Goal: Task Accomplishment & Management: Complete application form

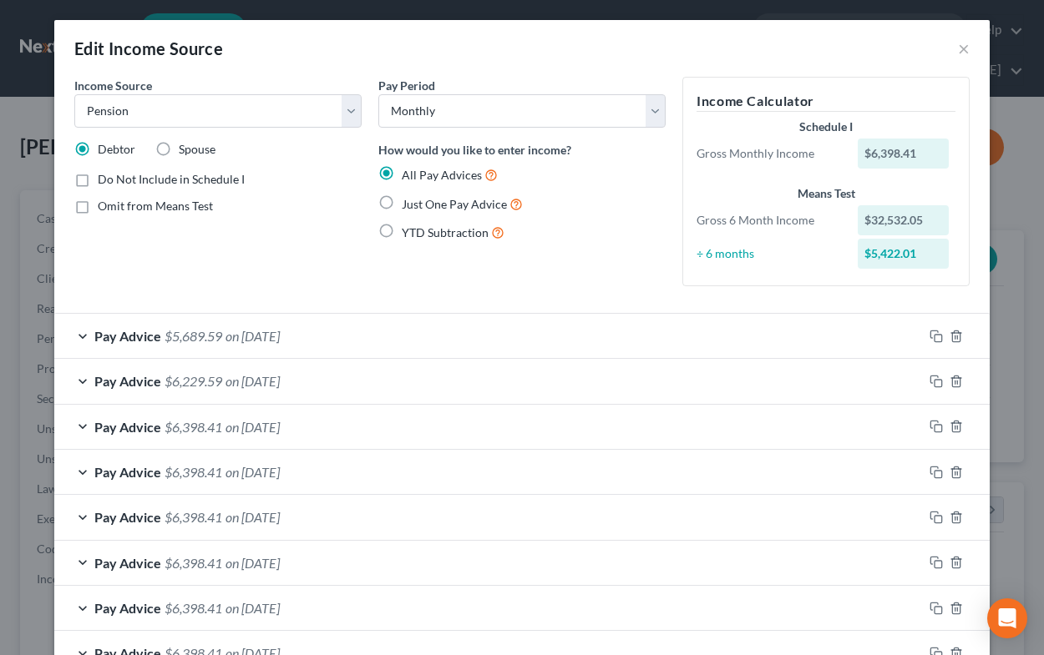
select select "2"
select select "0"
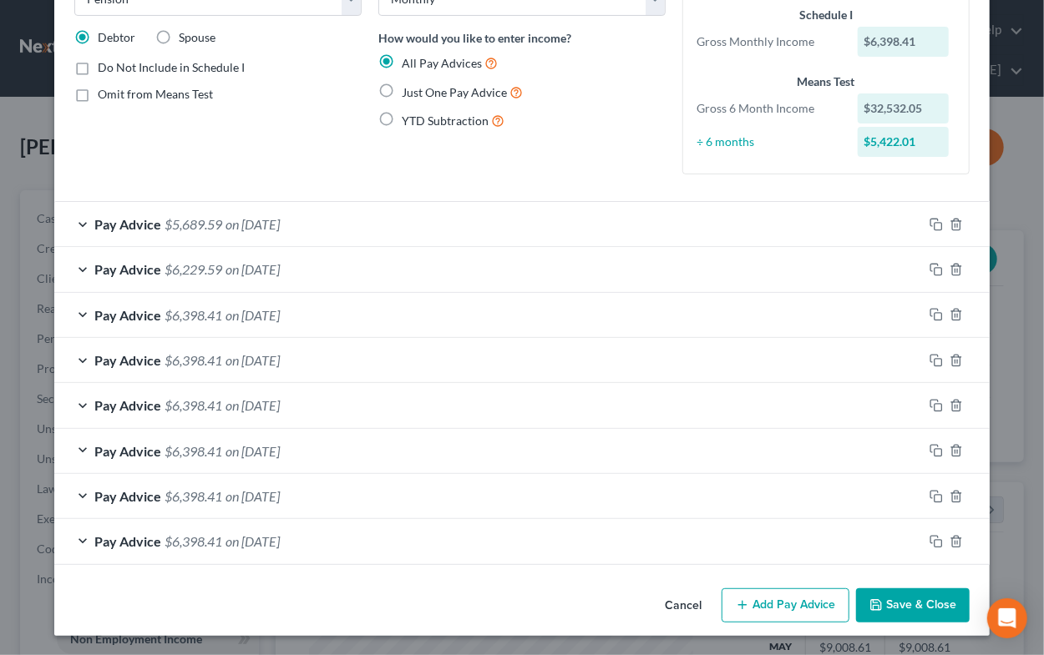
click at [801, 610] on button "Add Pay Advice" at bounding box center [785, 606] width 128 height 35
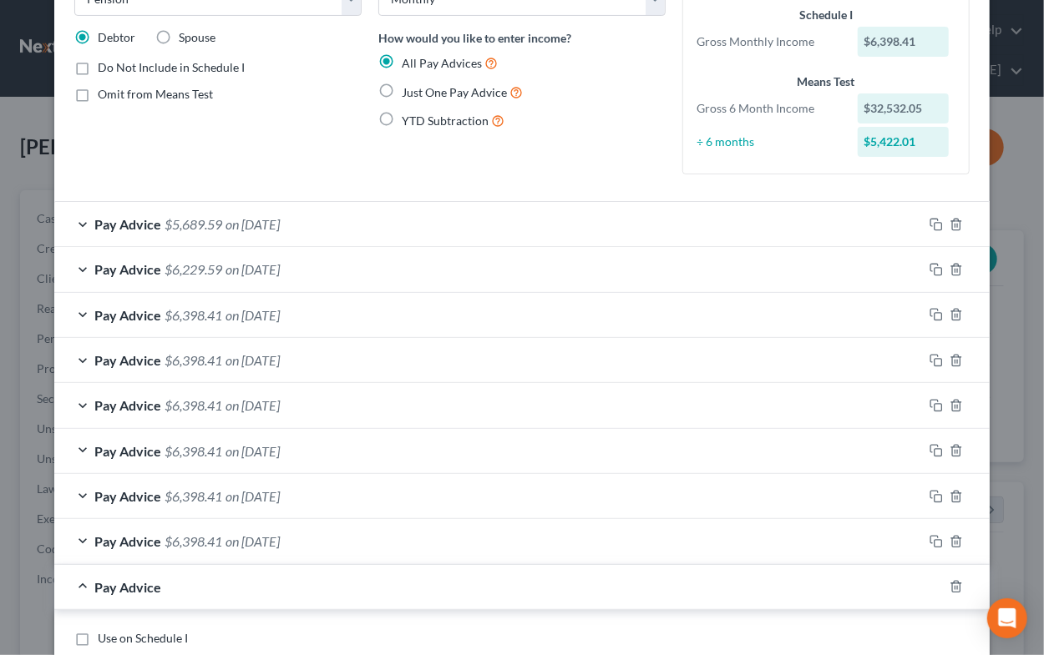
scroll to position [285, 0]
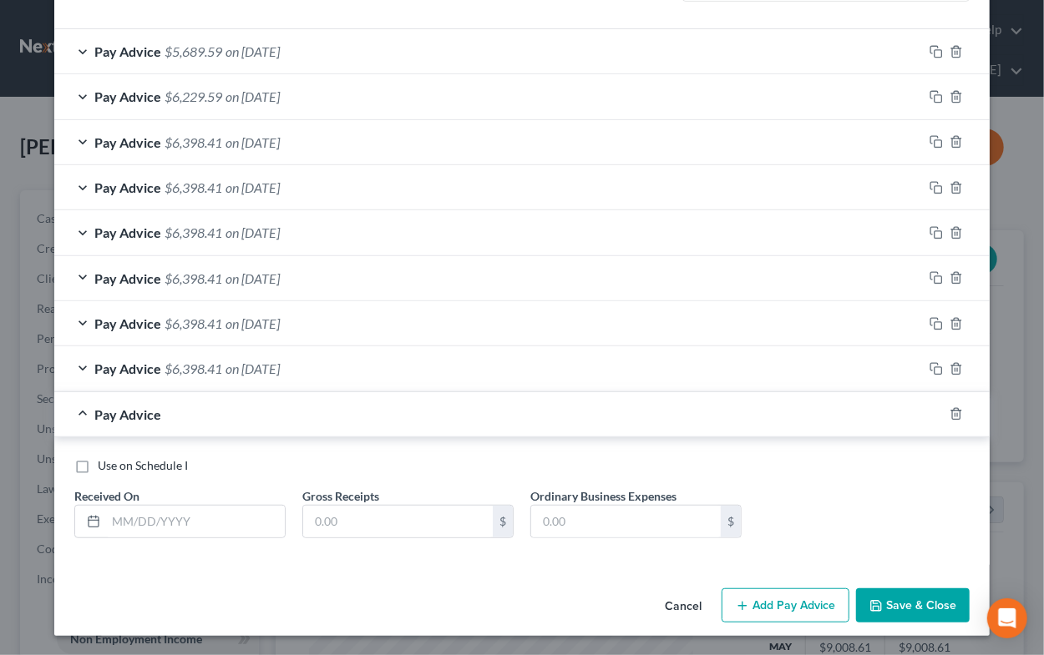
click at [161, 462] on span "Use on Schedule I" at bounding box center [143, 465] width 90 height 14
click at [115, 462] on input "Use on Schedule I" at bounding box center [109, 463] width 11 height 11
checkbox input "true"
click at [152, 519] on input "text" at bounding box center [195, 522] width 179 height 32
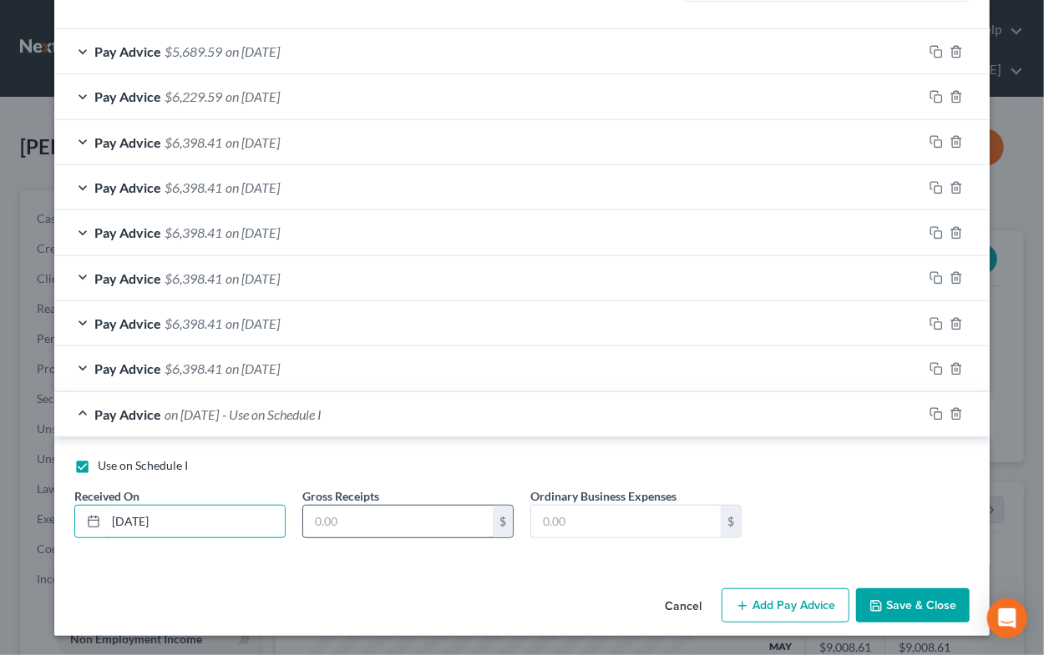
type input "[DATE]"
click at [334, 516] on input "text" at bounding box center [398, 522] width 190 height 32
type input "6,398.41"
click at [568, 523] on input "text" at bounding box center [626, 522] width 190 height 32
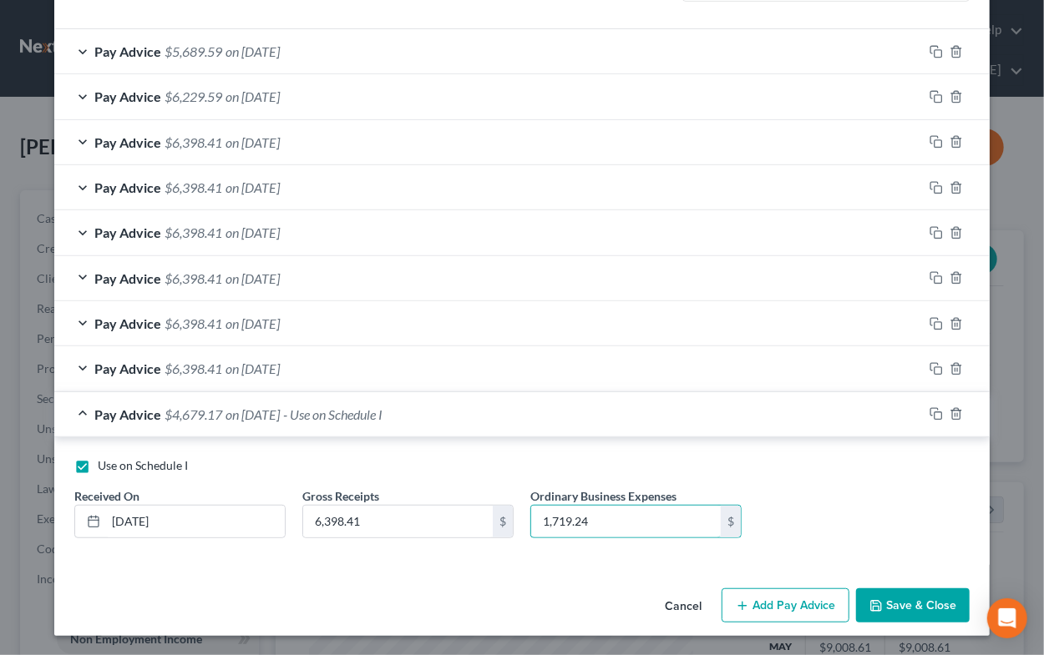
type input "1,719.24"
click at [888, 602] on button "Save & Close" at bounding box center [913, 606] width 114 height 35
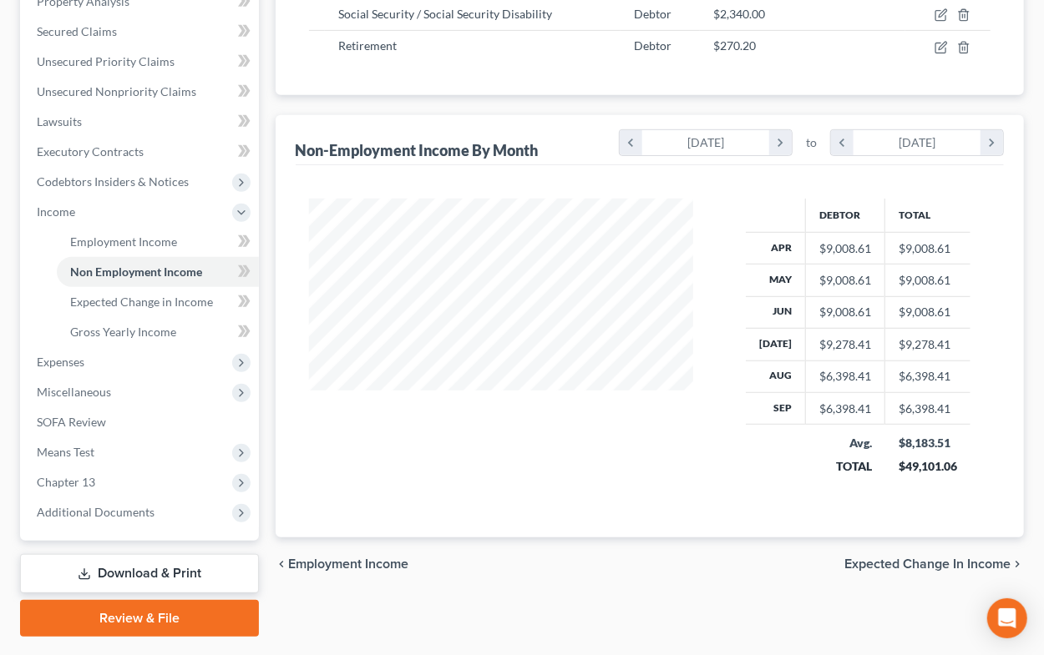
scroll to position [92, 0]
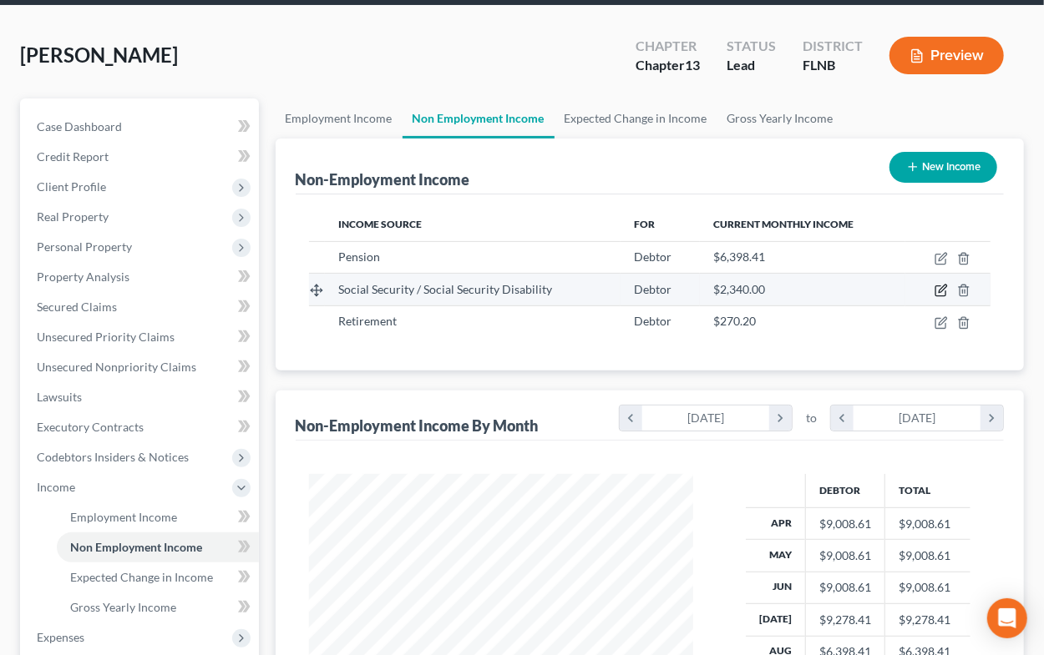
click at [941, 286] on icon "button" at bounding box center [940, 291] width 10 height 10
select select "4"
select select "0"
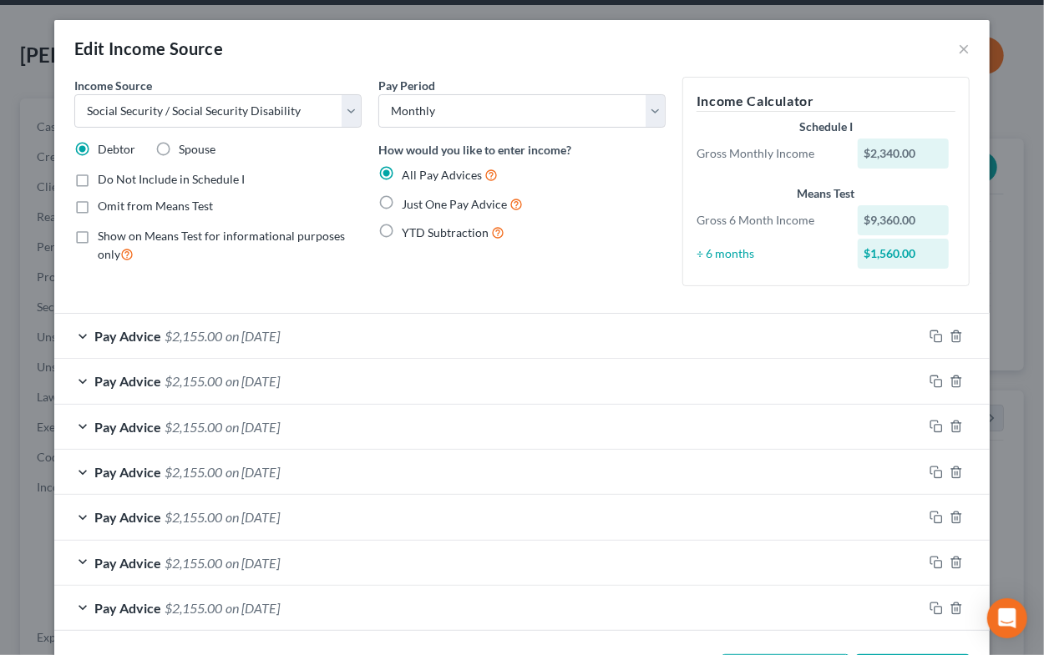
click at [98, 201] on label "Omit from Means Test" at bounding box center [155, 206] width 115 height 17
click at [104, 201] on input "Omit from Means Test" at bounding box center [109, 203] width 11 height 11
checkbox input "true"
click at [402, 199] on label "Just One Pay Advice" at bounding box center [462, 204] width 121 height 19
click at [408, 199] on input "Just One Pay Advice" at bounding box center [413, 200] width 11 height 11
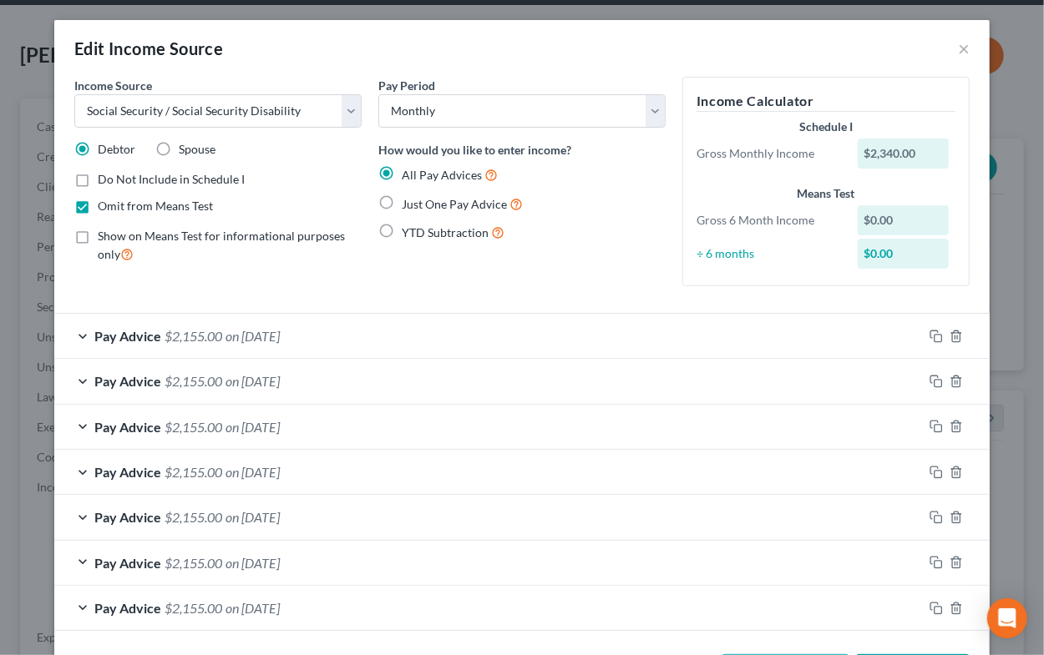
radio input "true"
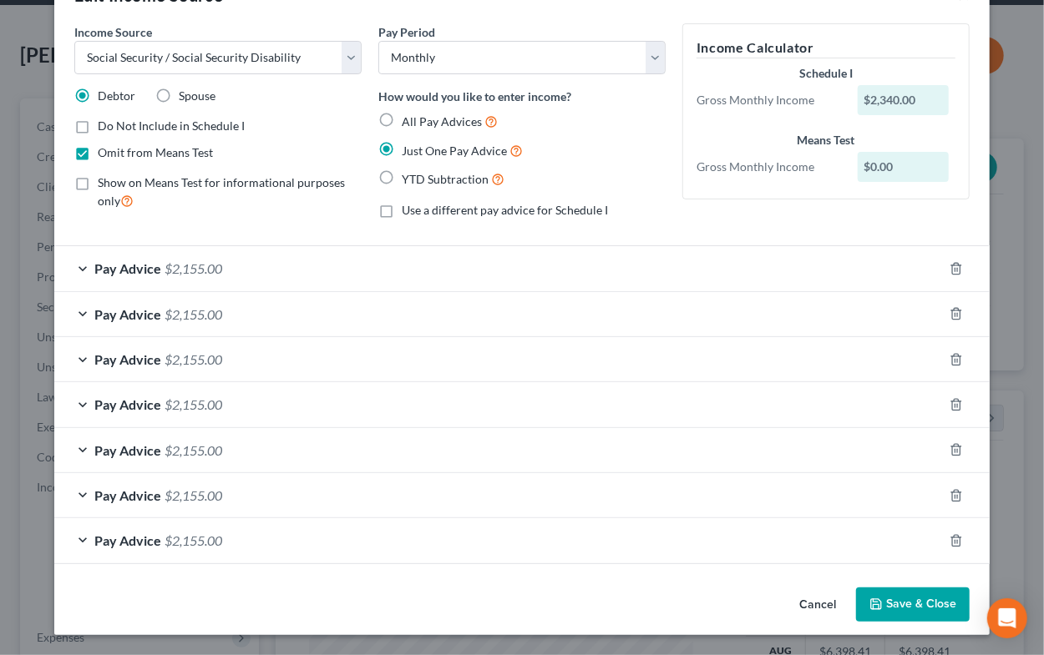
scroll to position [53, 0]
click at [374, 263] on div "Pay Advice $2,155.00" at bounding box center [498, 268] width 888 height 44
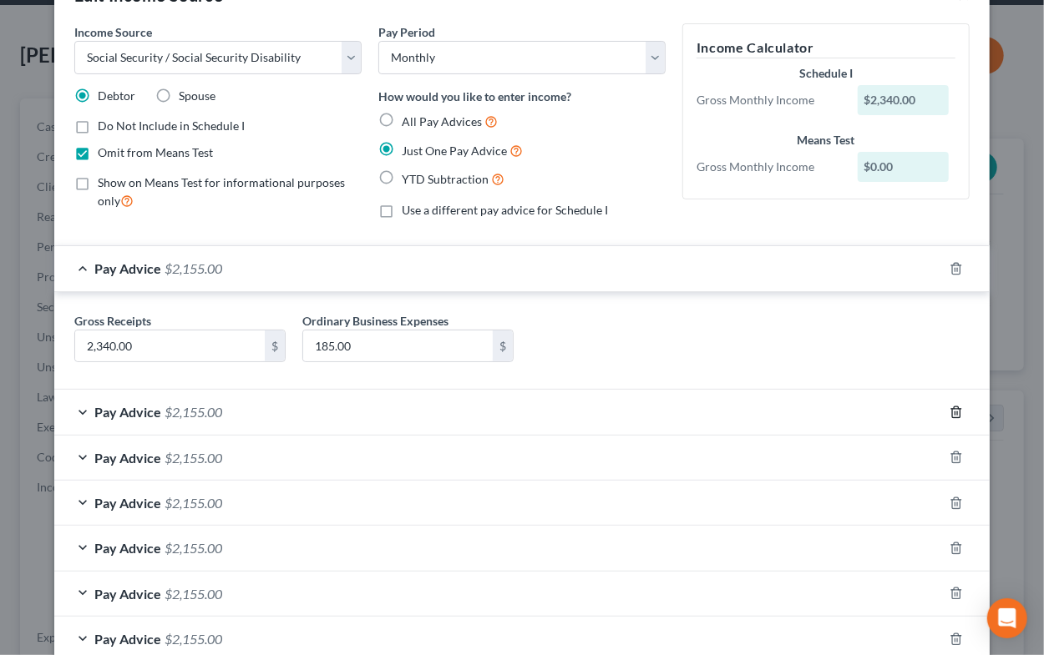
click at [959, 417] on icon "button" at bounding box center [956, 412] width 8 height 11
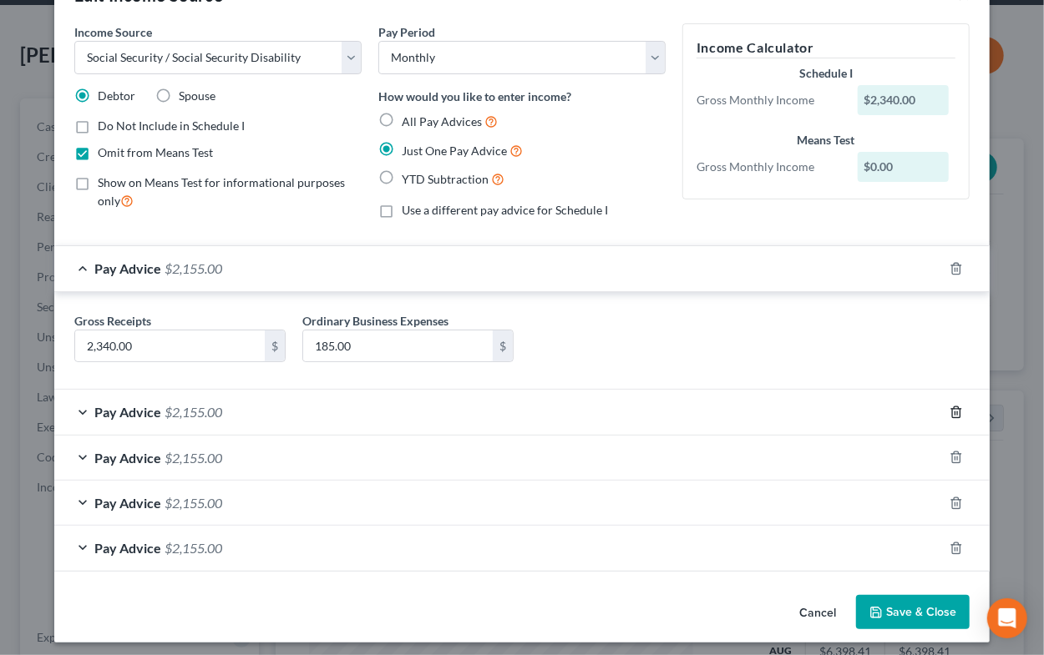
click at [959, 417] on icon "button" at bounding box center [956, 412] width 8 height 11
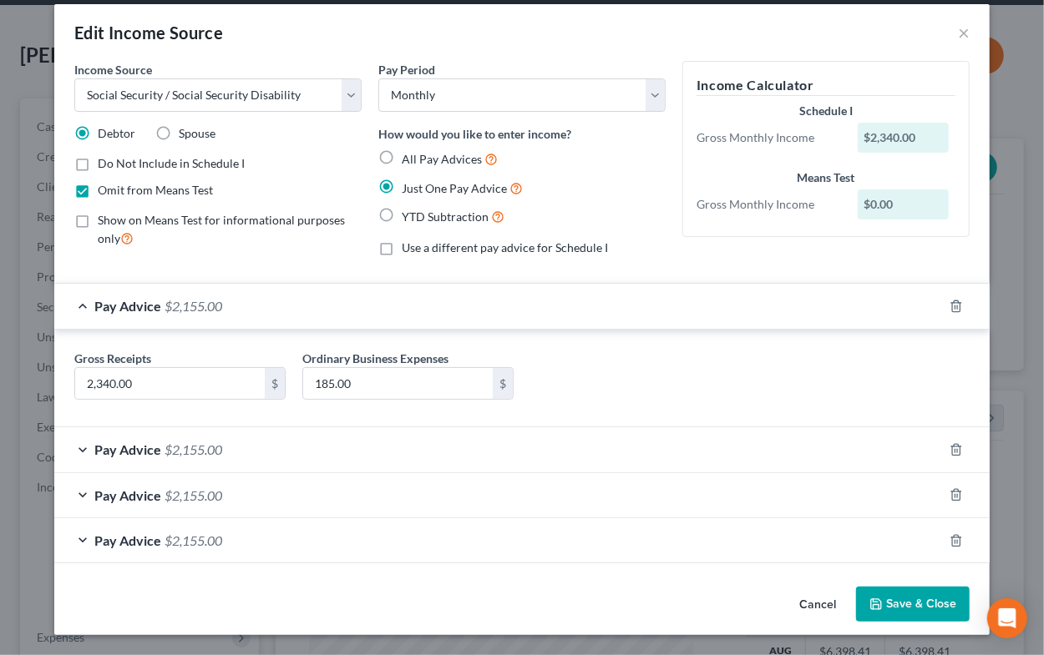
scroll to position [15, 0]
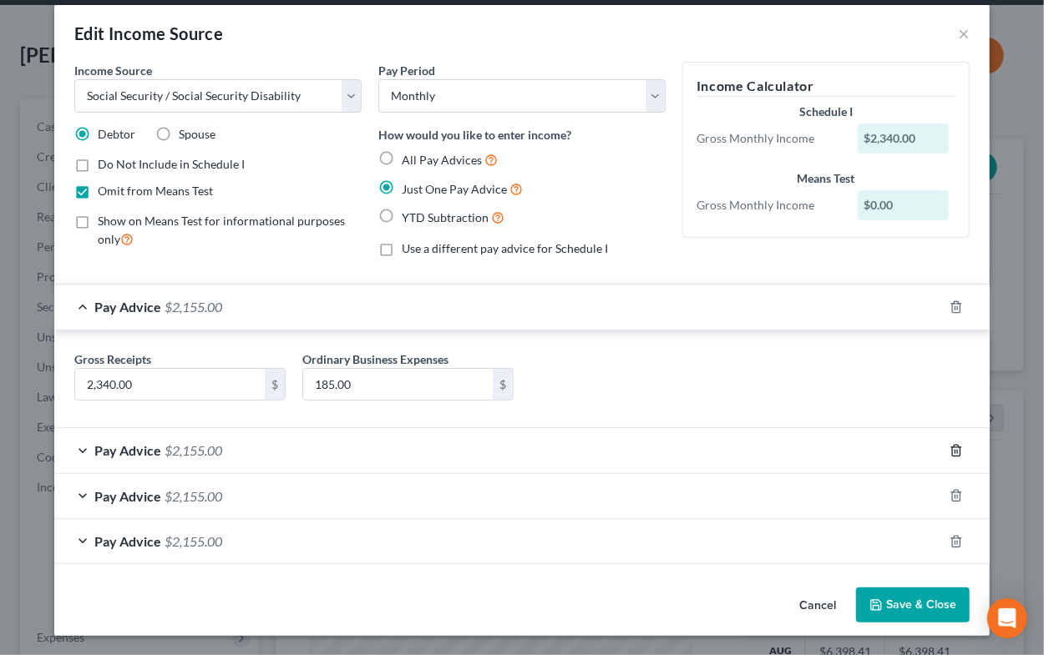
click at [954, 450] on icon "button" at bounding box center [955, 450] width 13 height 13
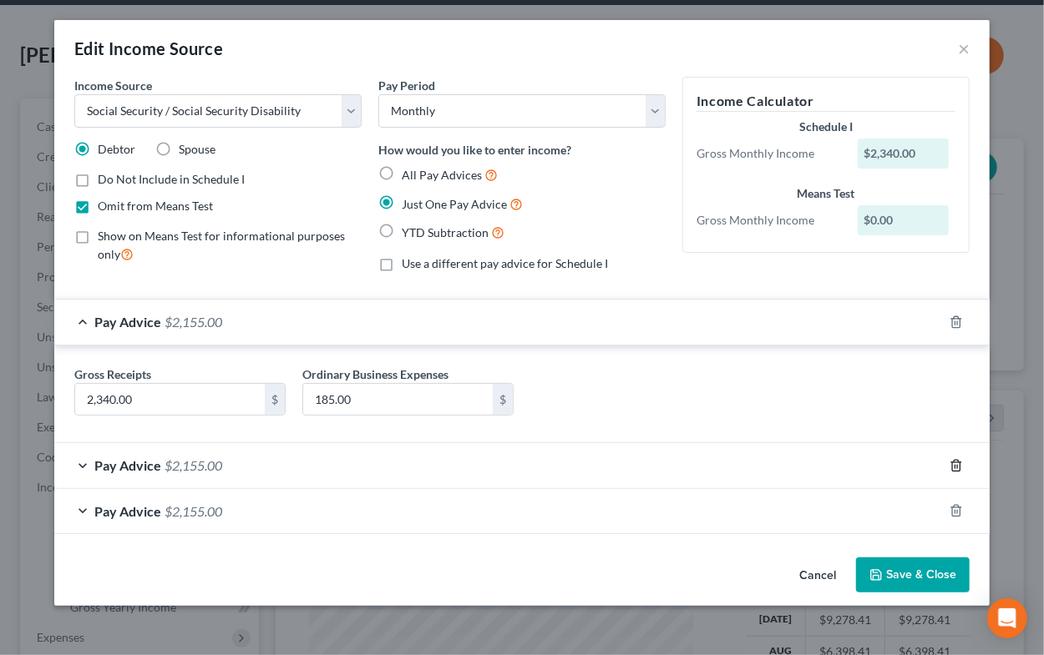
click at [955, 471] on icon "button" at bounding box center [955, 465] width 13 height 13
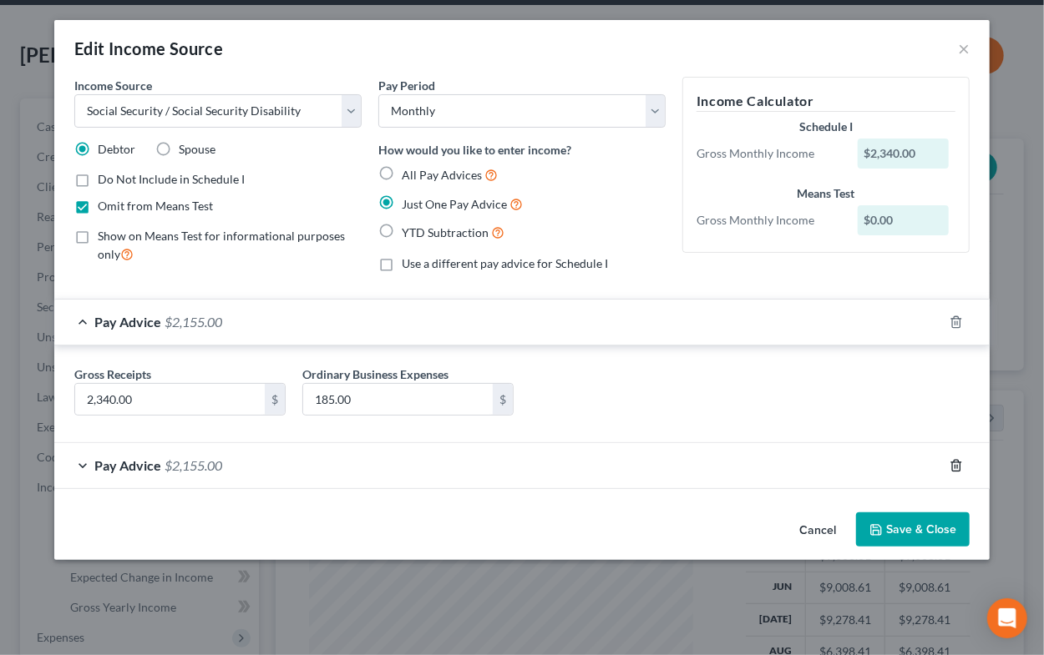
click at [955, 463] on polyline "button" at bounding box center [956, 463] width 10 height 0
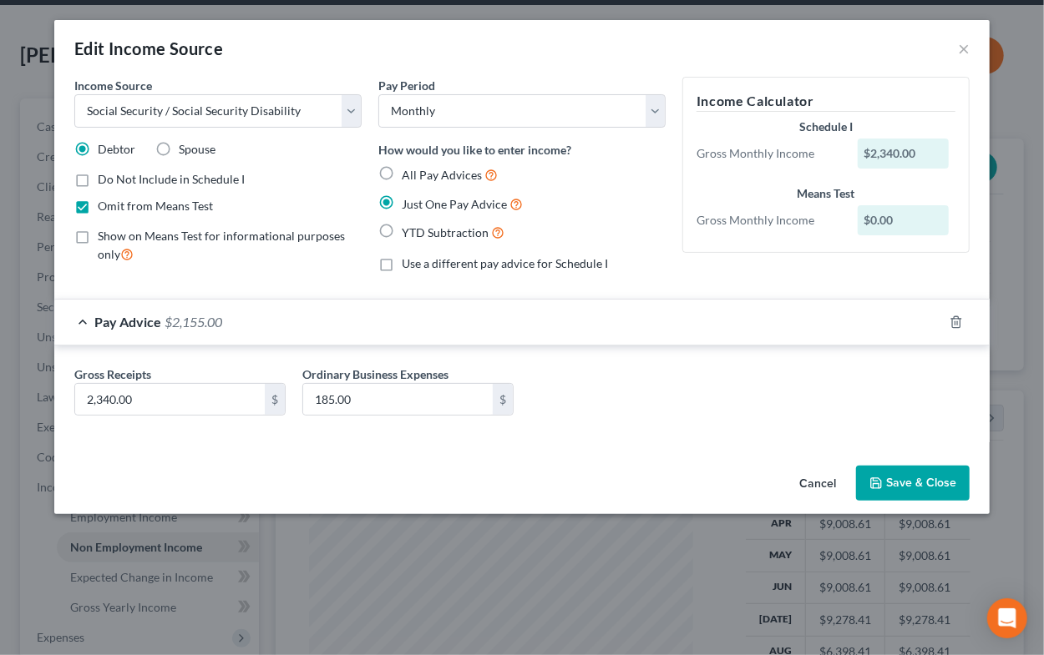
click at [925, 481] on button "Save & Close" at bounding box center [913, 483] width 114 height 35
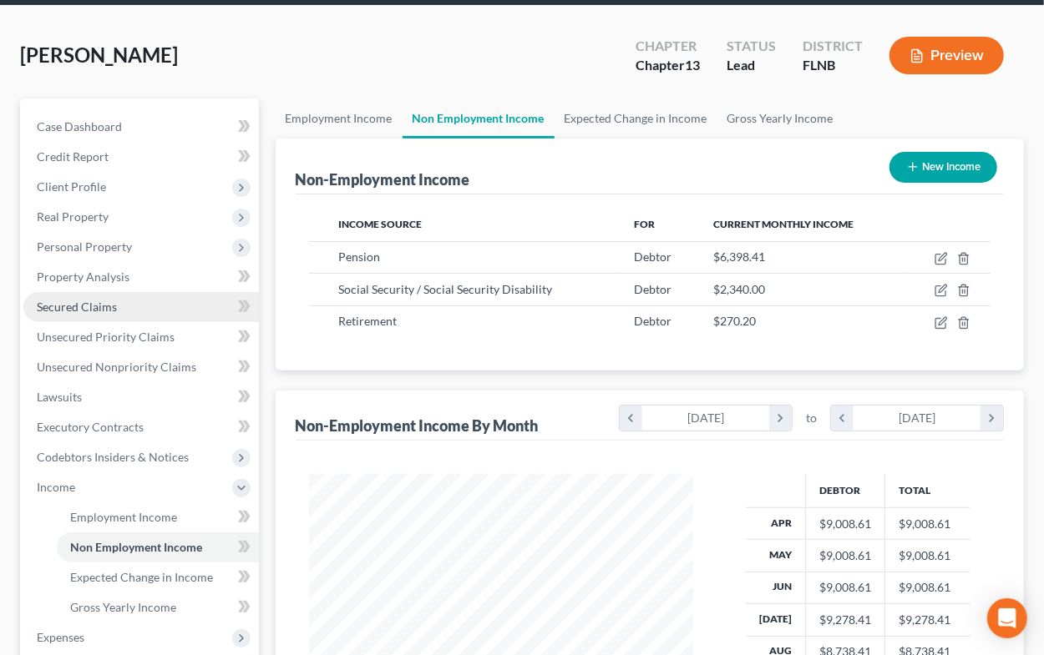
scroll to position [367, 0]
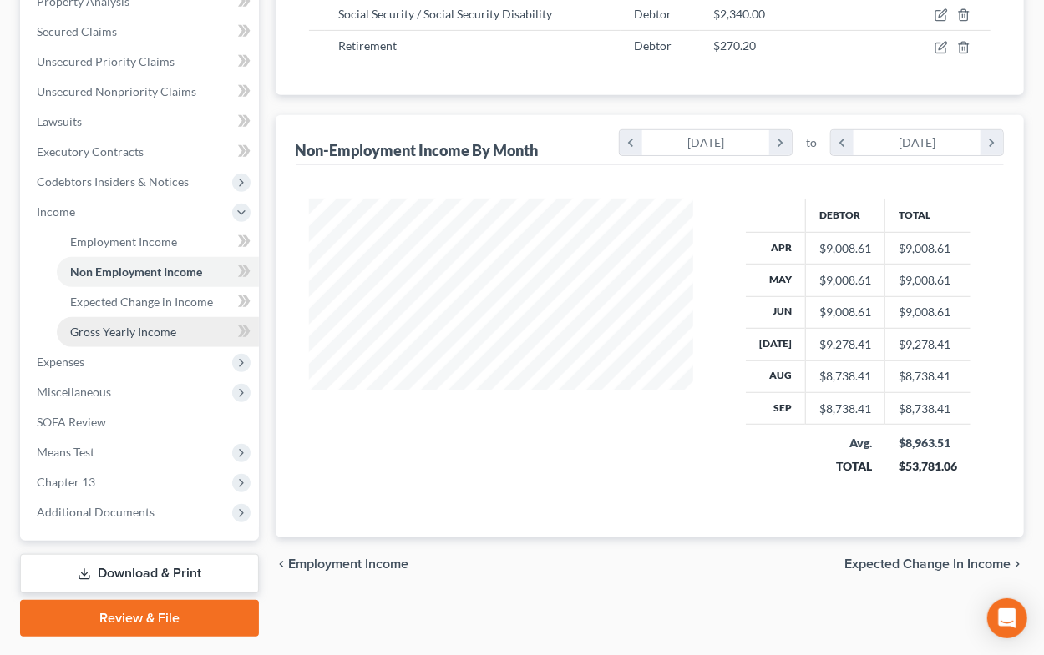
click at [101, 329] on span "Gross Yearly Income" at bounding box center [123, 332] width 106 height 14
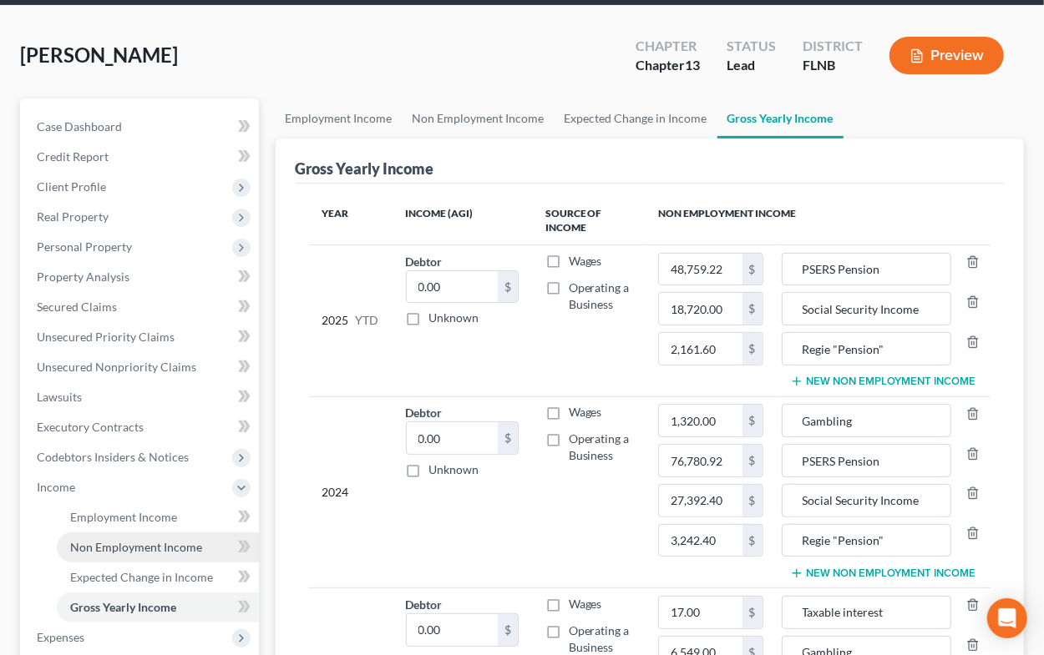
click at [99, 547] on span "Non Employment Income" at bounding box center [136, 547] width 132 height 14
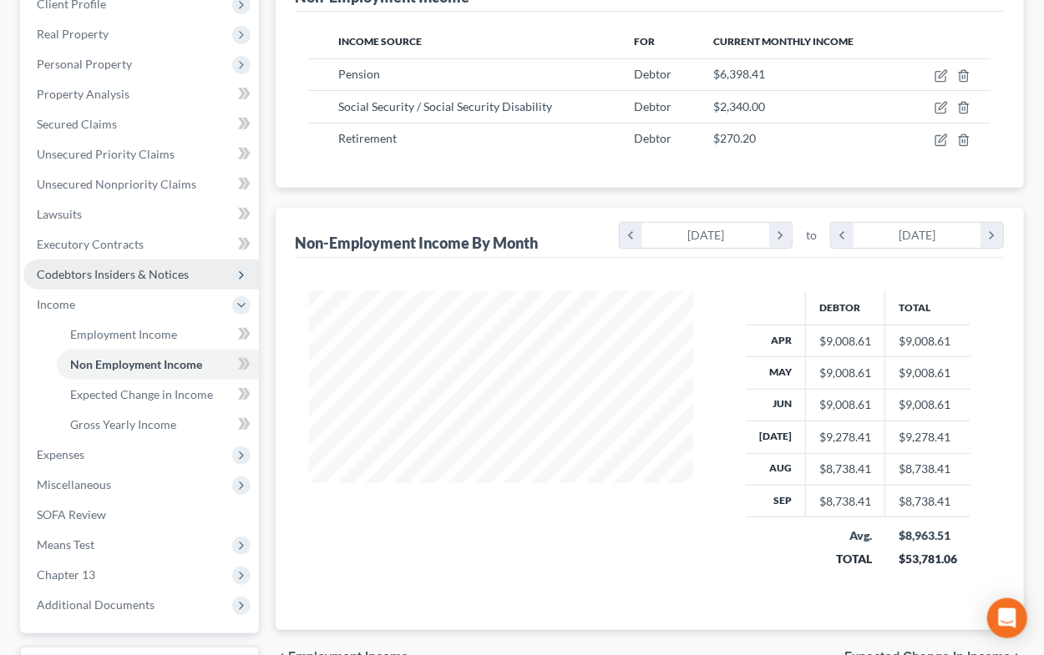
scroll to position [276, 0]
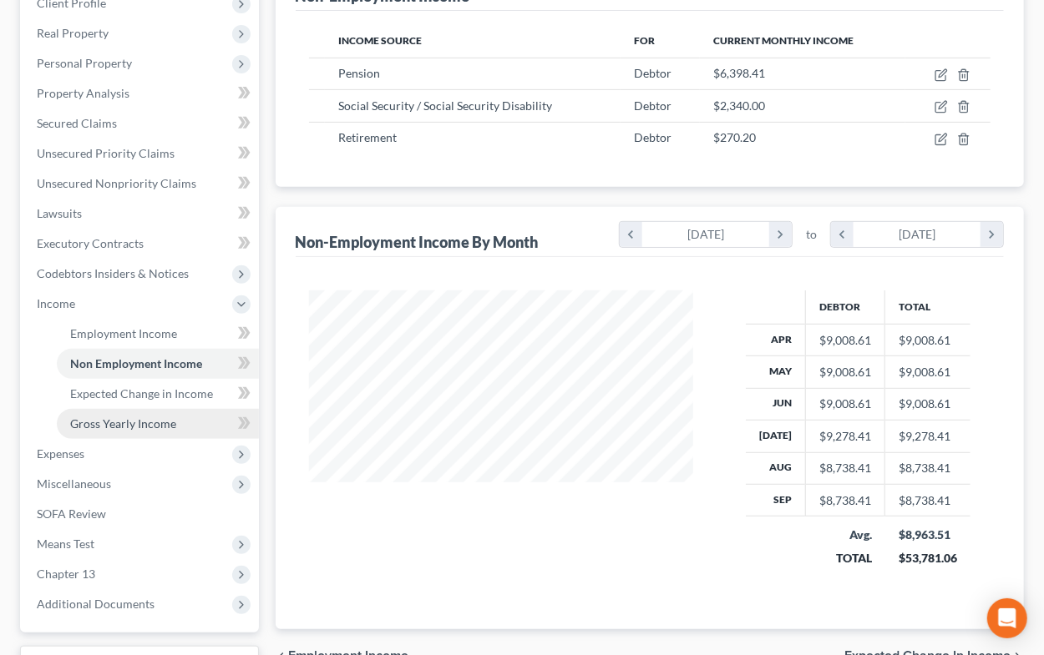
click at [117, 431] on link "Gross Yearly Income" at bounding box center [158, 424] width 202 height 30
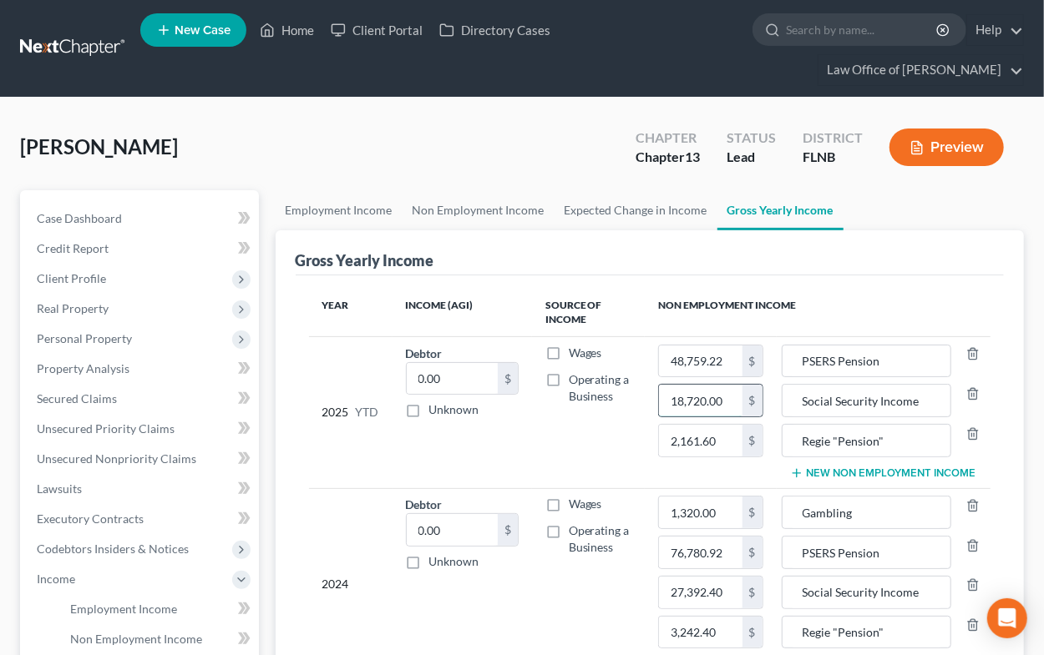
drag, startPoint x: 667, startPoint y: 403, endPoint x: 723, endPoint y: 404, distance: 56.0
click at [723, 404] on input "18,720.00" at bounding box center [700, 401] width 83 height 32
drag, startPoint x: 723, startPoint y: 404, endPoint x: 666, endPoint y: 401, distance: 56.9
click at [666, 401] on input "18,720.00" at bounding box center [700, 401] width 83 height 32
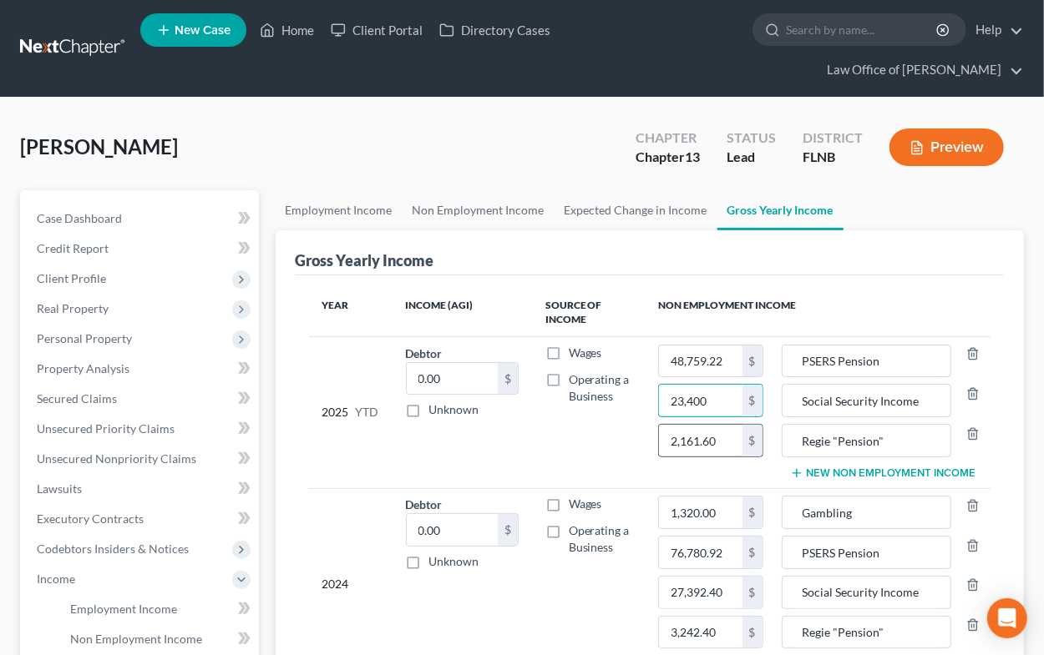
type input "23,400"
drag, startPoint x: 665, startPoint y: 440, endPoint x: 735, endPoint y: 441, distance: 69.3
click at [735, 441] on input "2,161.60" at bounding box center [700, 441] width 83 height 32
type input "2,700"
click at [735, 359] on input "48,759.22" at bounding box center [700, 362] width 83 height 32
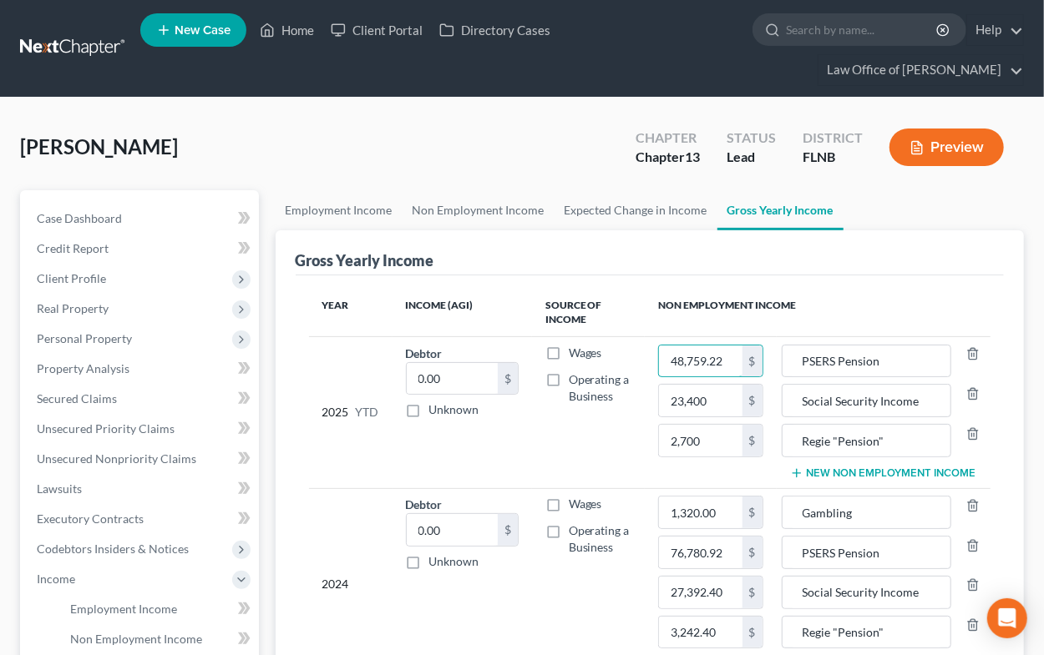
drag, startPoint x: 735, startPoint y: 359, endPoint x: 648, endPoint y: 347, distance: 87.7
click at [648, 347] on td "48,759.22 $ 23,400 $ 2,700 $" at bounding box center [710, 413] width 131 height 152
type input "57,585.69"
click at [852, 471] on button "New Non Employment Income" at bounding box center [883, 473] width 186 height 13
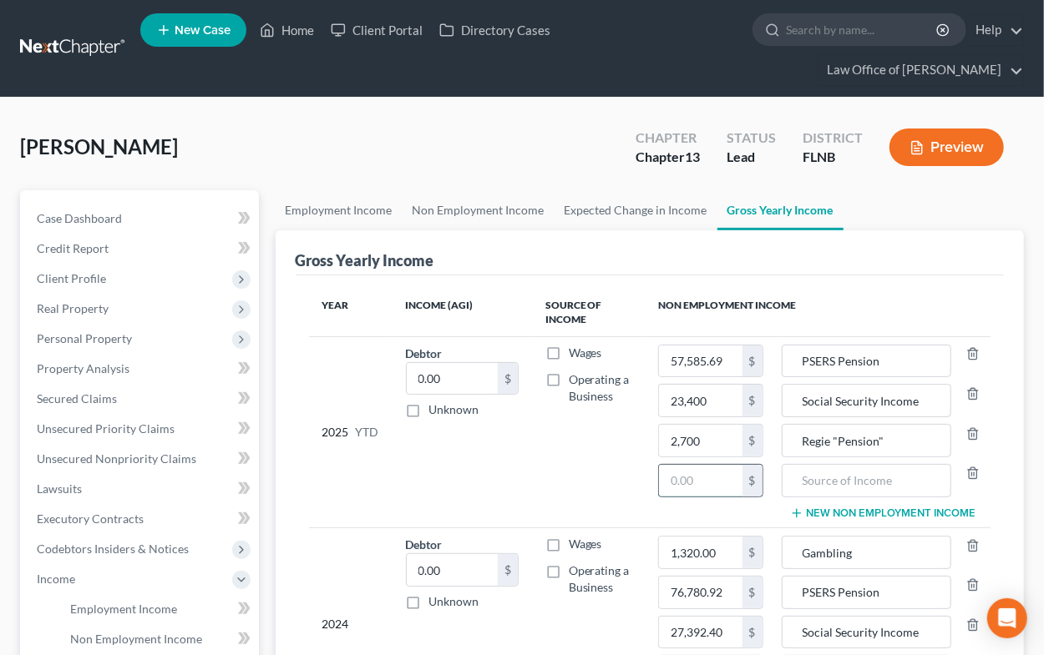
click at [676, 473] on input "text" at bounding box center [700, 481] width 83 height 32
type input "1,321.40"
click at [845, 478] on input "text" at bounding box center [867, 481] width 152 height 32
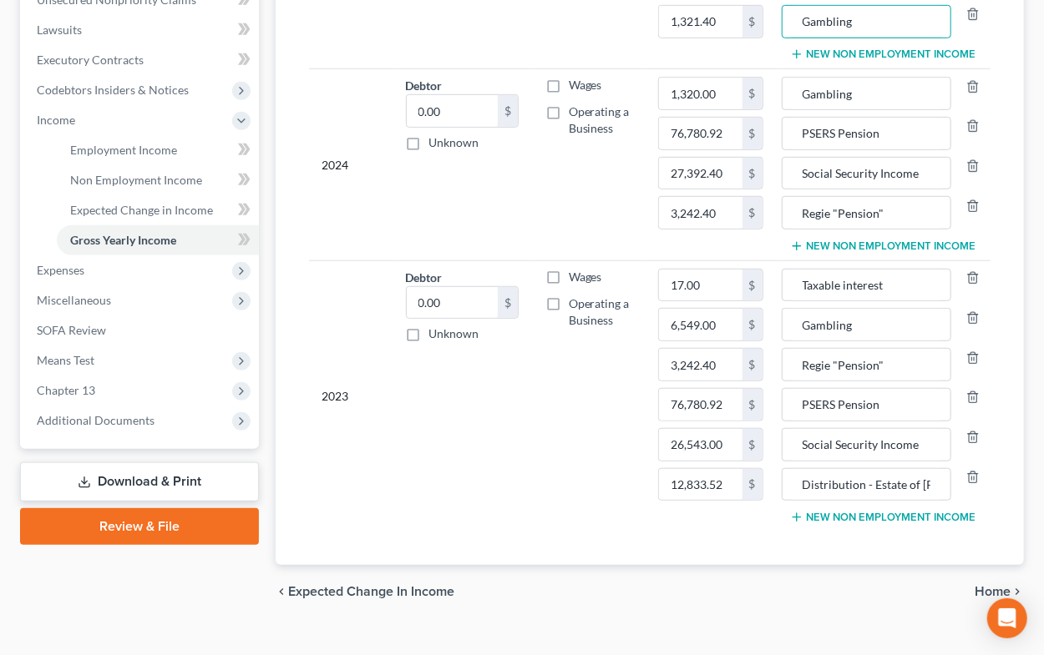
type input "Gambling"
click at [981, 585] on span "Home" at bounding box center [992, 591] width 36 height 13
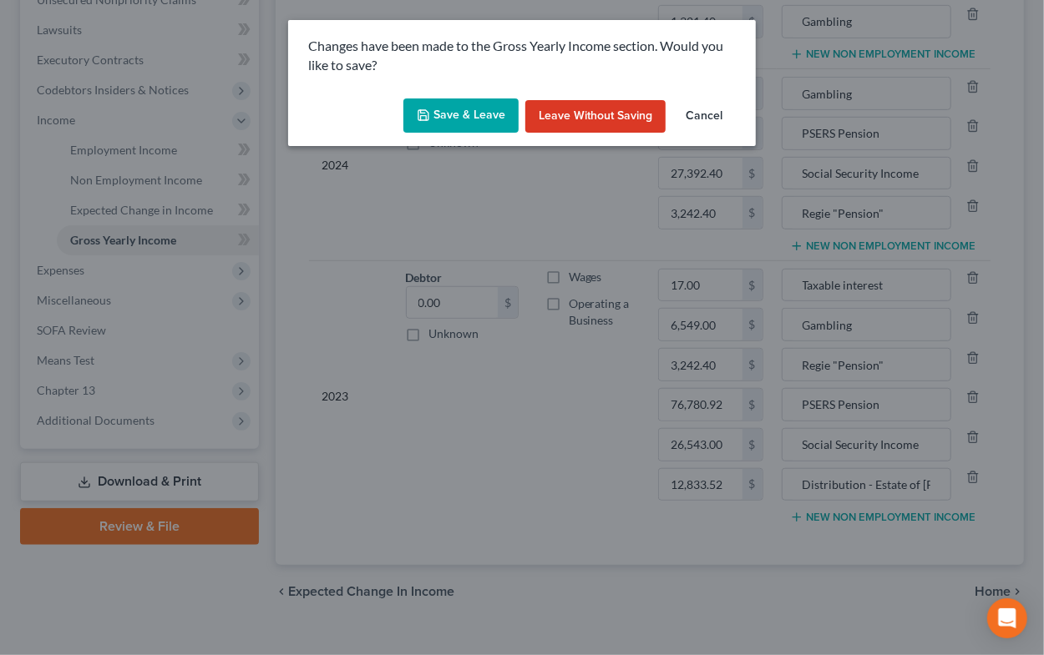
click at [469, 116] on button "Save & Leave" at bounding box center [460, 116] width 115 height 35
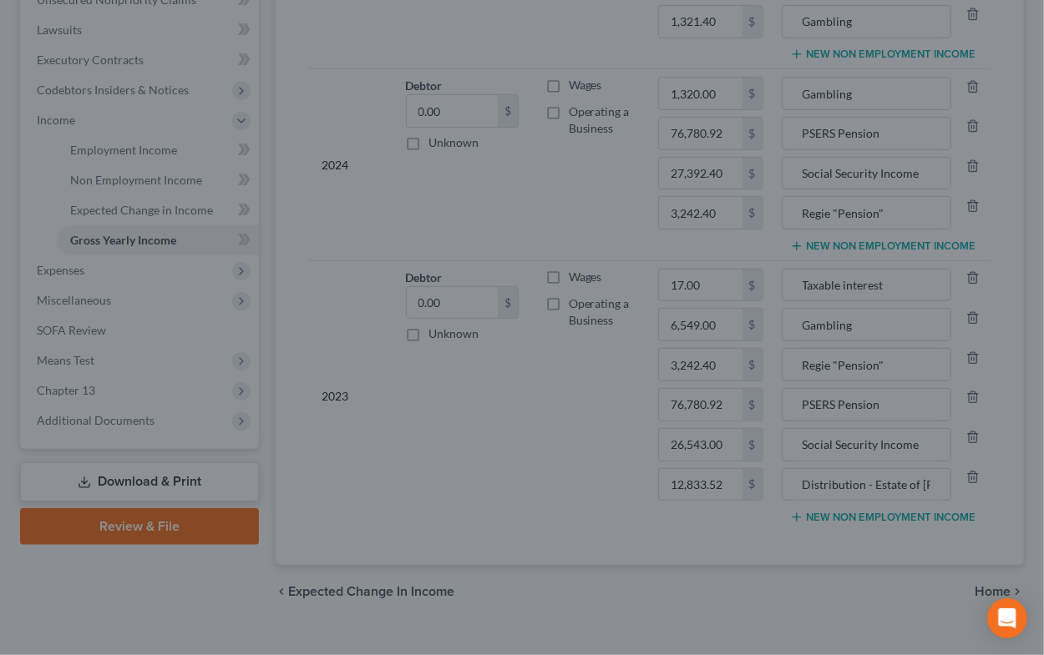
type input "1,321.40"
type input "57,585.69"
type input "23,400.00"
type input "Gambling"
type input "PSERS Pension"
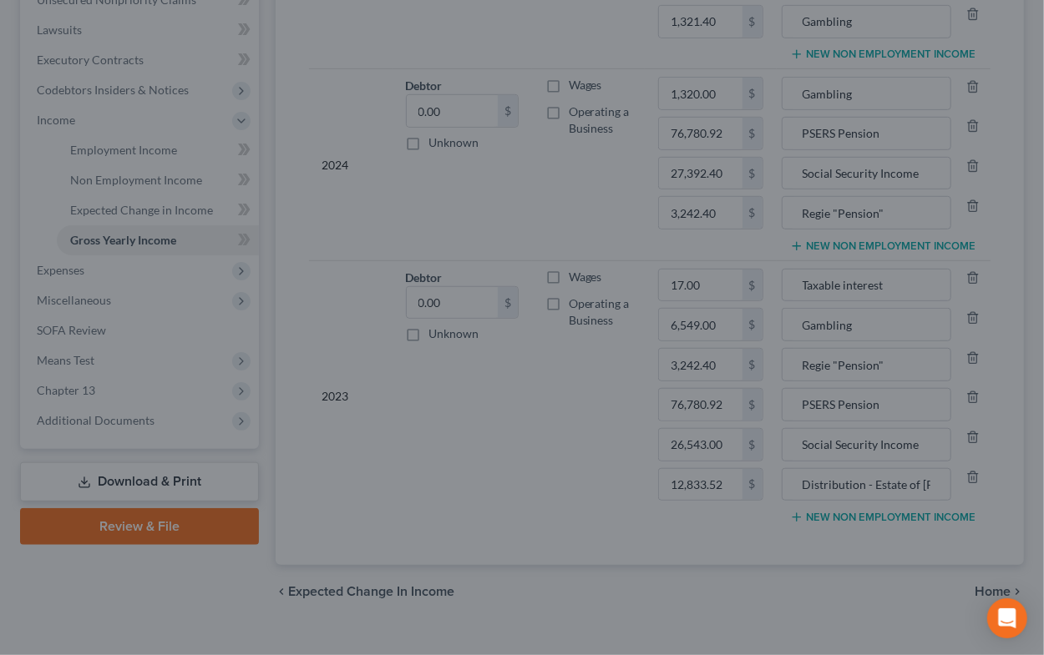
type input "Social Security Income"
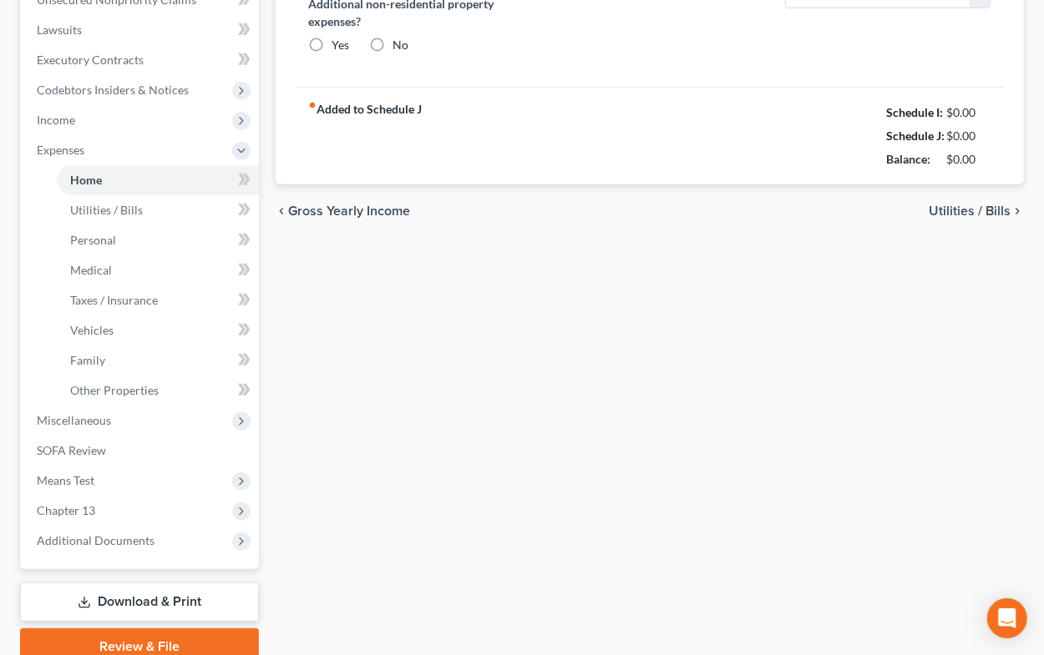
type input "1,050.00"
type input "0.00"
radio input "true"
type input "23.76"
type input "0.00"
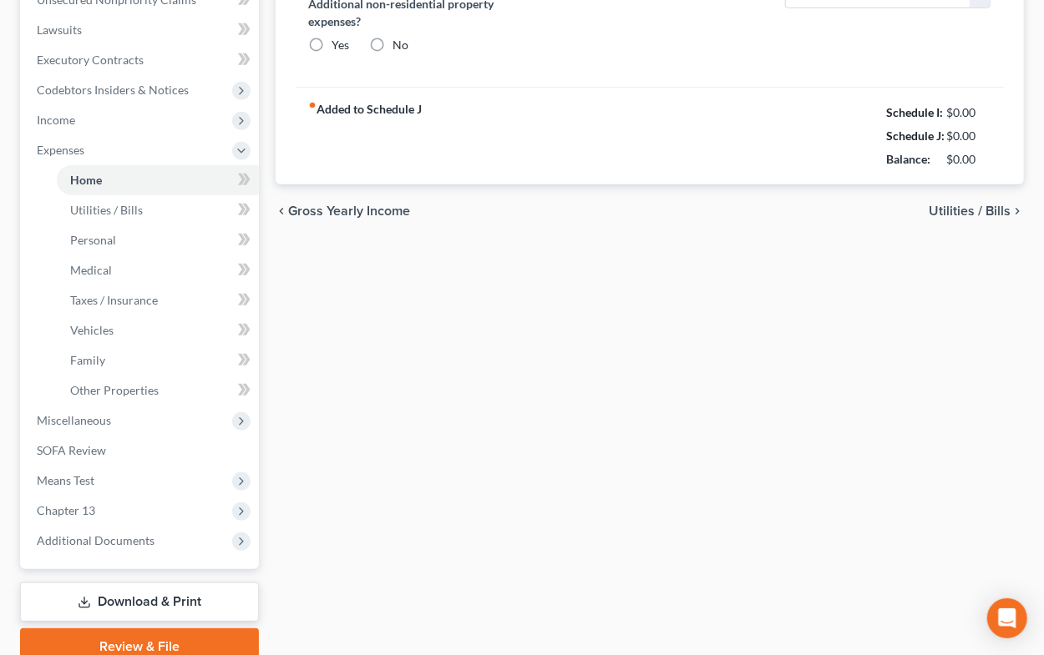
type input "0.00"
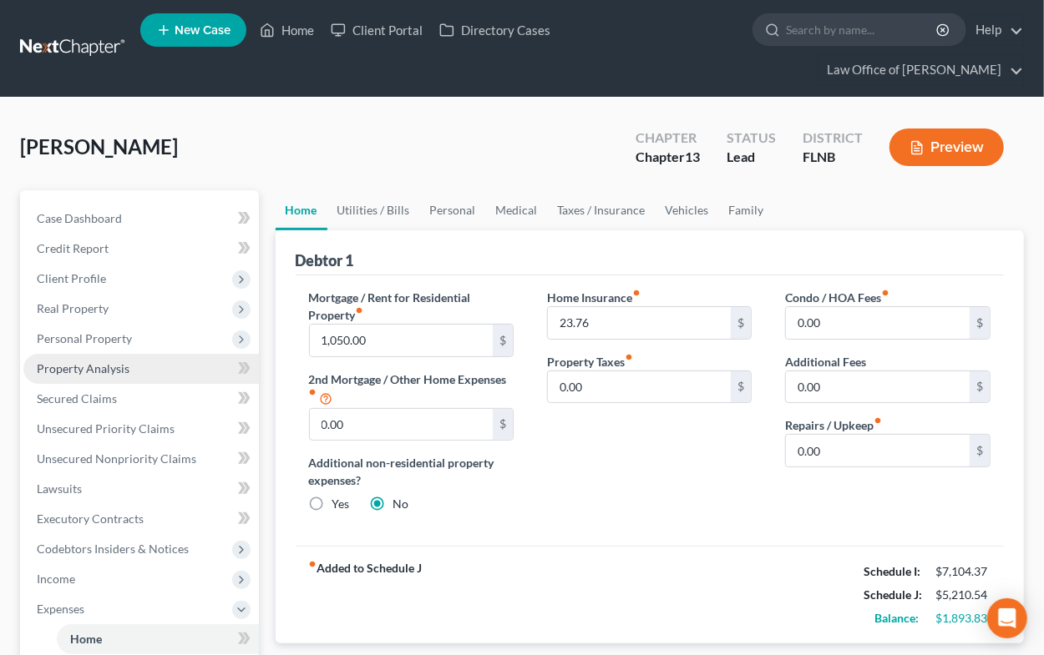
scroll to position [367, 0]
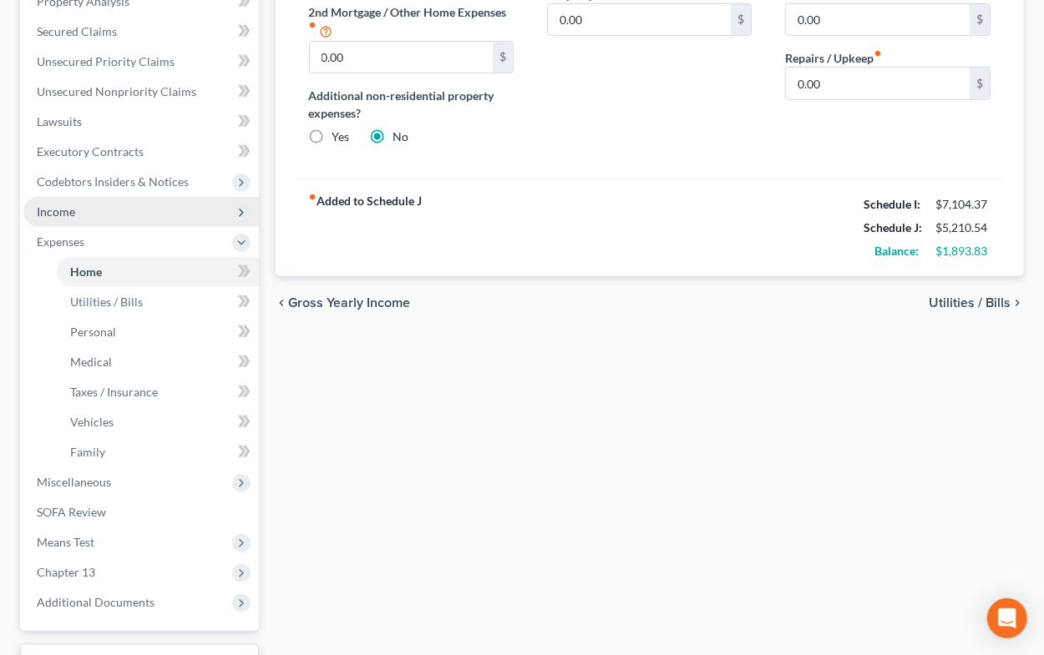
click at [54, 210] on span "Income" at bounding box center [56, 212] width 38 height 14
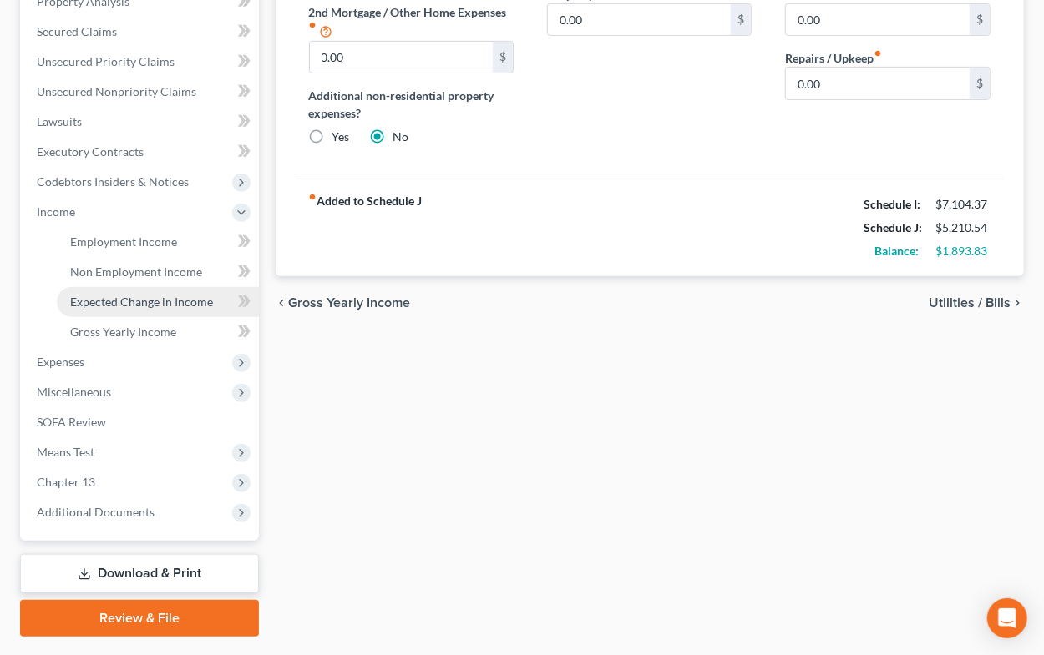
click at [125, 300] on span "Expected Change in Income" at bounding box center [141, 302] width 143 height 14
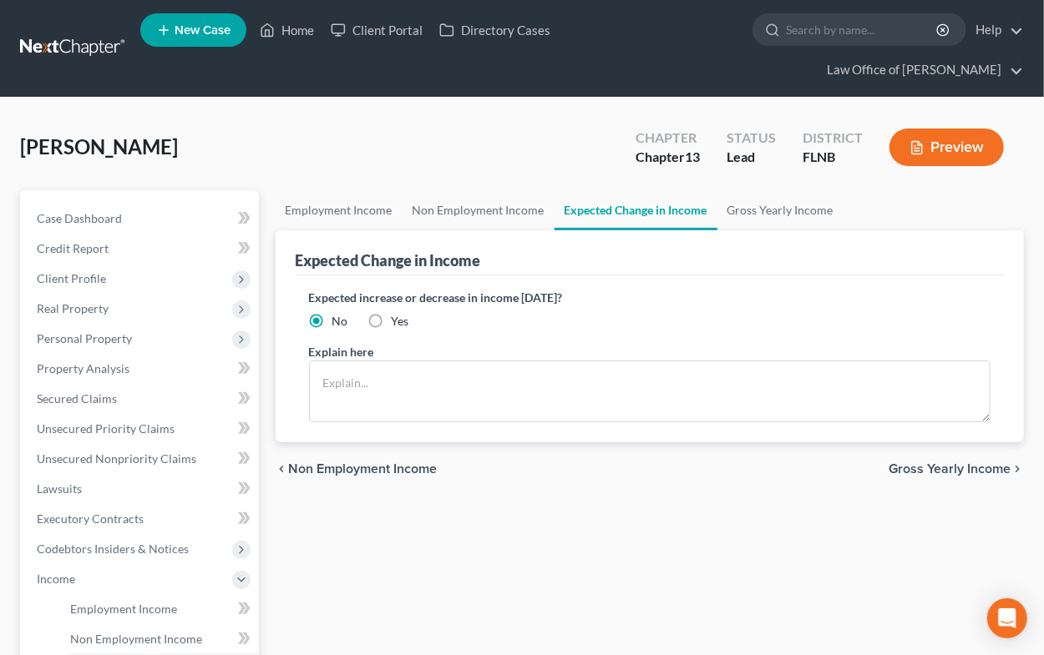
click at [392, 317] on label "Yes" at bounding box center [401, 321] width 18 height 17
click at [398, 317] on input "Yes" at bounding box center [403, 318] width 11 height 11
radio input "true"
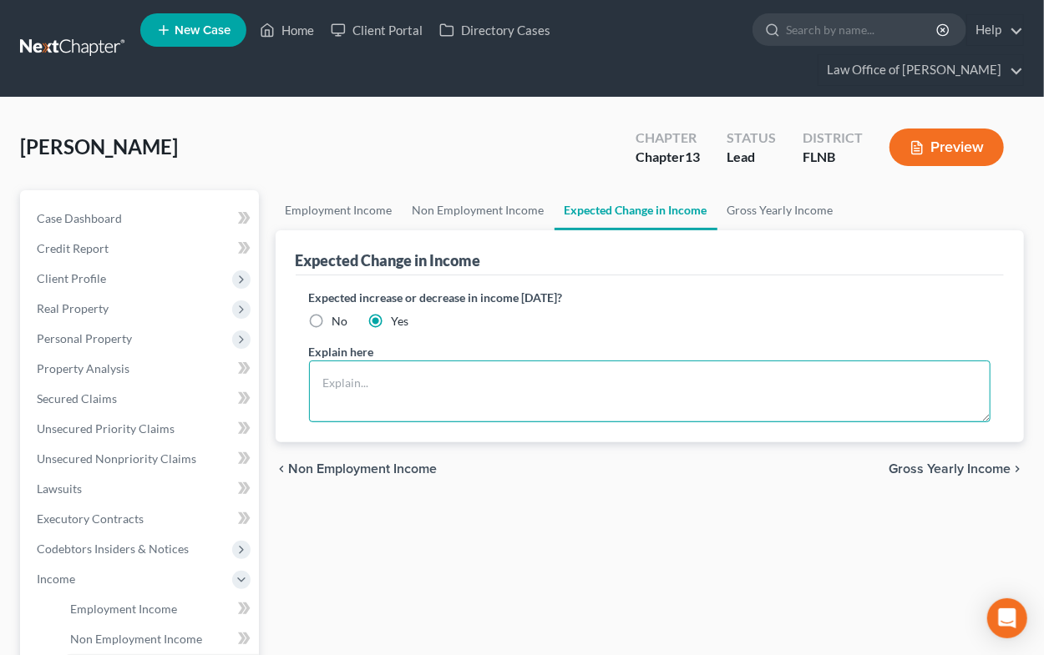
click at [363, 374] on textarea at bounding box center [650, 392] width 682 height 62
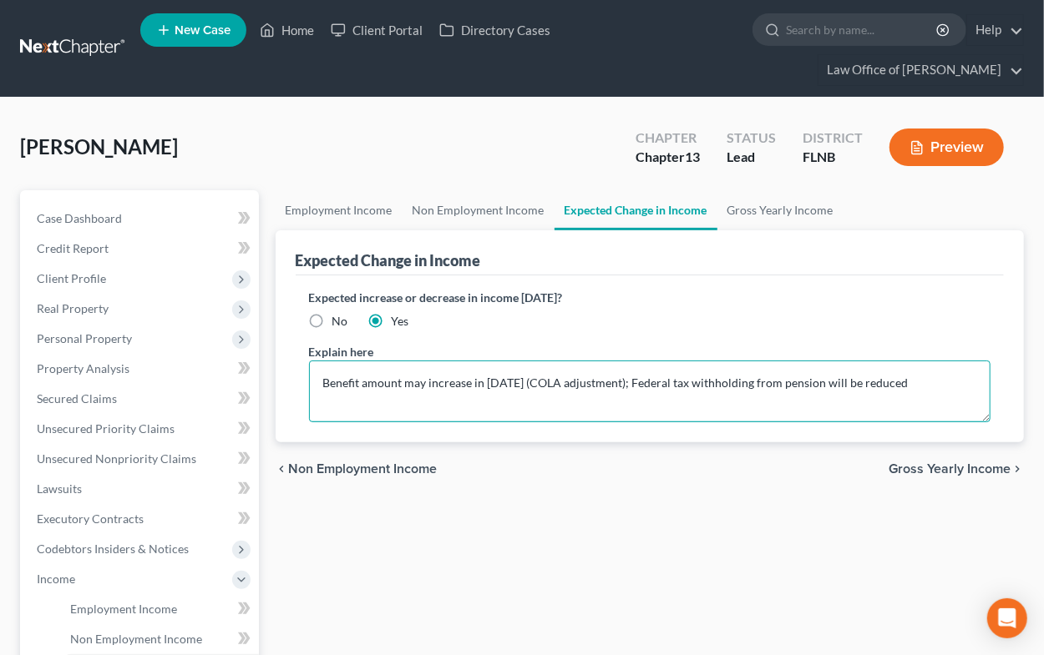
type textarea "Benefit amount may increase in [DATE] (COLA adjustment); Federal tax withholdin…"
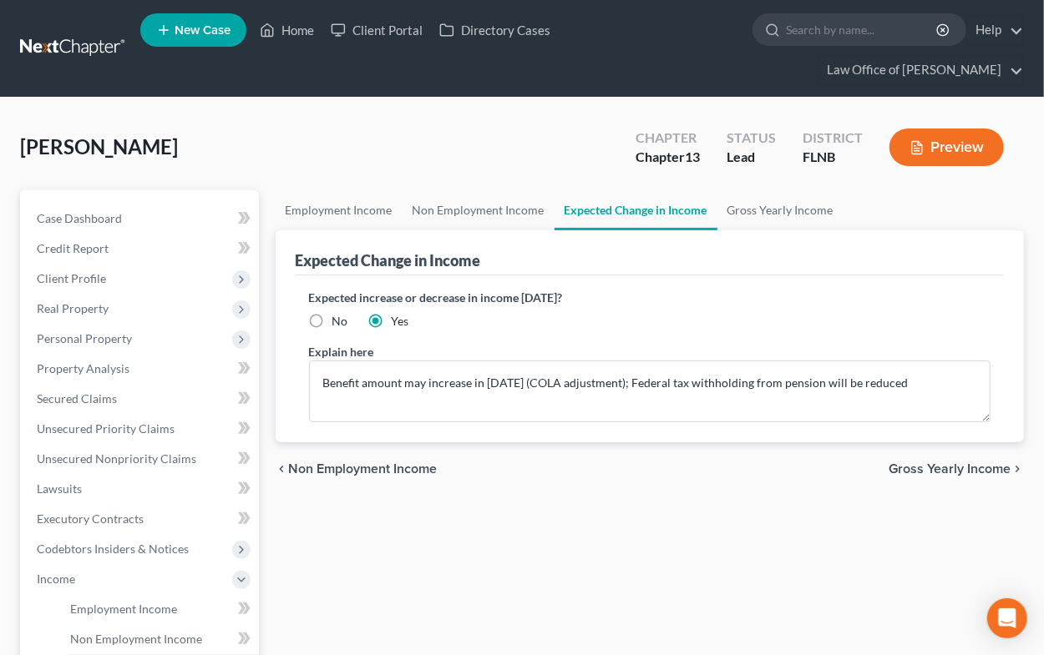
click at [905, 465] on span "Gross Yearly Income" at bounding box center [949, 469] width 122 height 13
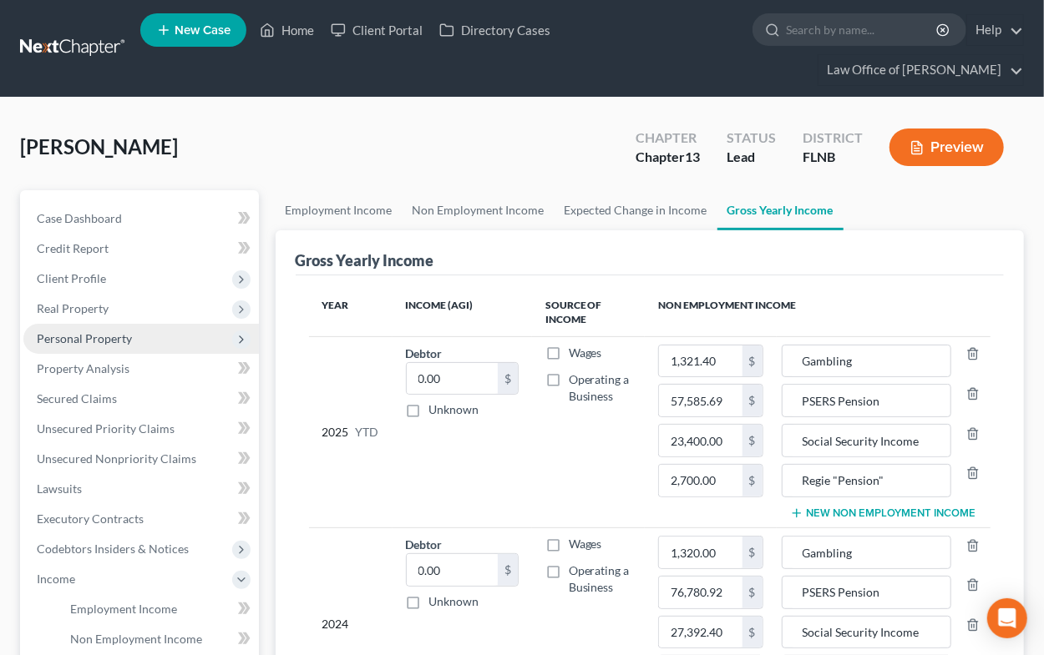
click at [112, 340] on span "Personal Property" at bounding box center [84, 338] width 95 height 14
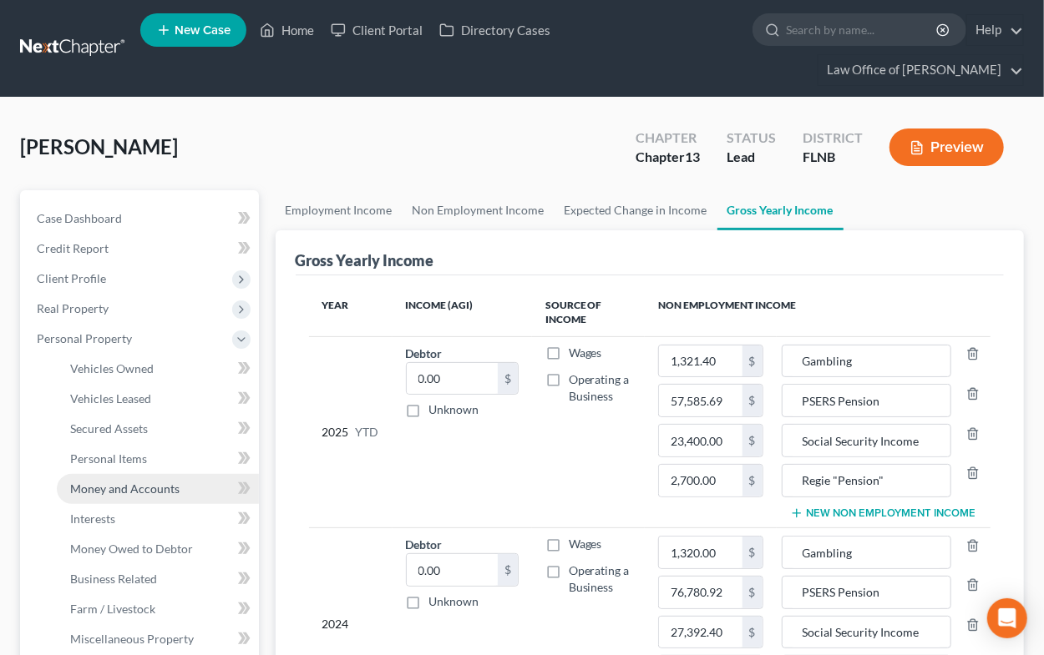
click at [128, 483] on span "Money and Accounts" at bounding box center [124, 489] width 109 height 14
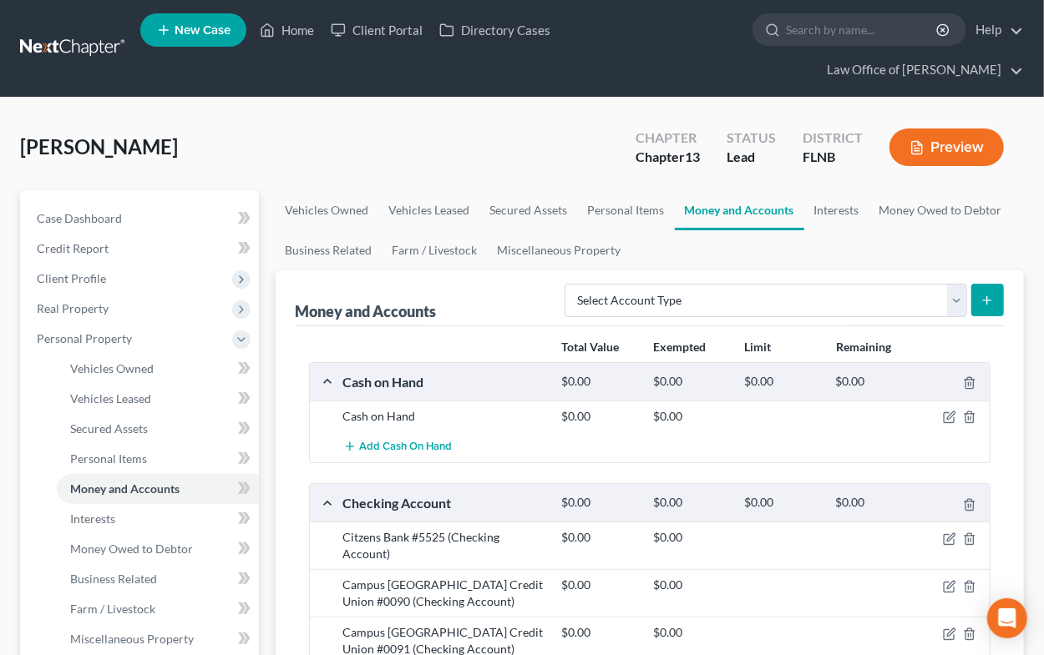
click at [977, 412] on div at bounding box center [954, 416] width 73 height 17
click at [972, 414] on icon "button" at bounding box center [969, 417] width 13 height 13
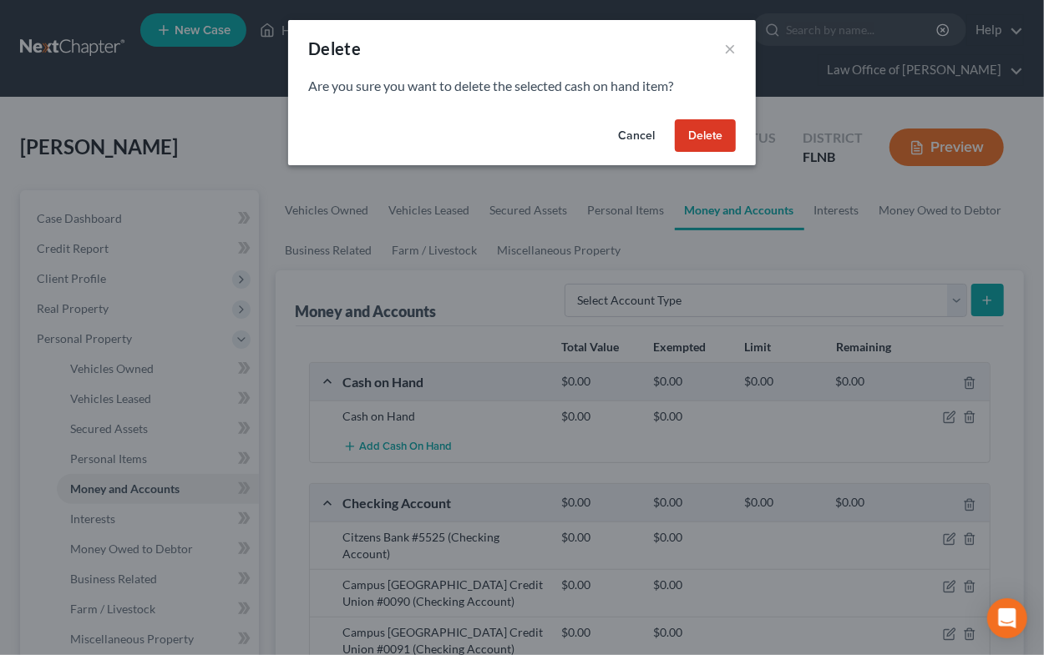
click at [712, 143] on button "Delete" at bounding box center [705, 135] width 61 height 33
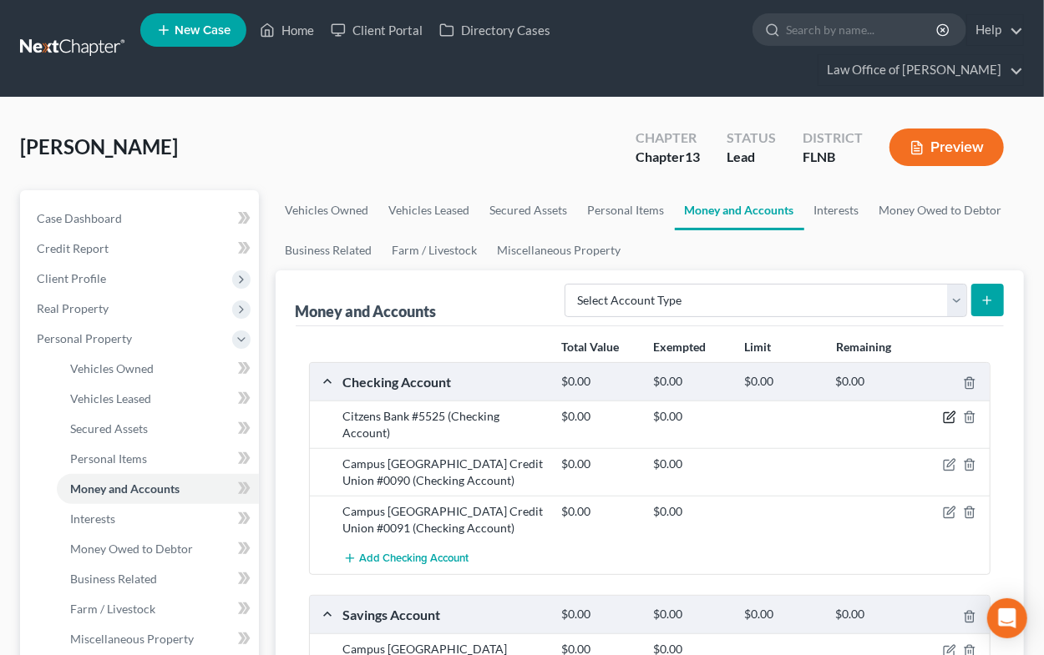
click at [947, 418] on icon "button" at bounding box center [949, 417] width 13 height 13
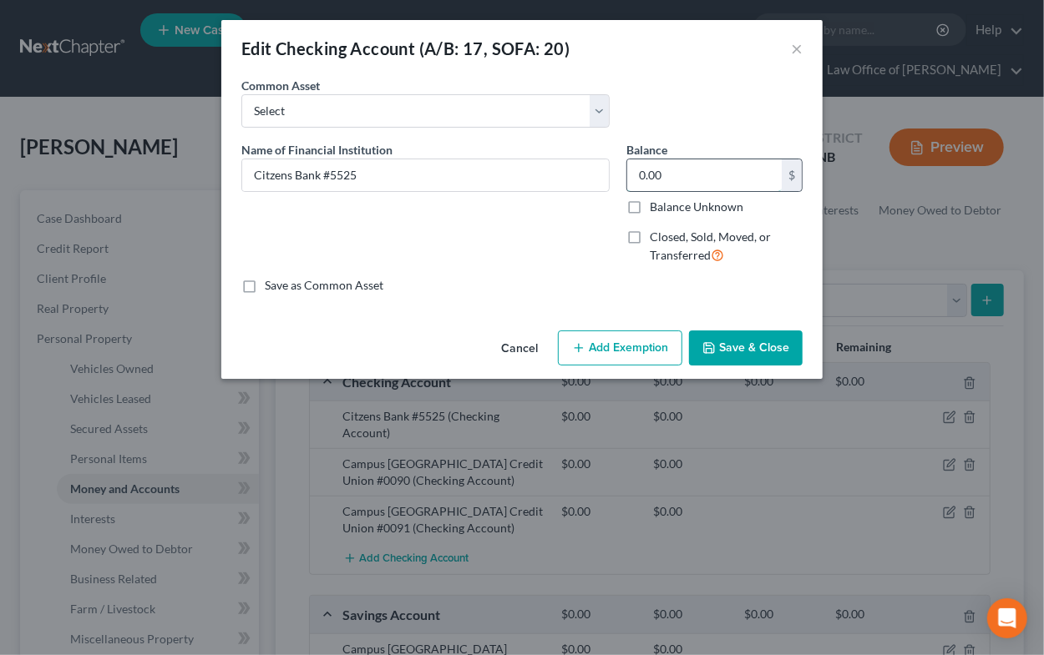
click at [705, 180] on input "0.00" at bounding box center [704, 175] width 154 height 32
type input "4,358.95"
click at [620, 342] on button "Add Exemption" at bounding box center [620, 348] width 124 height 35
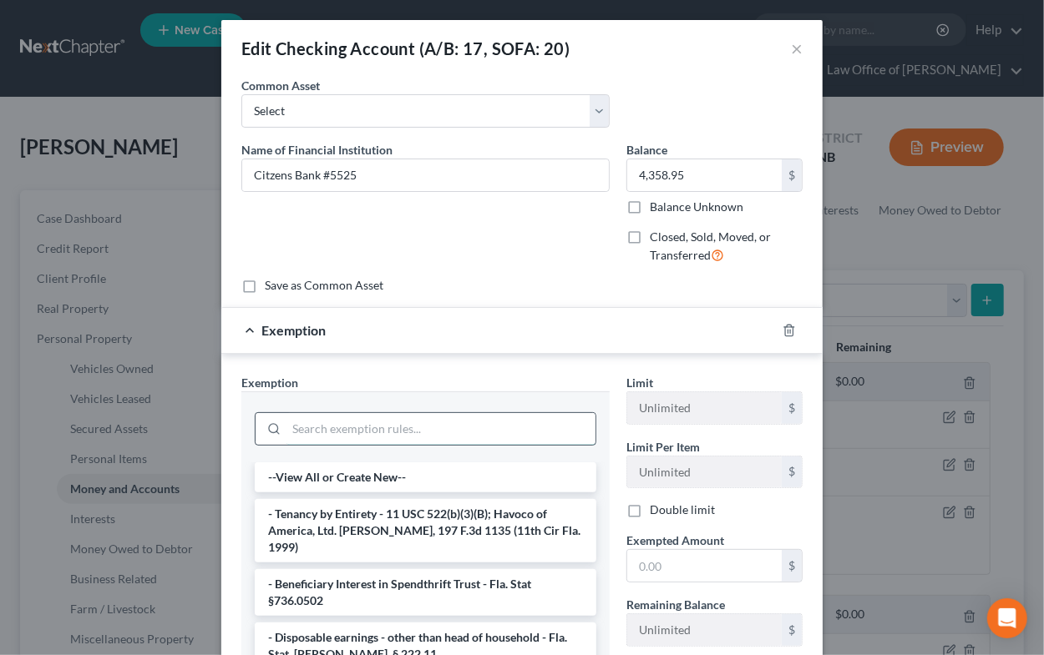
click at [446, 437] on input "search" at bounding box center [440, 429] width 309 height 32
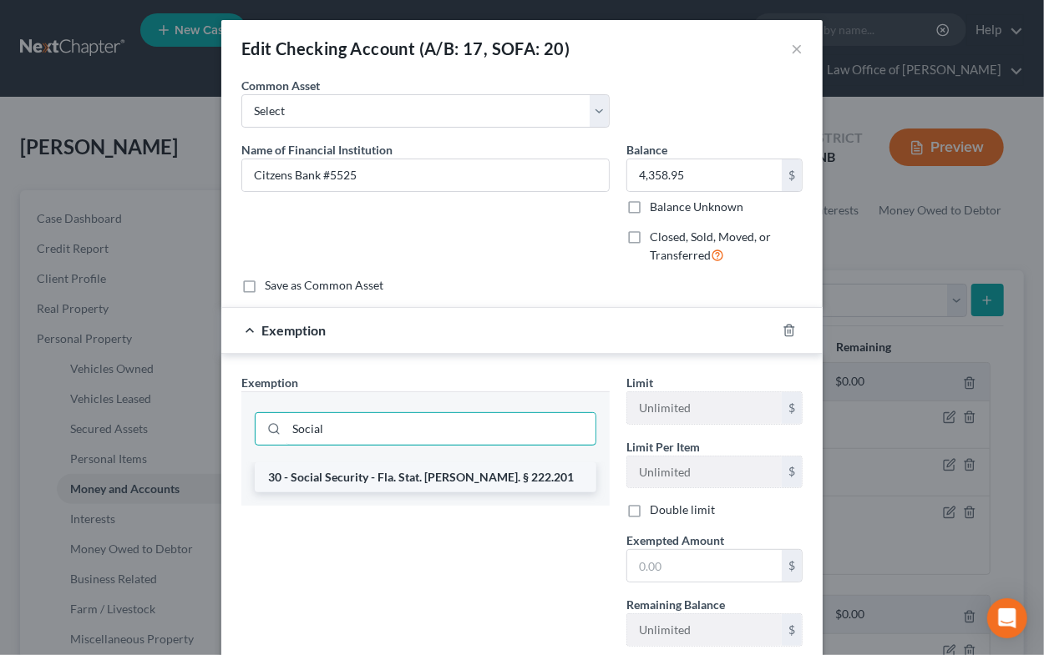
type input "Social"
click at [455, 473] on li "30 - Social Security - Fla. Stat. [PERSON_NAME]. § 222.201" at bounding box center [426, 478] width 342 height 30
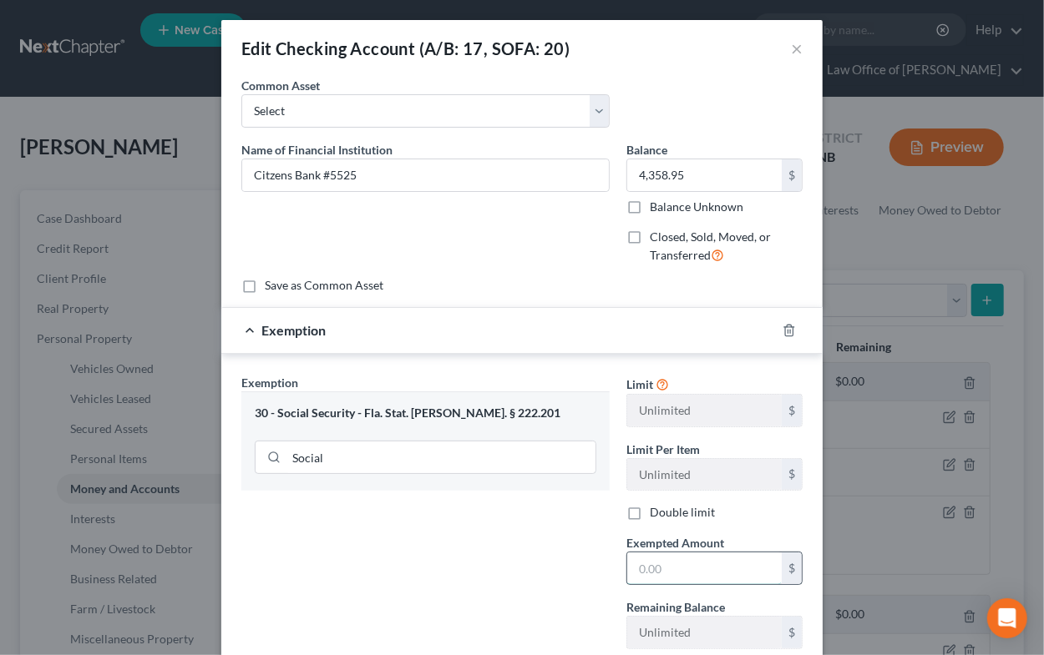
click at [690, 564] on input "text" at bounding box center [704, 569] width 154 height 32
type input "21,055"
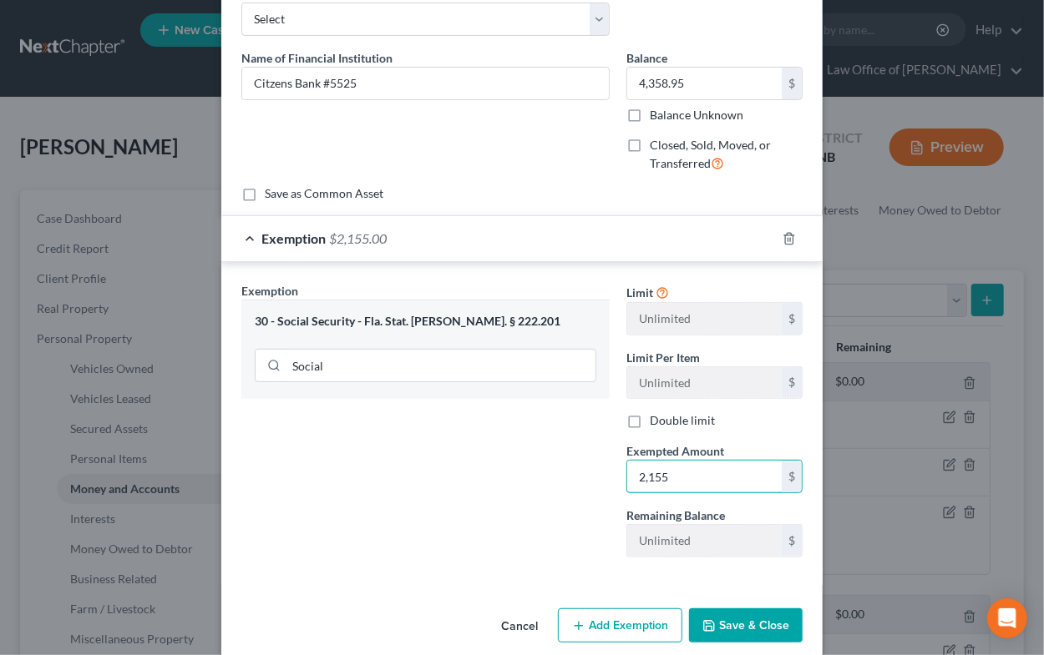
scroll to position [112, 0]
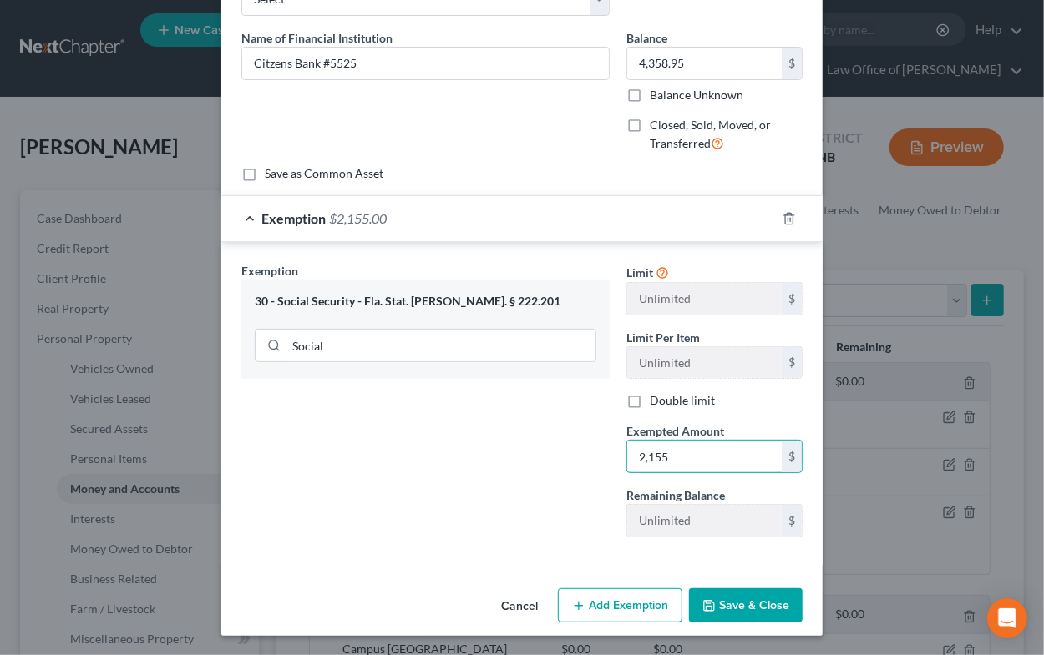
type input "2,155"
click at [665, 602] on button "Add Exemption" at bounding box center [620, 606] width 124 height 35
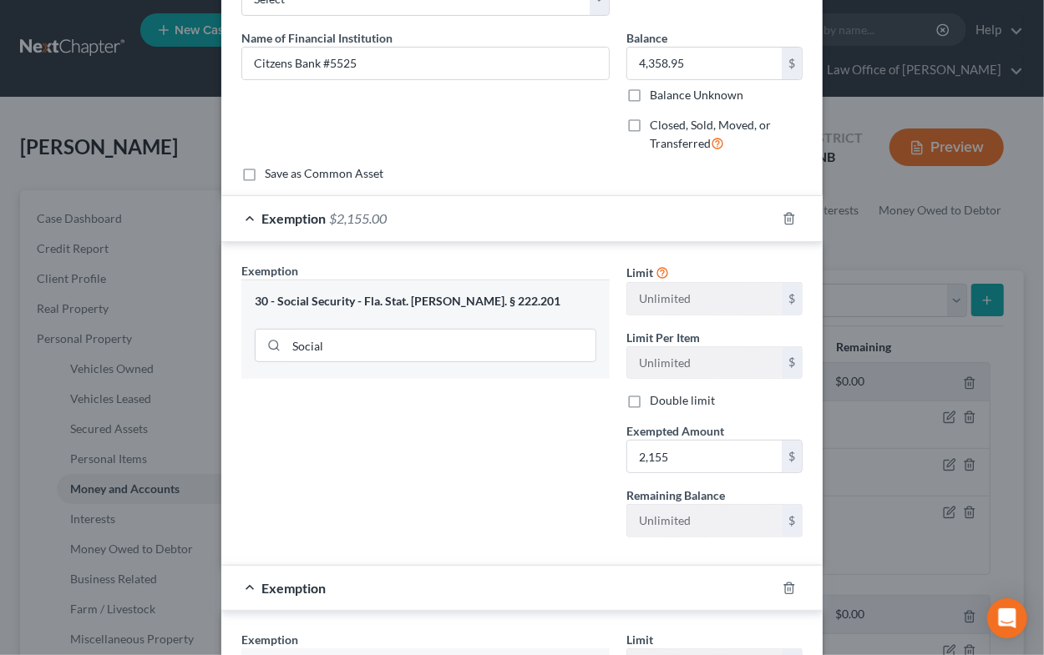
scroll to position [195, 0]
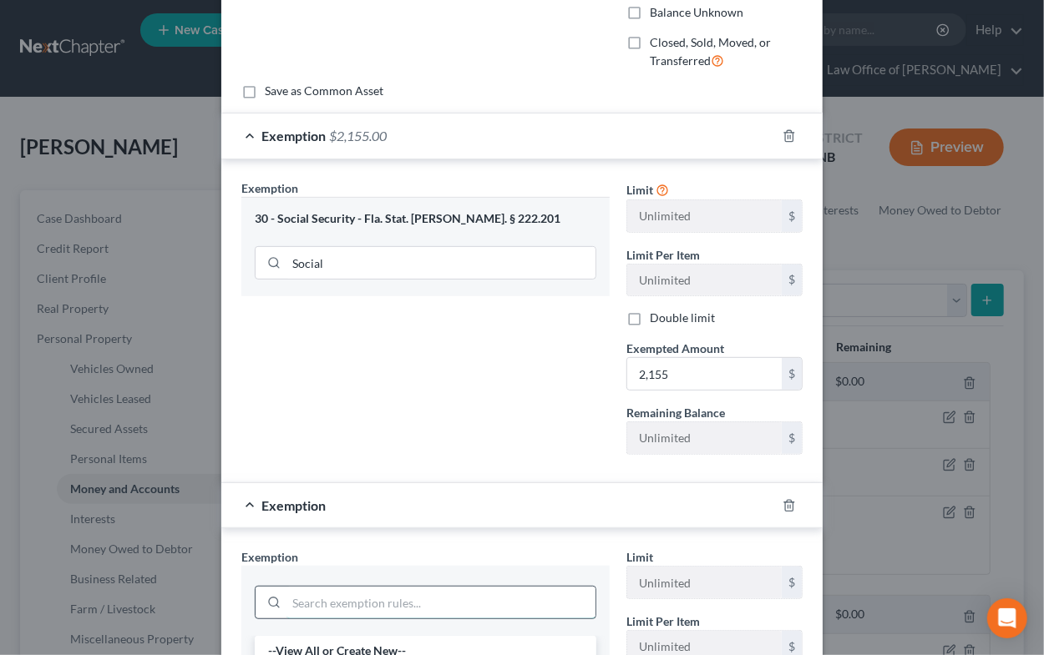
click at [438, 600] on input "search" at bounding box center [440, 603] width 309 height 32
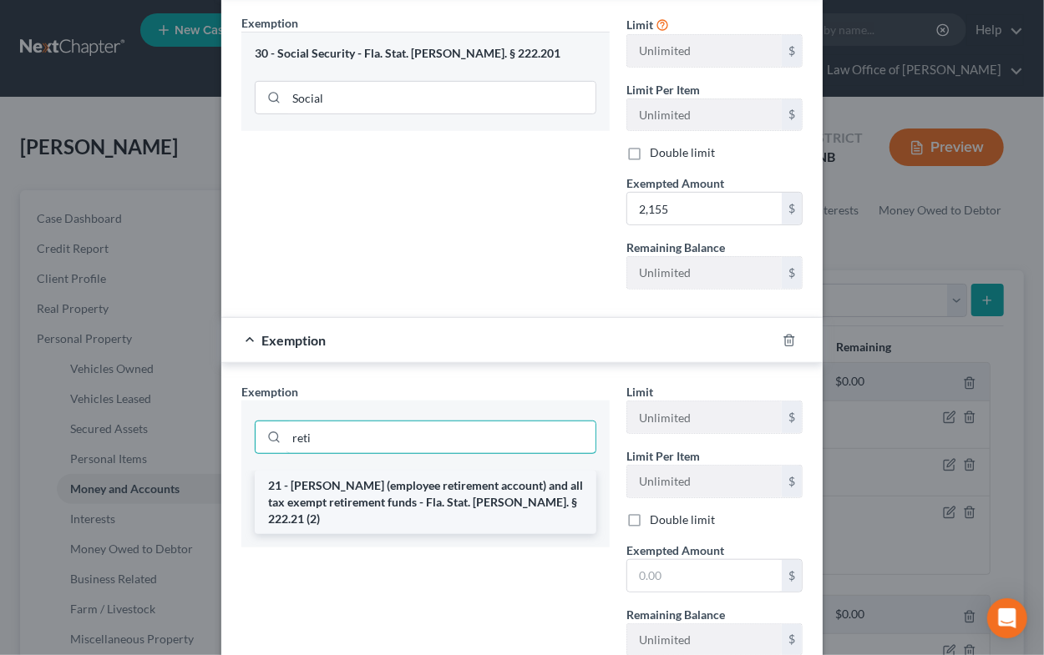
type input "reti"
click at [453, 493] on li "21 - [PERSON_NAME] (employee retirement account) and all tax exempt retirement …" at bounding box center [426, 502] width 342 height 63
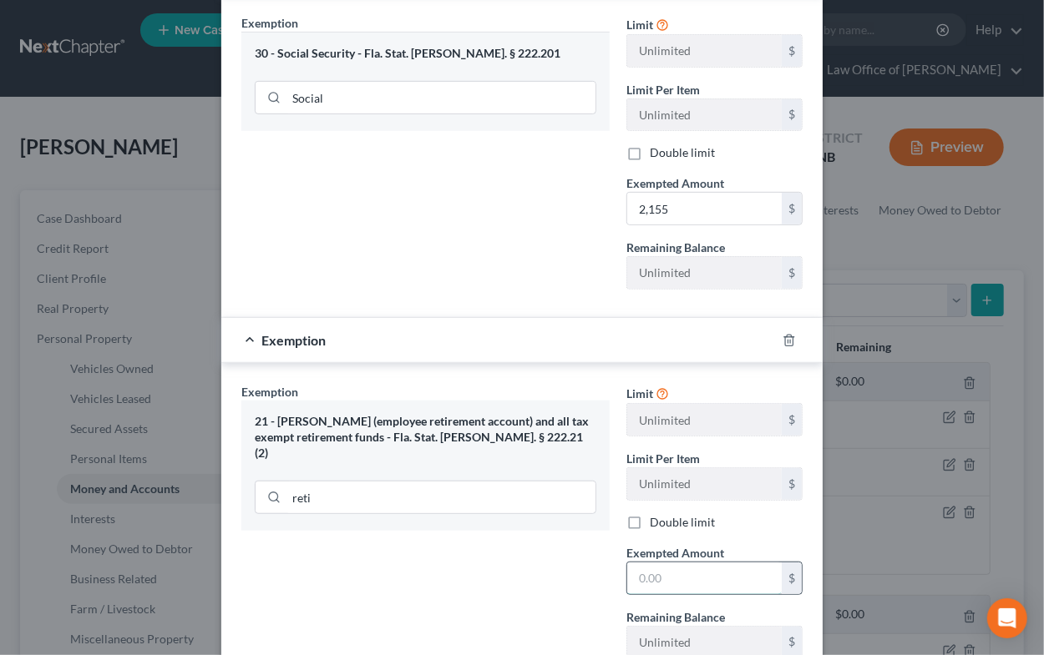
click at [639, 574] on input "text" at bounding box center [704, 579] width 154 height 32
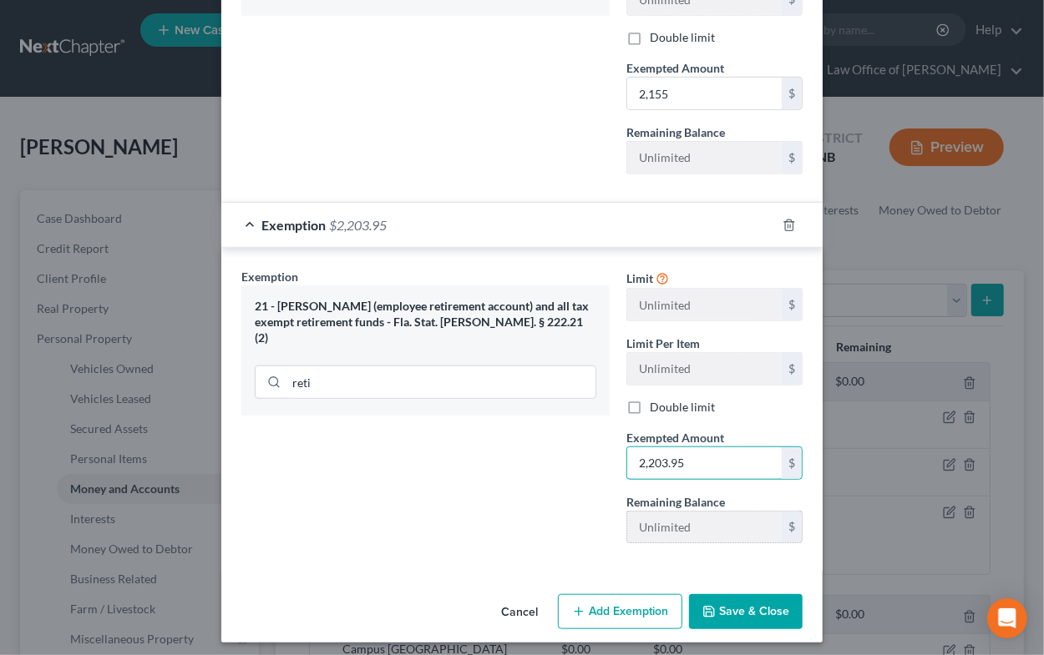
scroll to position [481, 0]
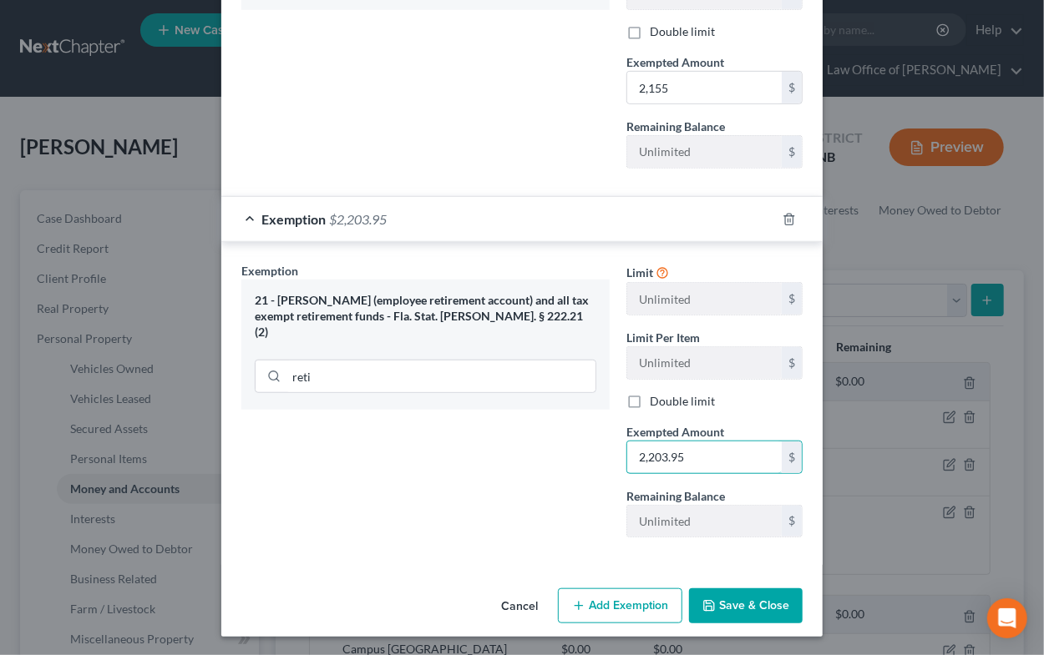
type input "2,203.95"
click at [722, 603] on button "Save & Close" at bounding box center [746, 606] width 114 height 35
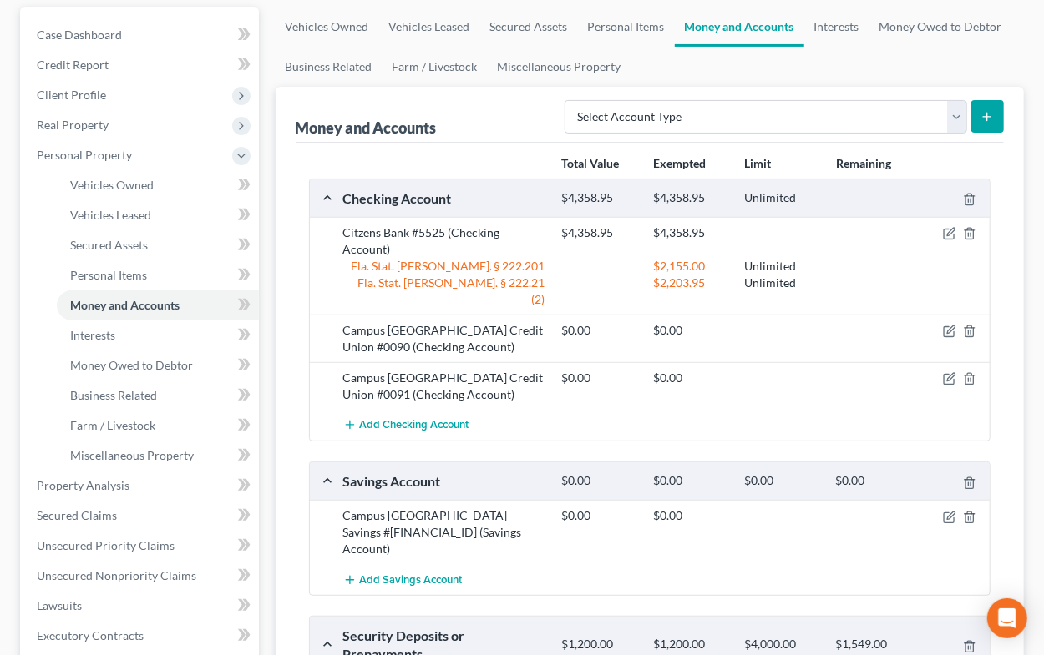
scroll to position [590, 0]
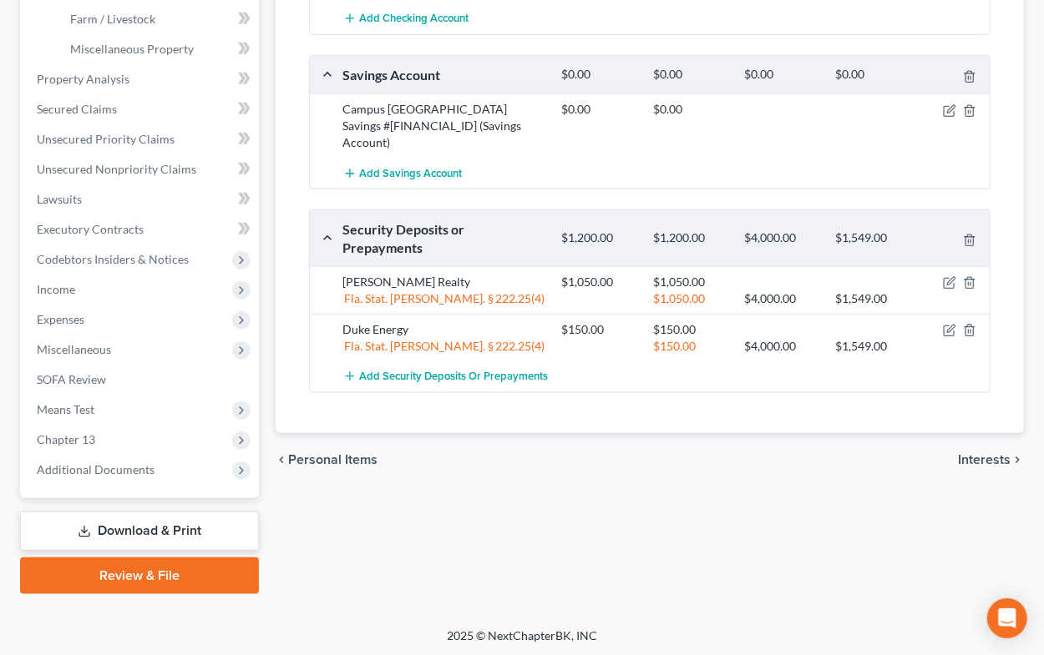
click at [160, 530] on link "Download & Print" at bounding box center [139, 531] width 239 height 39
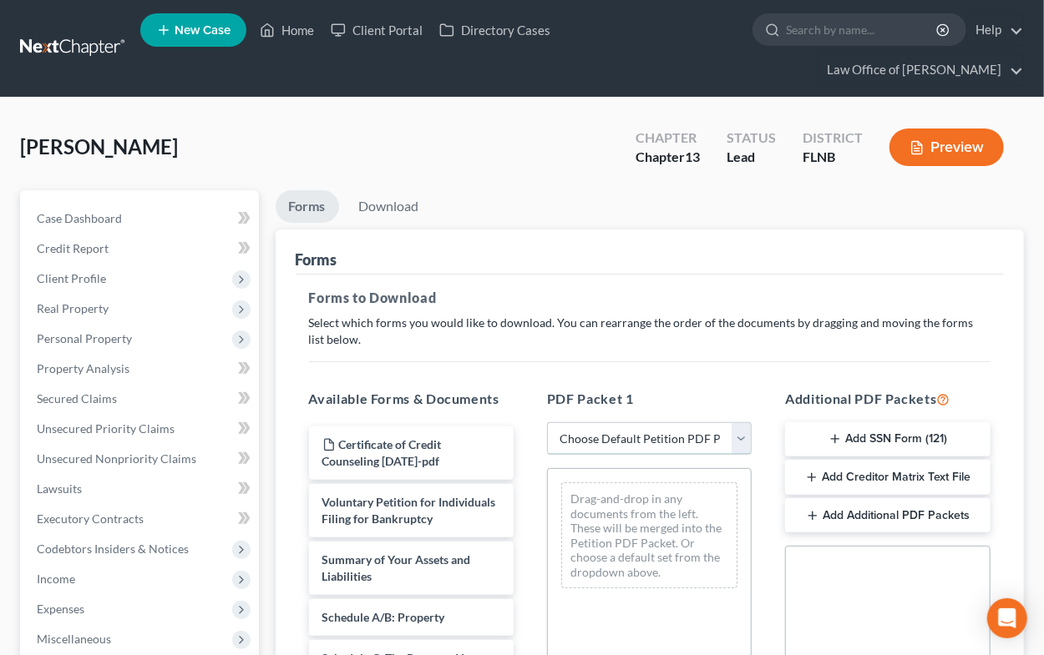
select select "0"
click option "Complete Bankruptcy Petition (all forms and schedules)" at bounding box center [0, 0] width 0 height 0
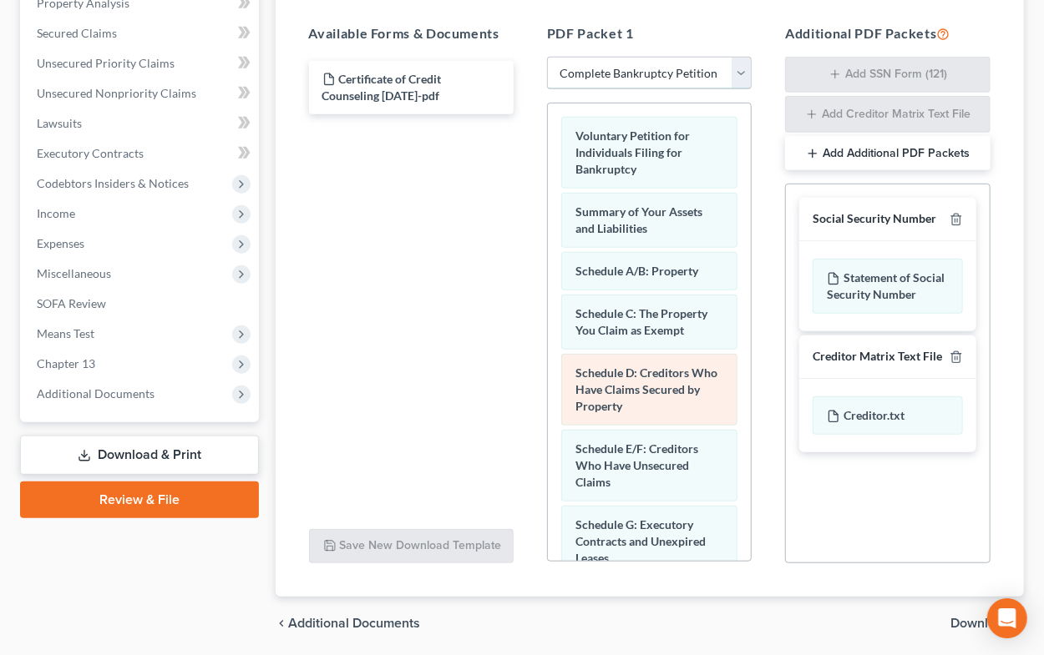
scroll to position [367, 0]
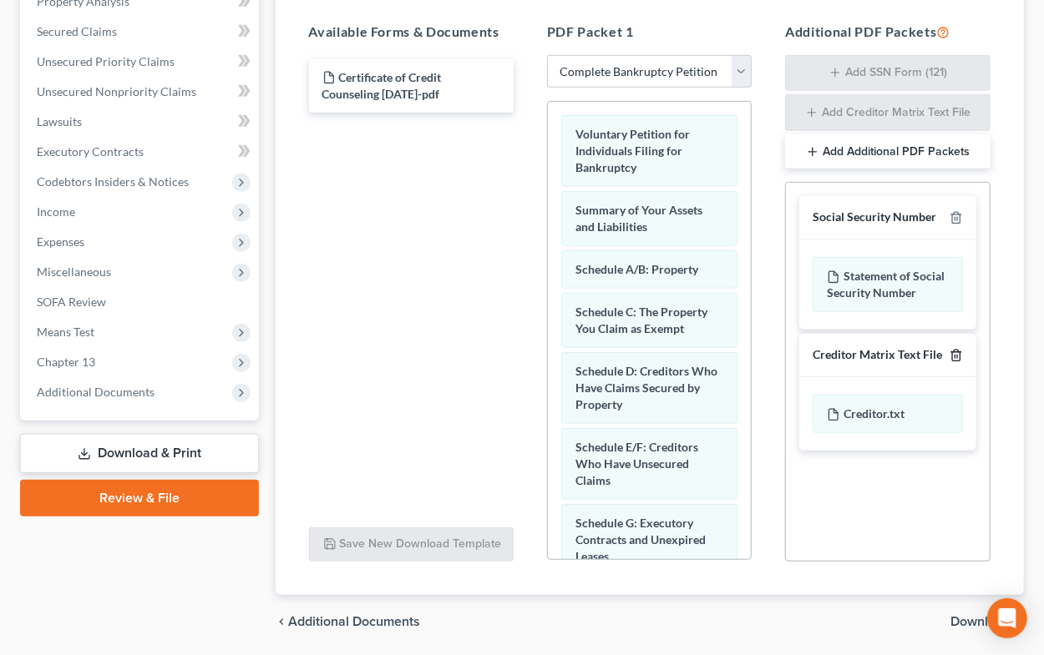
click at [955, 352] on icon "button" at bounding box center [955, 355] width 13 height 13
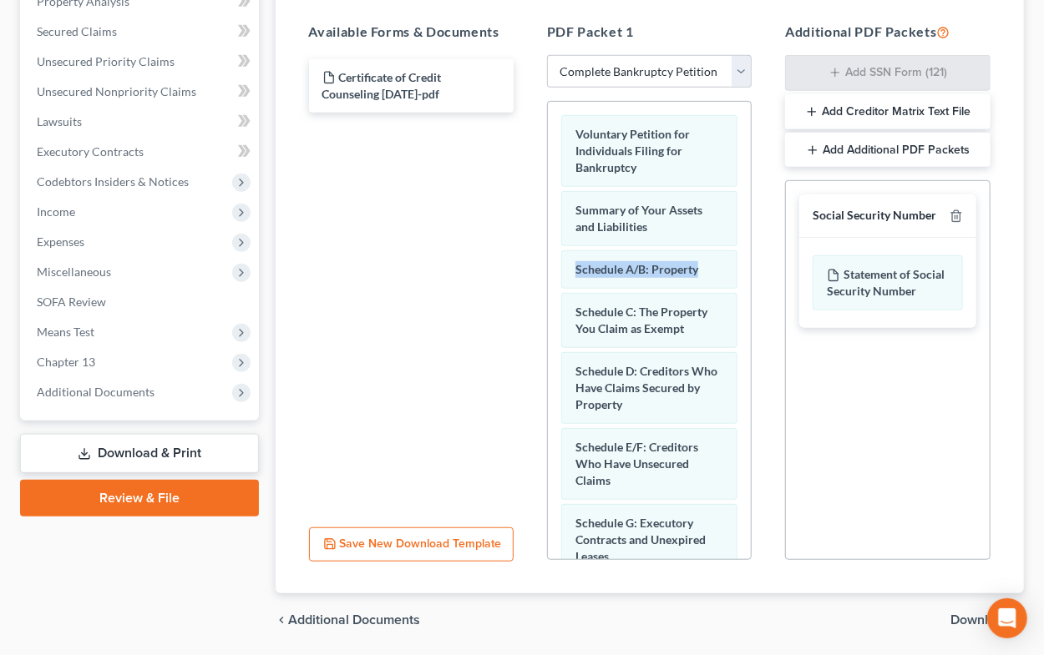
drag, startPoint x: 752, startPoint y: 246, endPoint x: 752, endPoint y: 270, distance: 23.4
click at [752, 270] on div "PDF Packet 1 Choose Default Petition PDF Packet Complete Bankruptcy Petition (a…" at bounding box center [649, 291] width 238 height 566
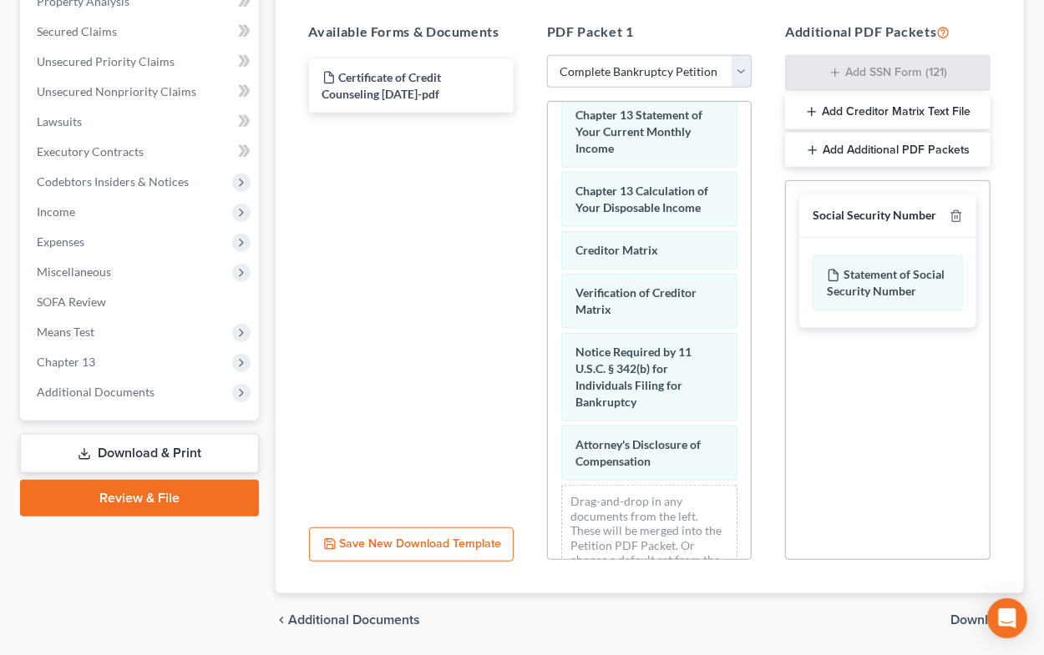
scroll to position [772, 0]
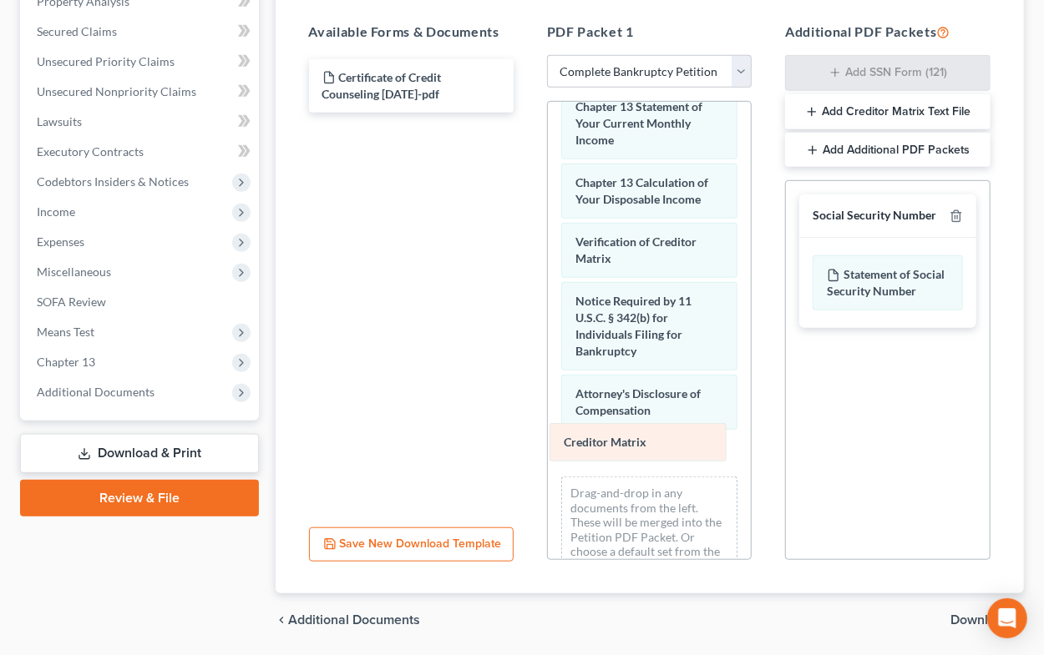
drag, startPoint x: 632, startPoint y: 235, endPoint x: 620, endPoint y: 440, distance: 204.9
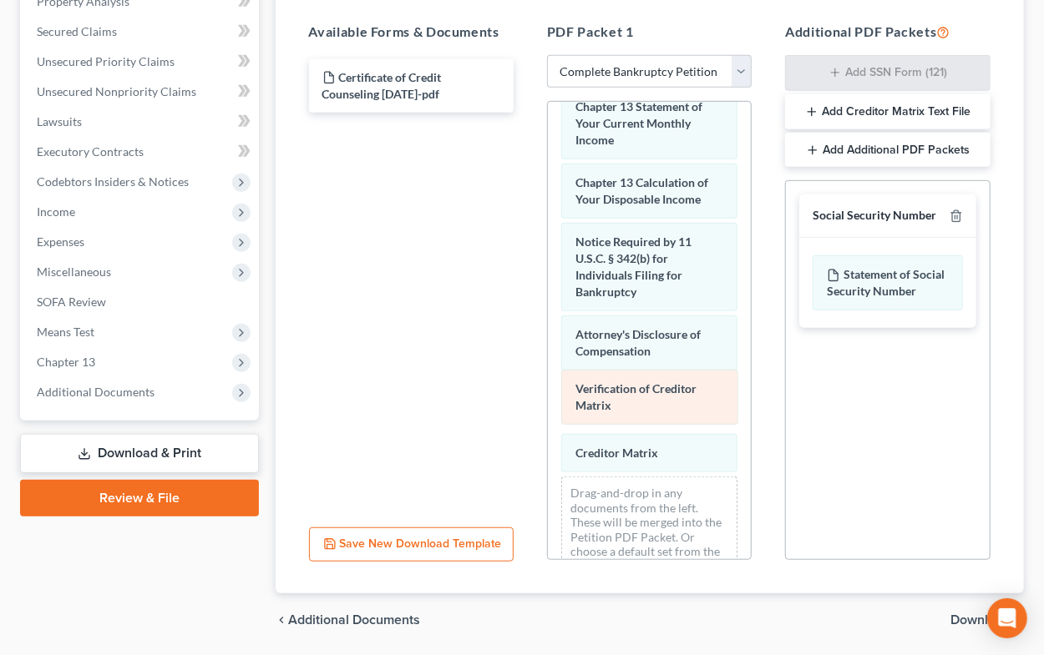
drag, startPoint x: 647, startPoint y: 242, endPoint x: 647, endPoint y: 393, distance: 151.1
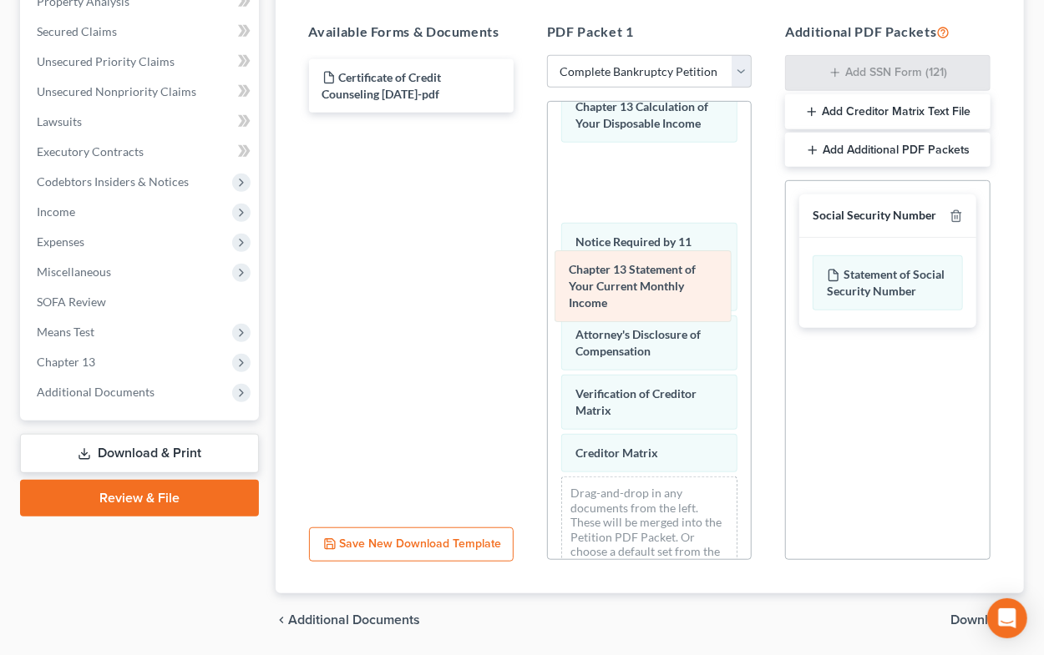
scroll to position [697, 0]
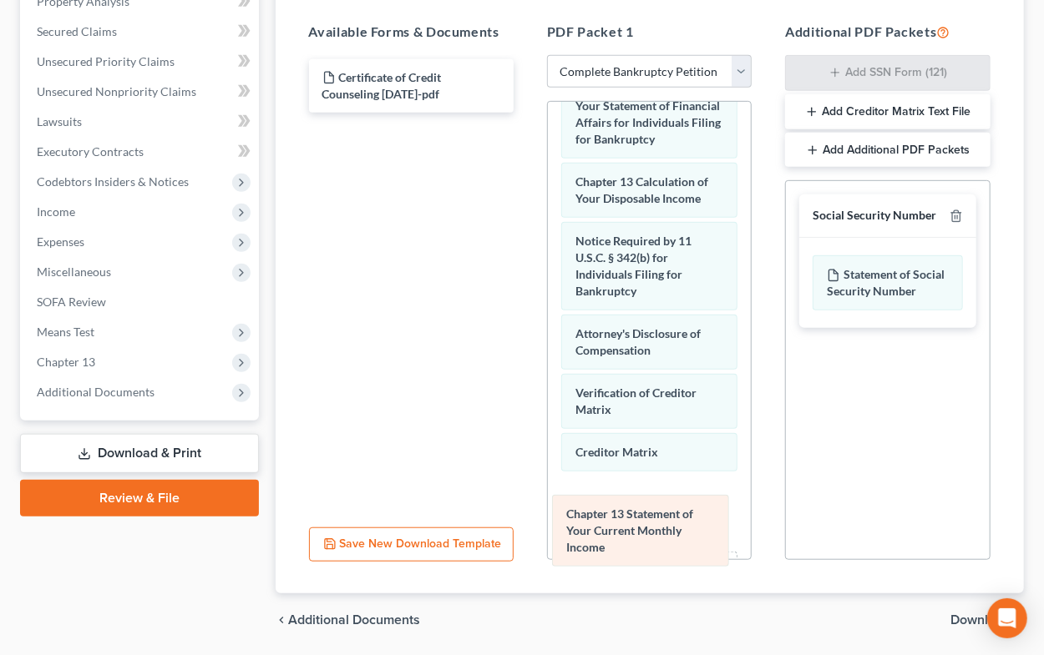
drag, startPoint x: 639, startPoint y: 108, endPoint x: 630, endPoint y: 519, distance: 410.9
click at [630, 519] on div "Chapter 13 Statement of Your Current Monthly Income Voluntary Petition for Indi…" at bounding box center [649, 38] width 203 height 1267
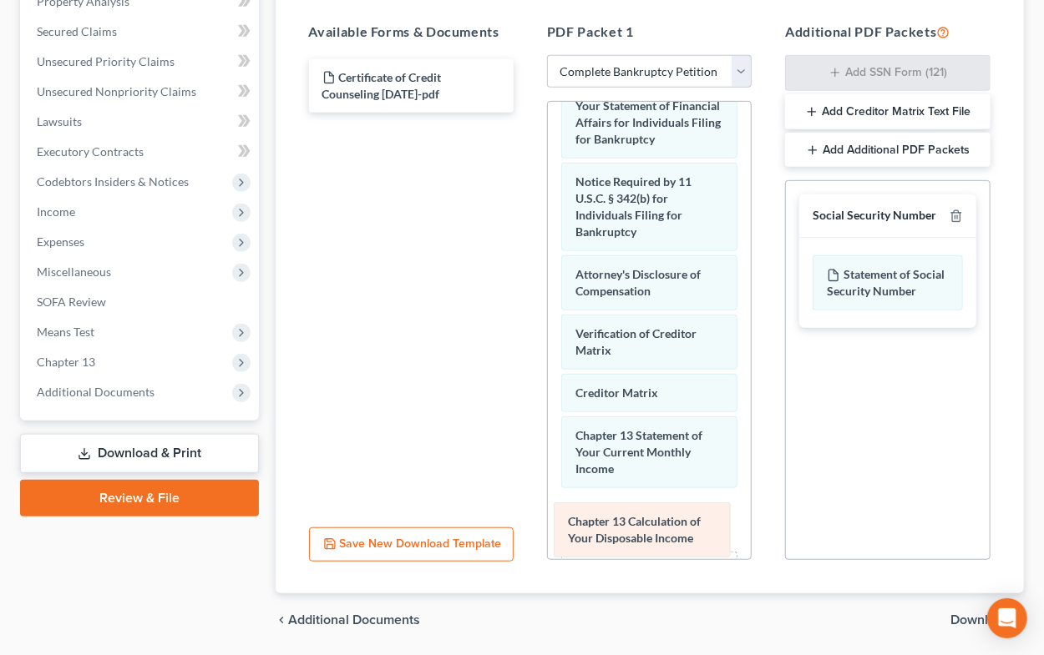
drag, startPoint x: 646, startPoint y: 195, endPoint x: 639, endPoint y: 539, distance: 343.3
click at [639, 539] on div "Chapter 13 Calculation of Your Disposable Income Voluntary Petition for Individ…" at bounding box center [649, 38] width 203 height 1267
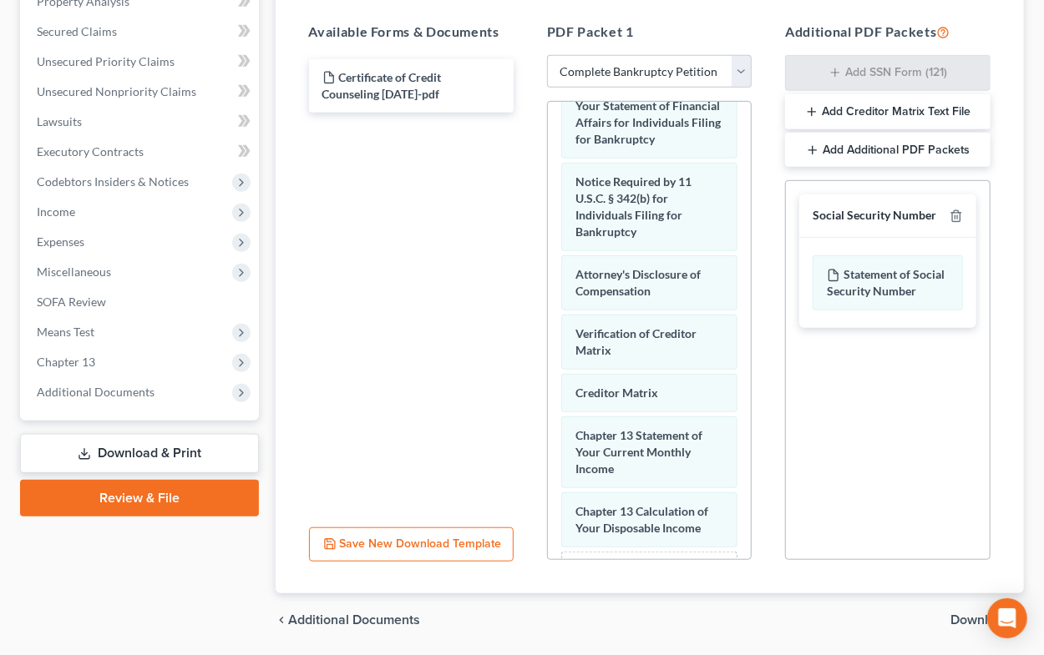
scroll to position [422, 0]
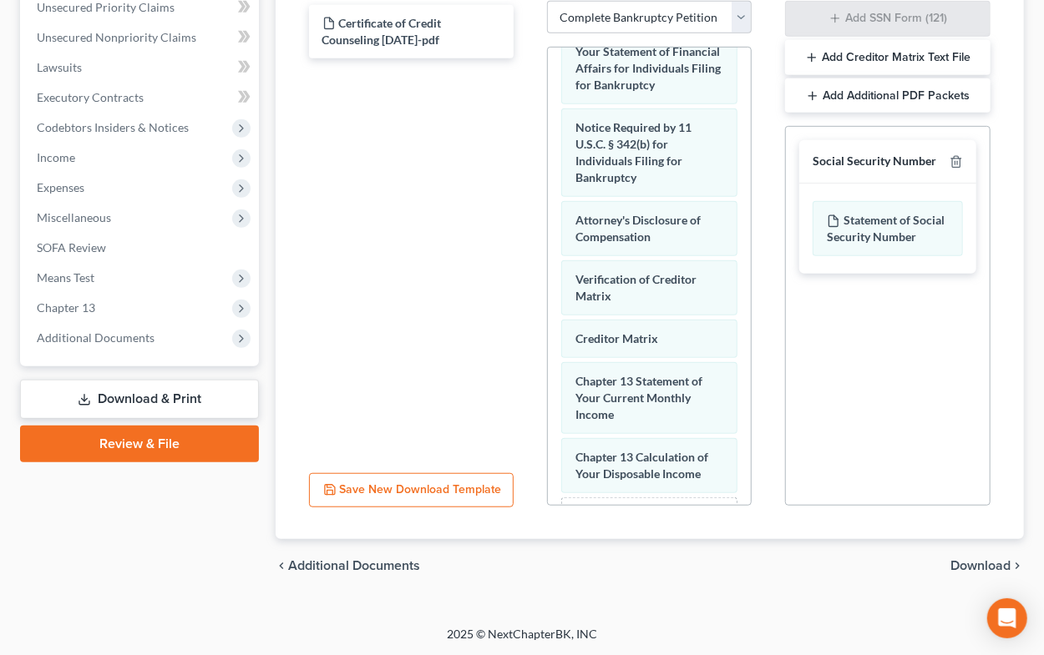
click at [966, 562] on span "Download" at bounding box center [980, 565] width 60 height 13
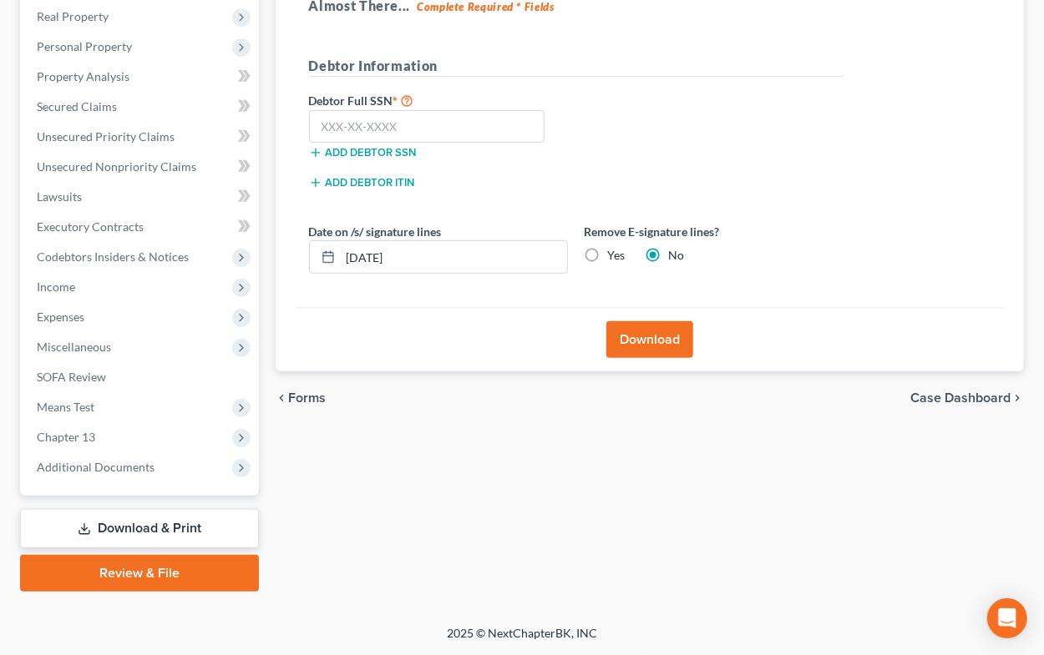
scroll to position [290, 0]
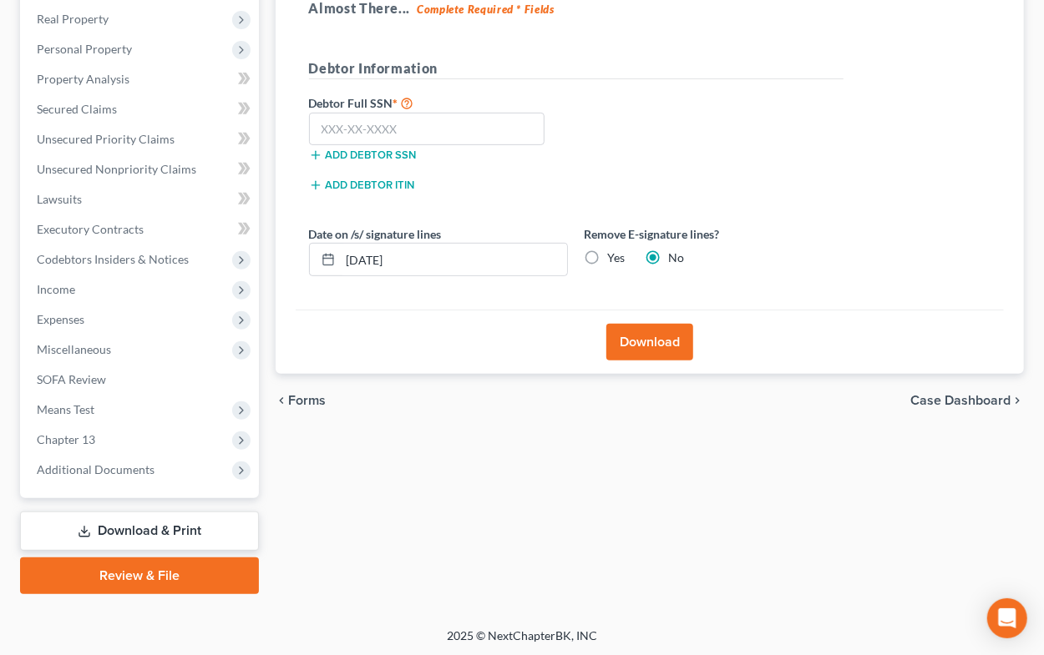
click at [608, 254] on label "Yes" at bounding box center [617, 258] width 18 height 17
click at [615, 254] on input "Yes" at bounding box center [620, 255] width 11 height 11
radio input "true"
radio input "false"
click at [457, 138] on input "text" at bounding box center [427, 129] width 236 height 33
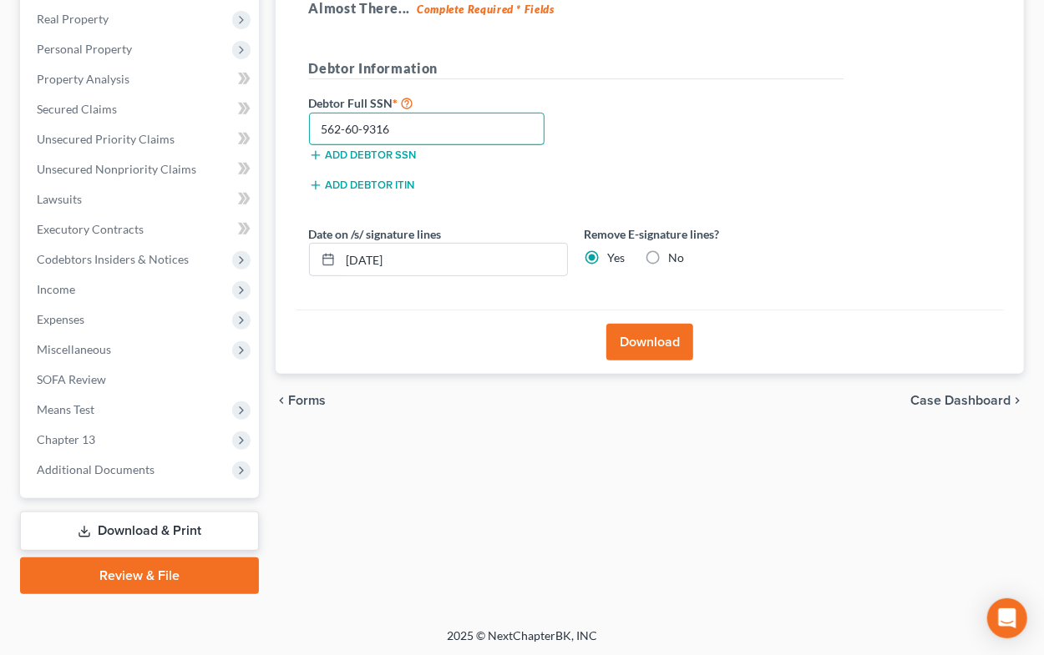
type input "562-60-9316"
click at [635, 331] on button "Download" at bounding box center [649, 342] width 87 height 37
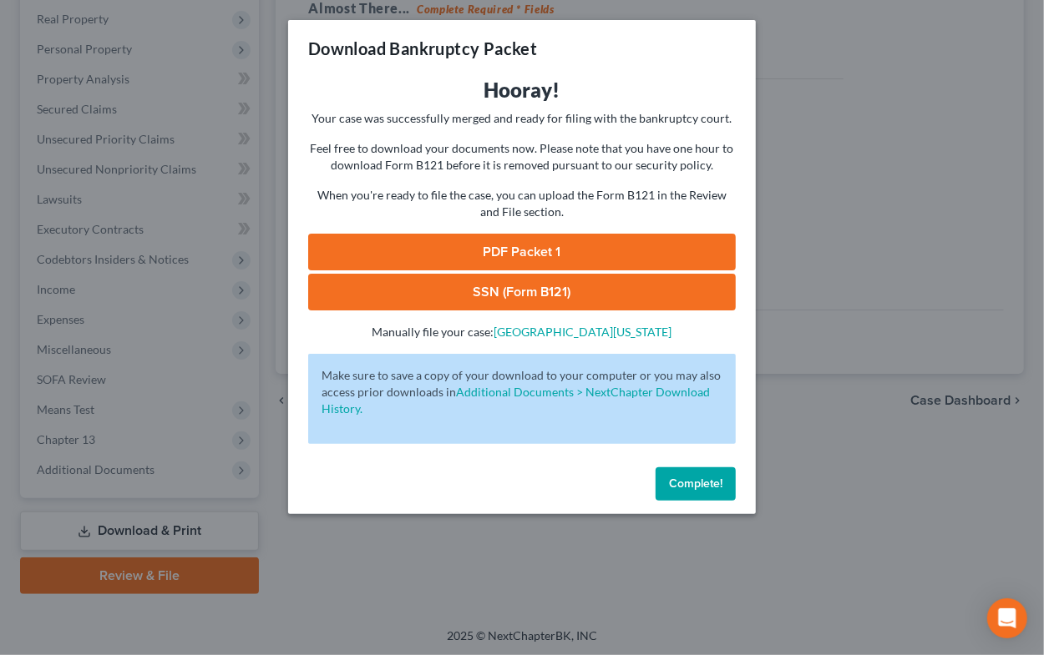
click at [552, 281] on link "SSN (Form B121)" at bounding box center [522, 292] width 428 height 37
click at [688, 474] on button "Complete!" at bounding box center [695, 484] width 80 height 33
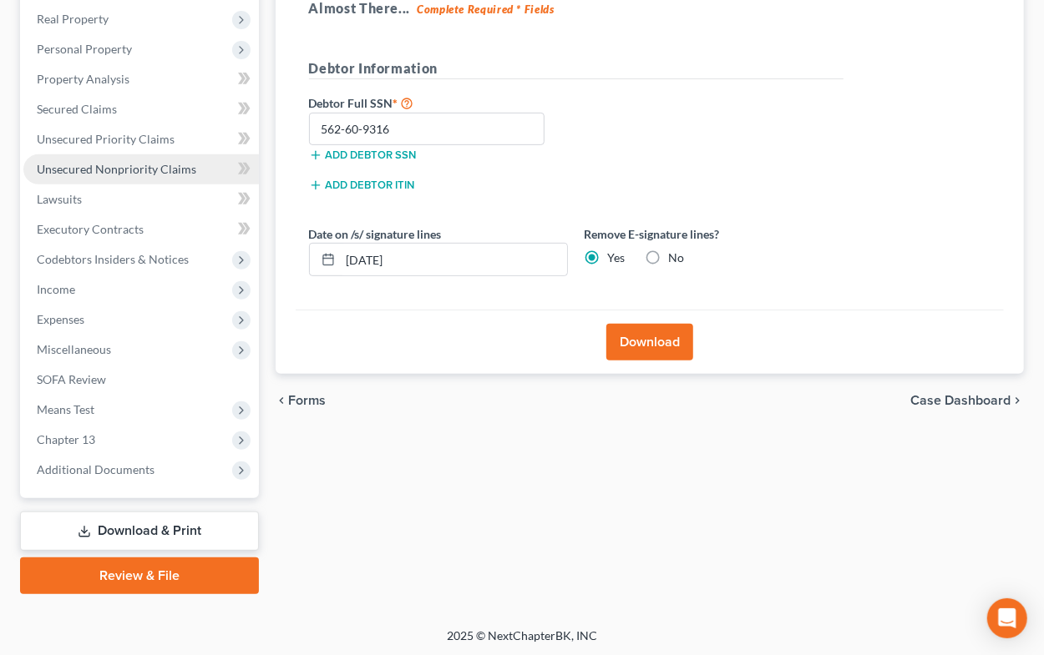
click at [85, 162] on span "Unsecured Nonpriority Claims" at bounding box center [116, 169] width 159 height 14
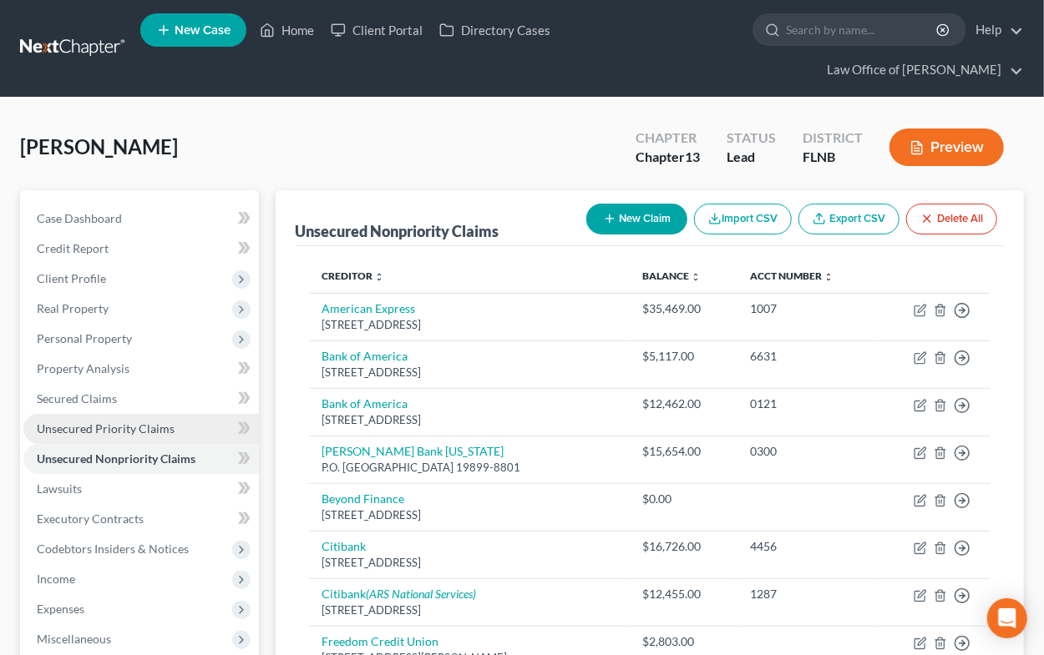
click at [103, 420] on link "Unsecured Priority Claims" at bounding box center [140, 429] width 235 height 30
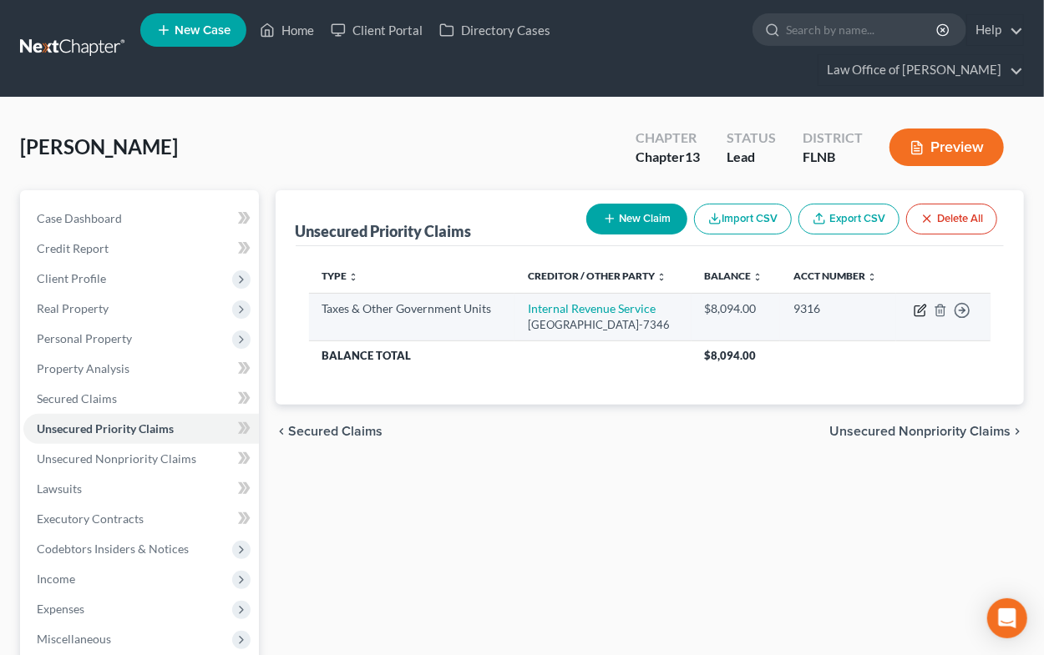
click at [918, 317] on icon "button" at bounding box center [919, 310] width 13 height 13
select select "0"
select select "39"
select select "0"
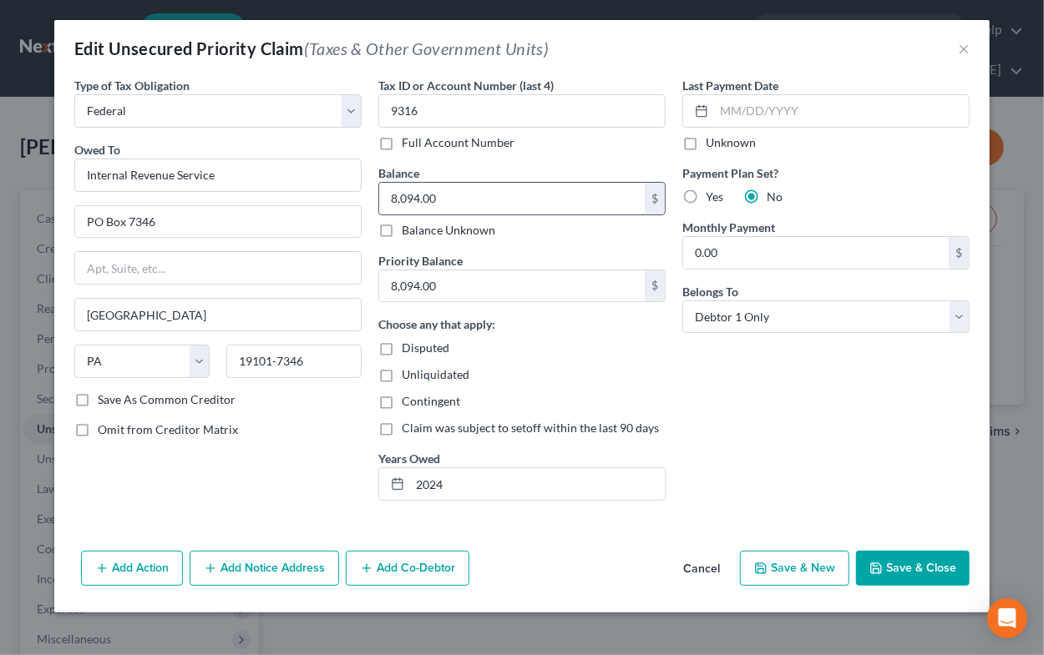
click at [389, 200] on input "8,094.00" at bounding box center [512, 199] width 266 height 32
type input "1.00"
click at [686, 568] on button "Cancel" at bounding box center [701, 569] width 63 height 33
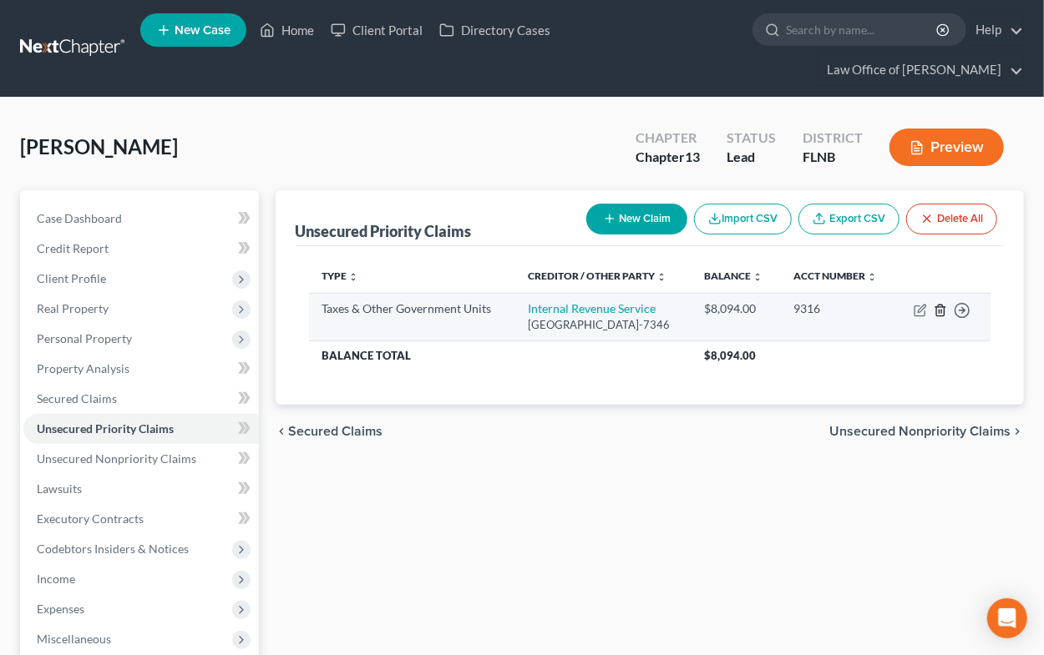
click at [944, 317] on icon "button" at bounding box center [940, 310] width 13 height 13
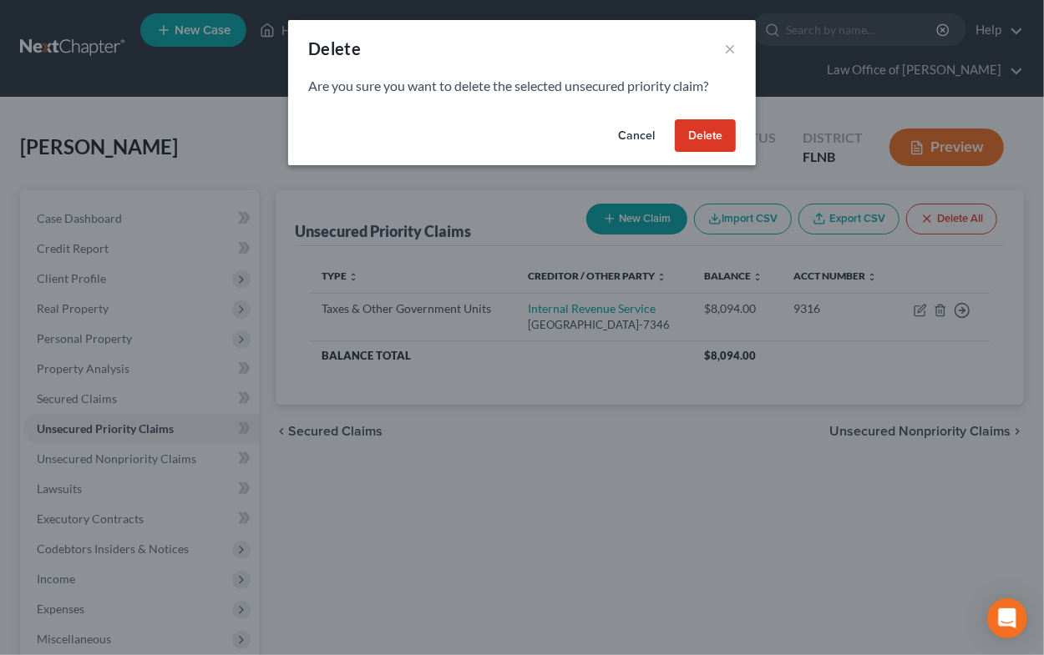
click at [708, 138] on button "Delete" at bounding box center [705, 135] width 61 height 33
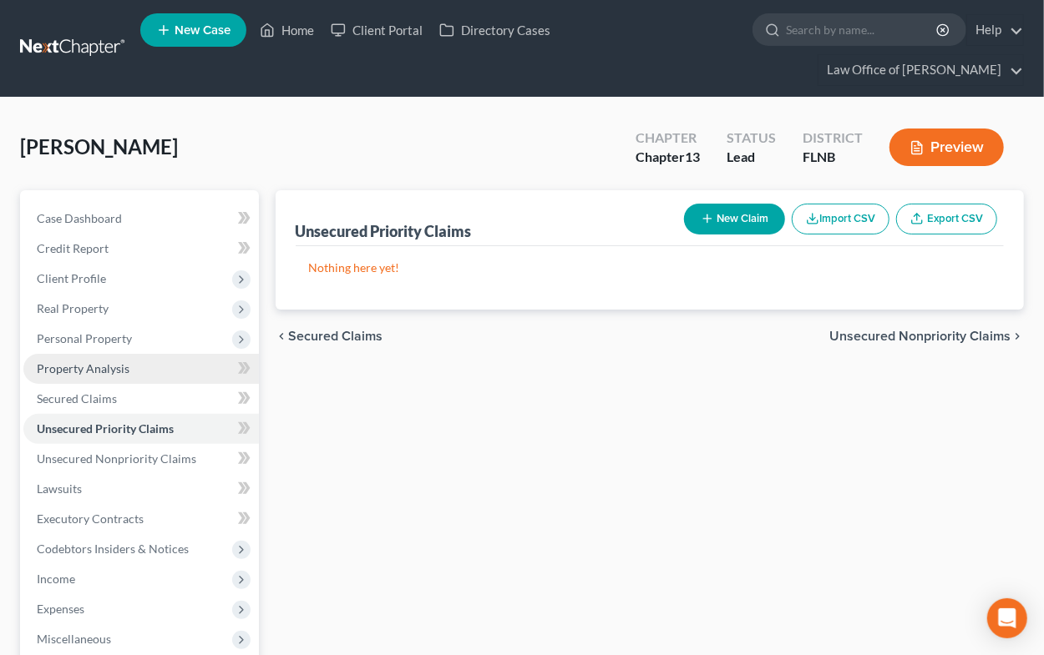
scroll to position [290, 0]
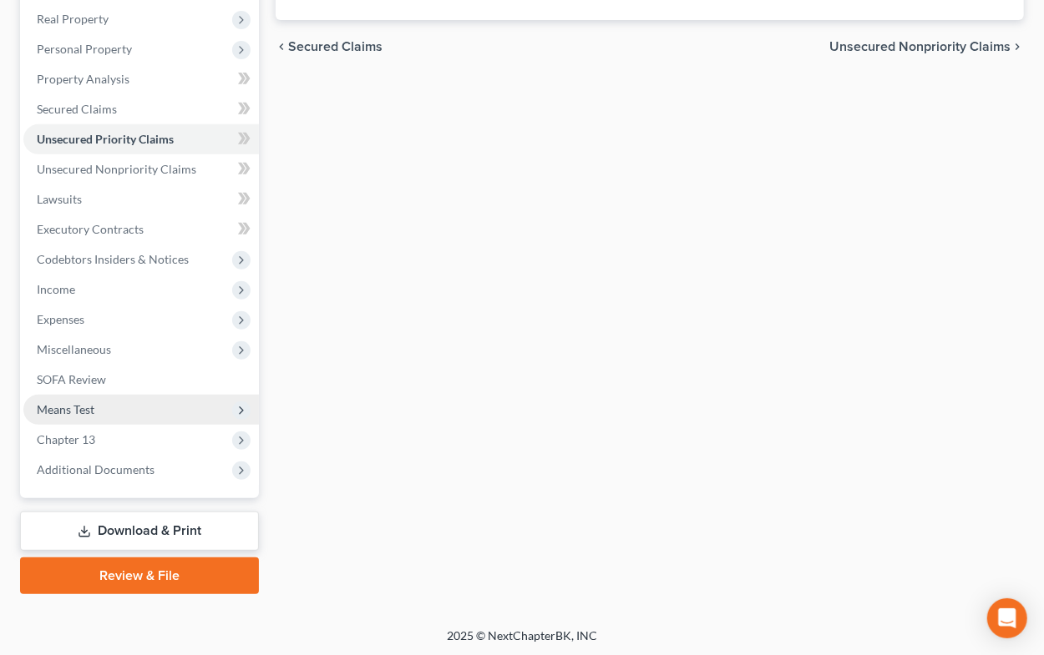
click at [87, 408] on span "Means Test" at bounding box center [66, 409] width 58 height 14
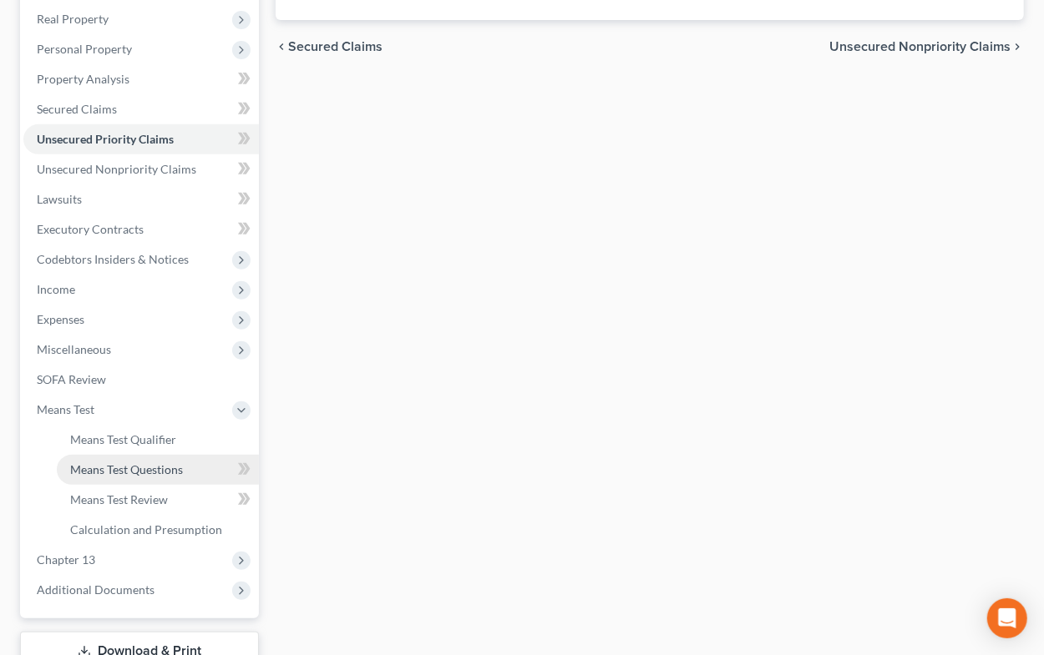
click at [115, 473] on span "Means Test Questions" at bounding box center [126, 470] width 113 height 14
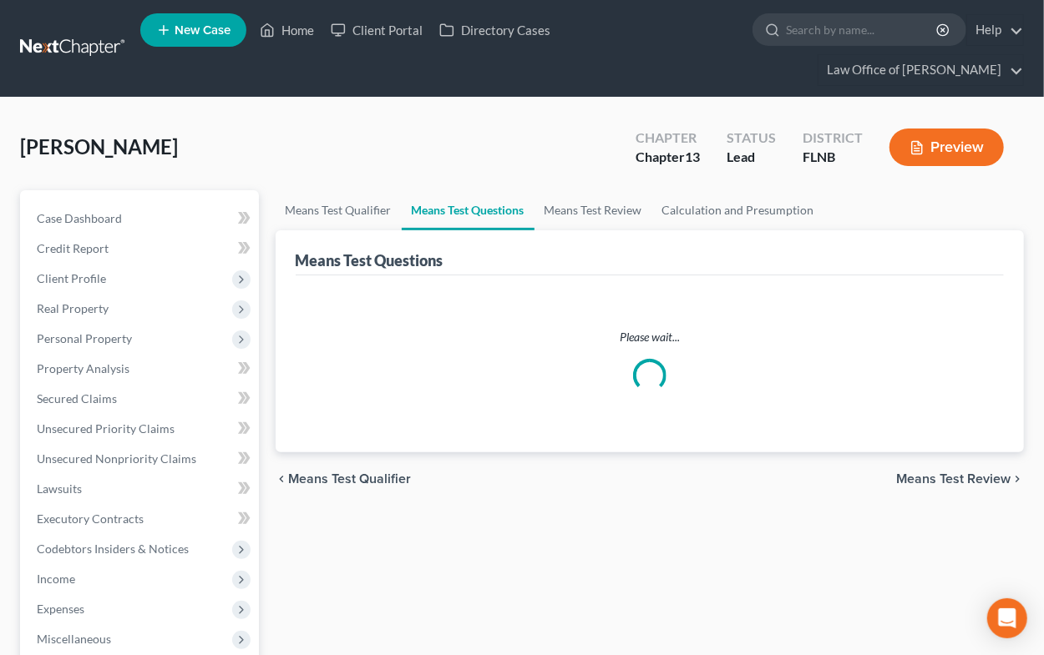
select select "1"
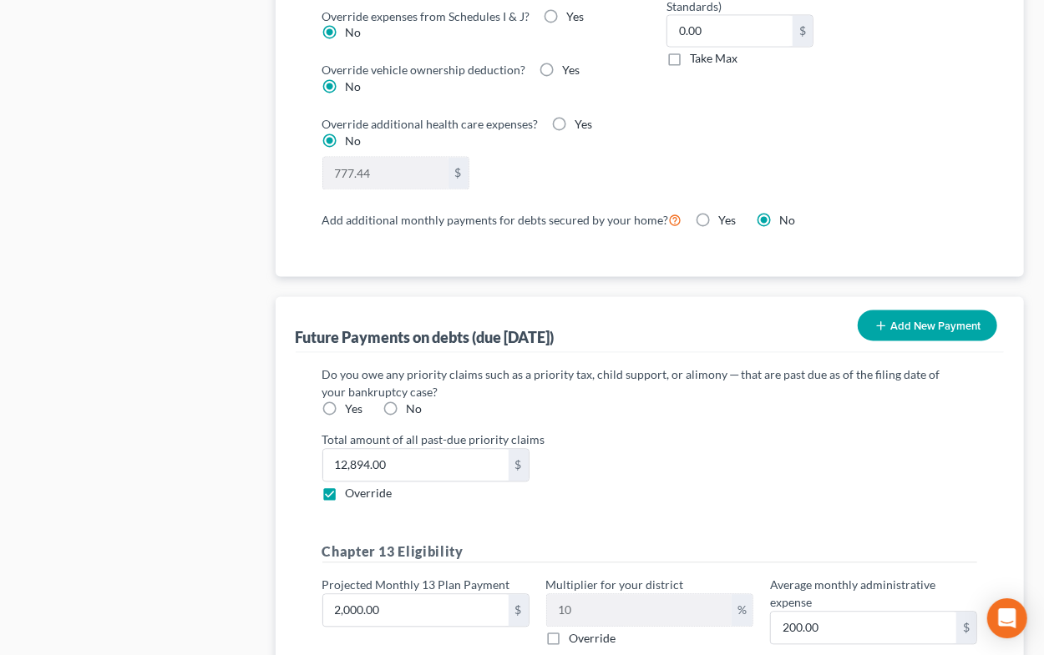
scroll to position [1561, 0]
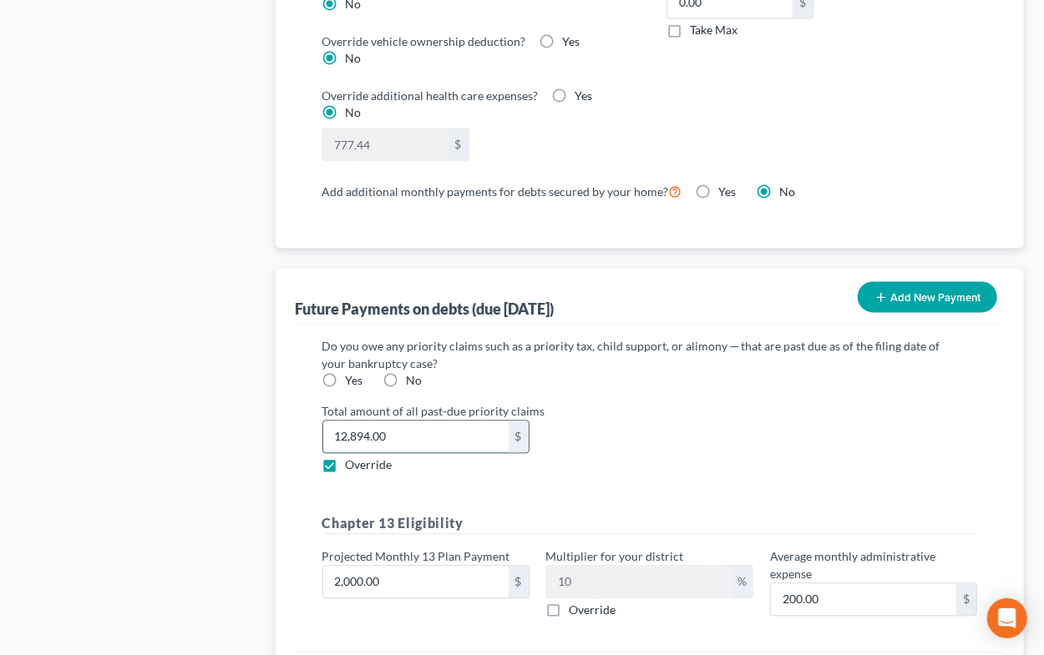
click at [407, 434] on input "12,894.00" at bounding box center [415, 438] width 185 height 32
type input "4,500"
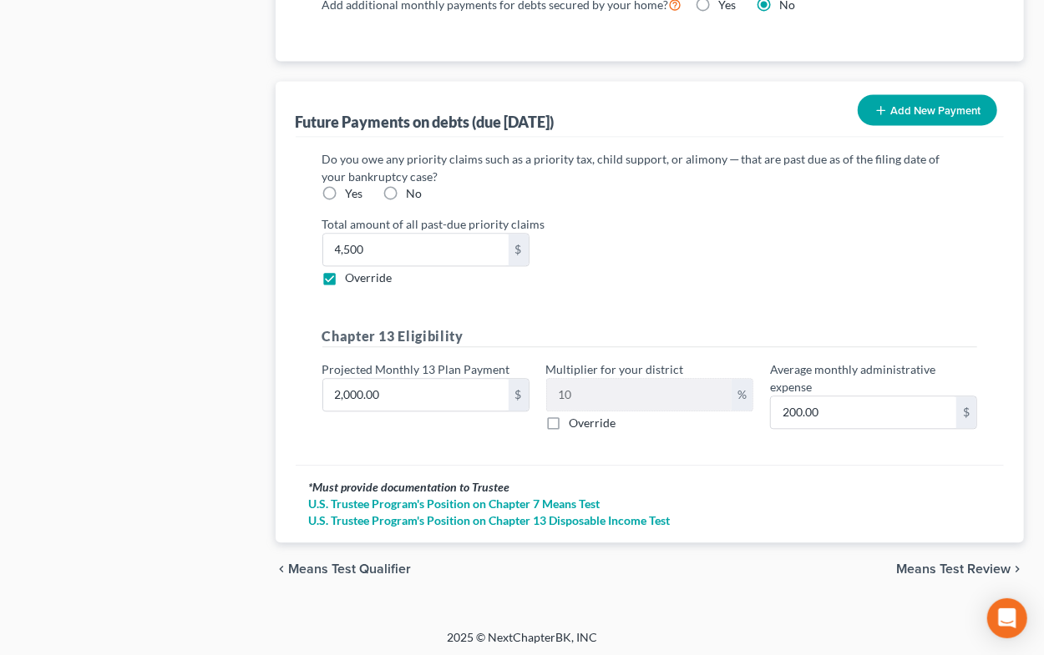
click at [908, 563] on span "Means Test Review" at bounding box center [953, 569] width 114 height 13
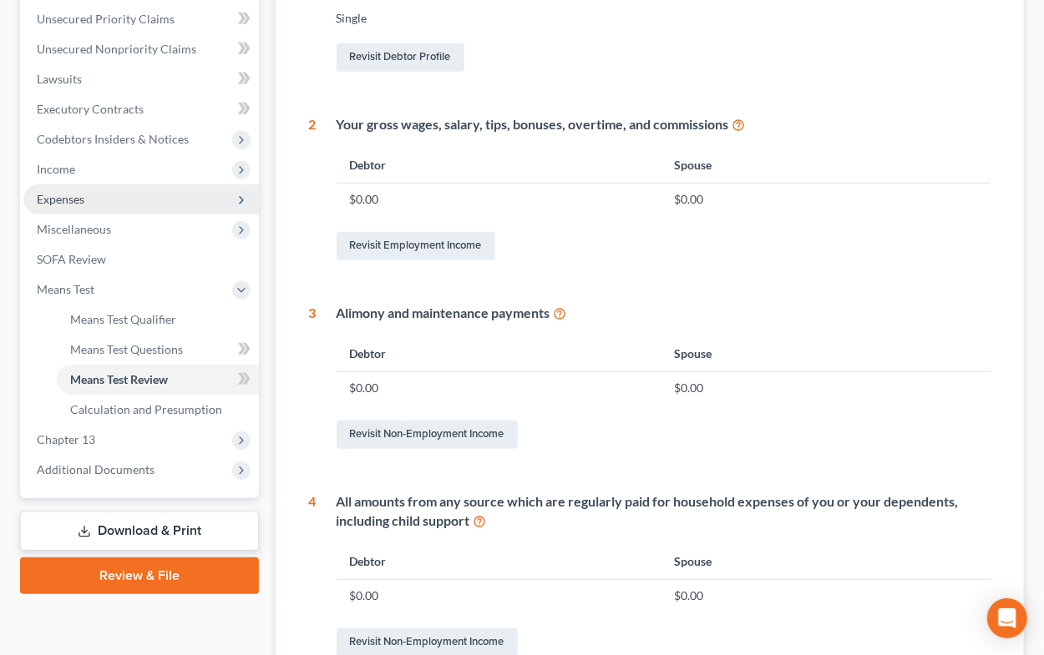
click at [116, 198] on span "Expenses" at bounding box center [140, 200] width 235 height 30
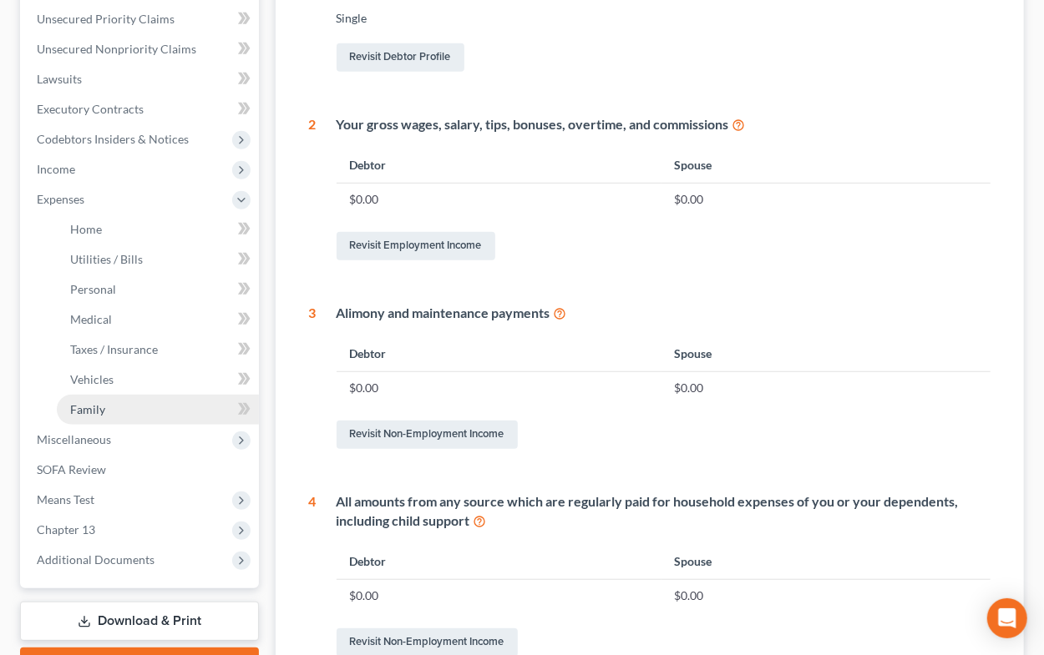
click at [109, 402] on link "Family" at bounding box center [158, 410] width 202 height 30
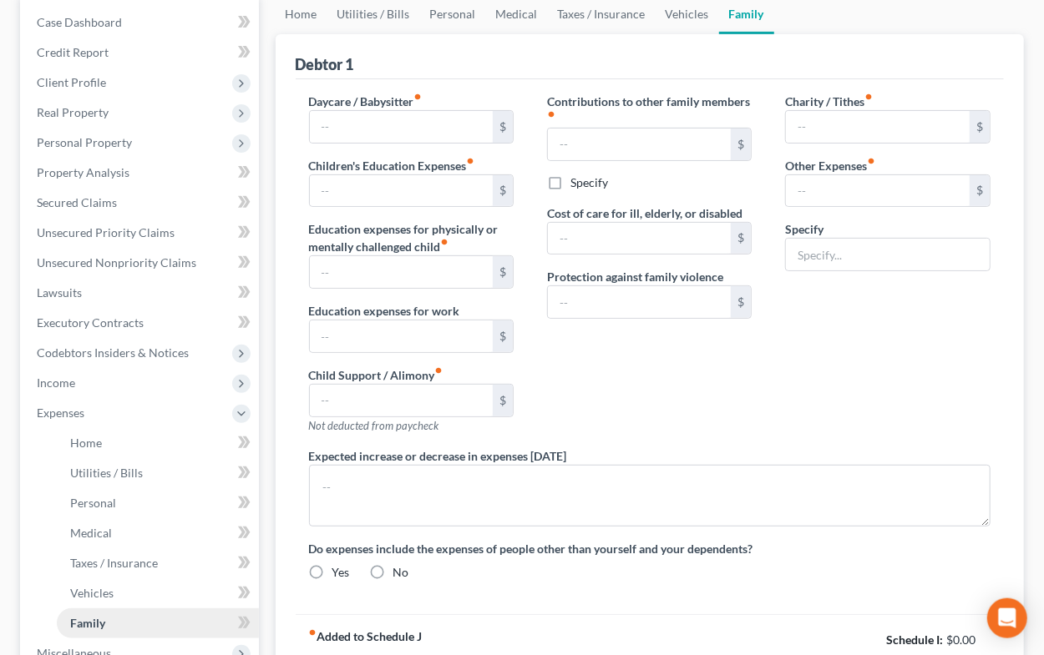
type input "0.00"
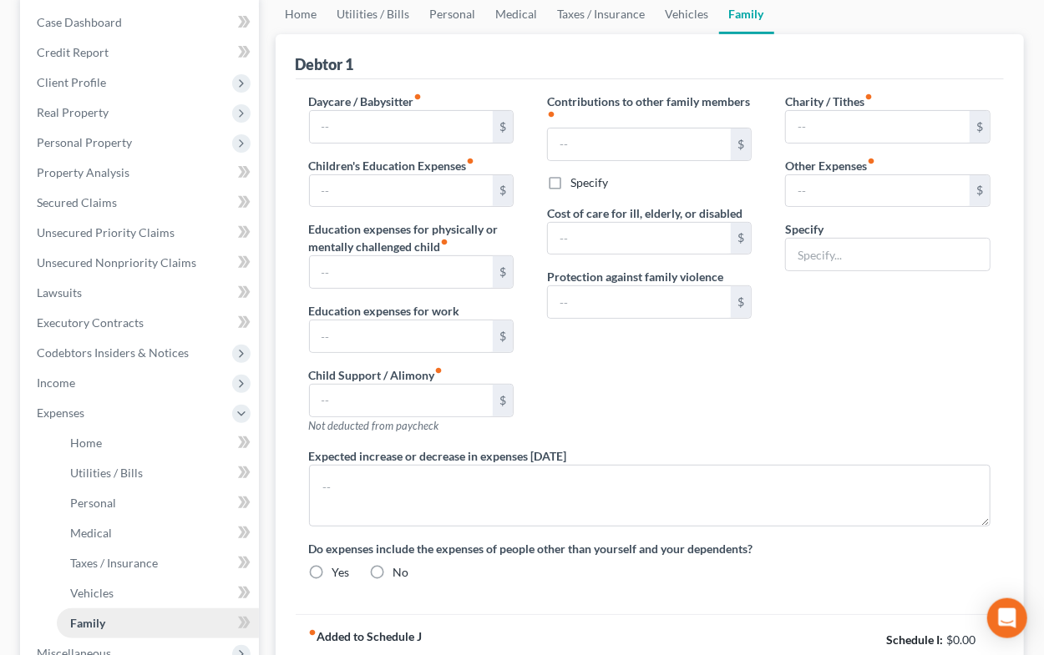
type input "0.00"
type input "100.00"
type input "0.00"
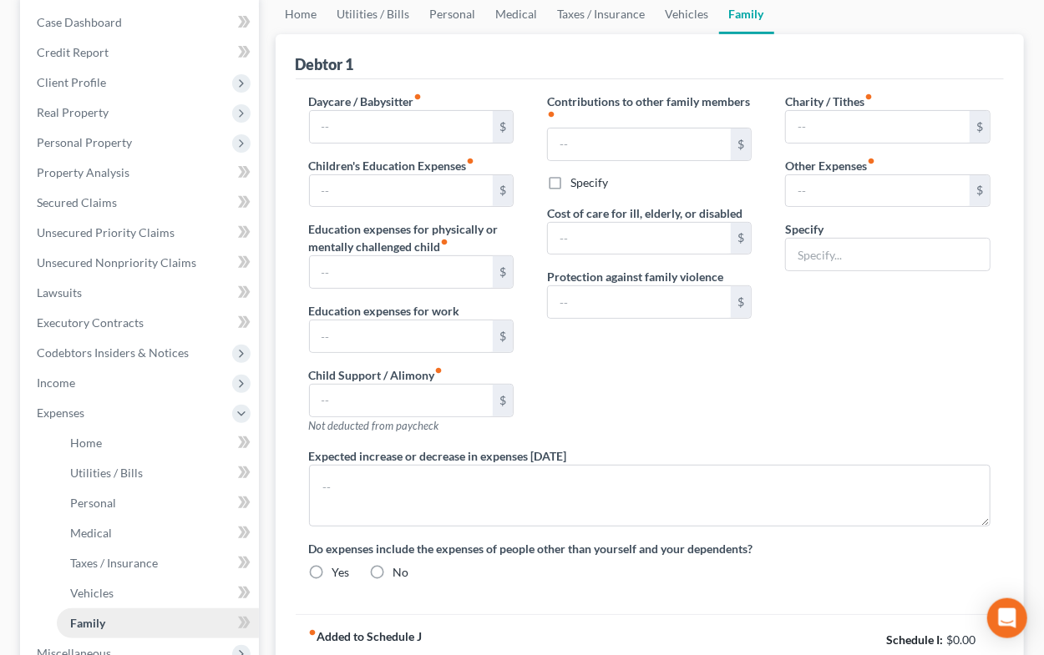
type textarea "Medicare Part B premium and supplemental health insurance premiums will increas…"
radio input "true"
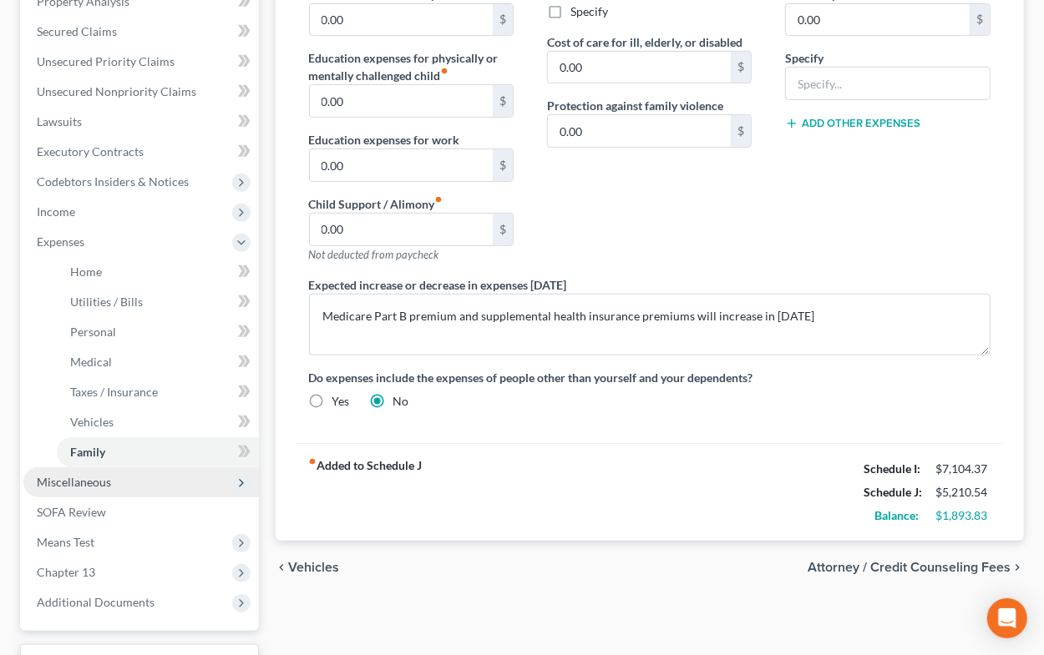
scroll to position [500, 0]
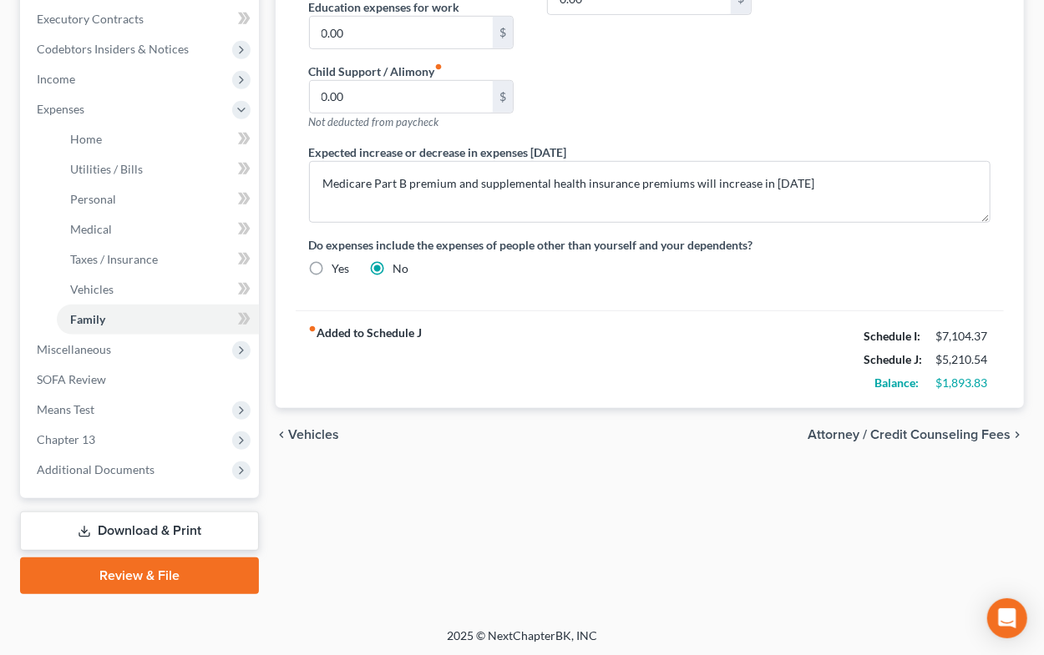
click at [144, 529] on link "Download & Print" at bounding box center [139, 531] width 239 height 39
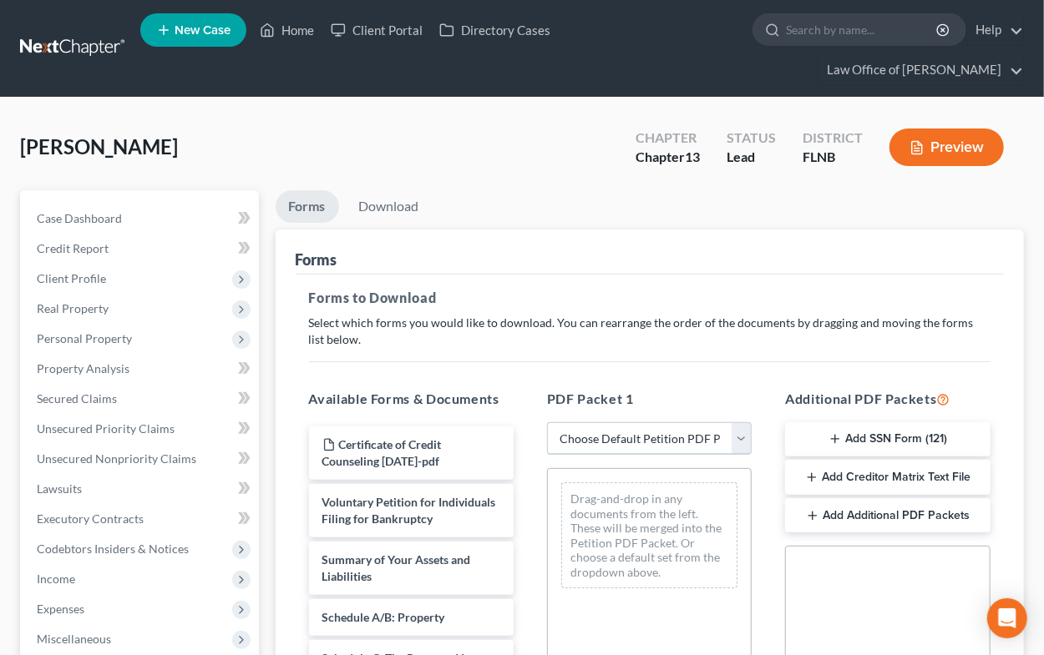
select select "0"
click option "Complete Bankruptcy Petition (all forms and schedules)" at bounding box center [0, 0] width 0 height 0
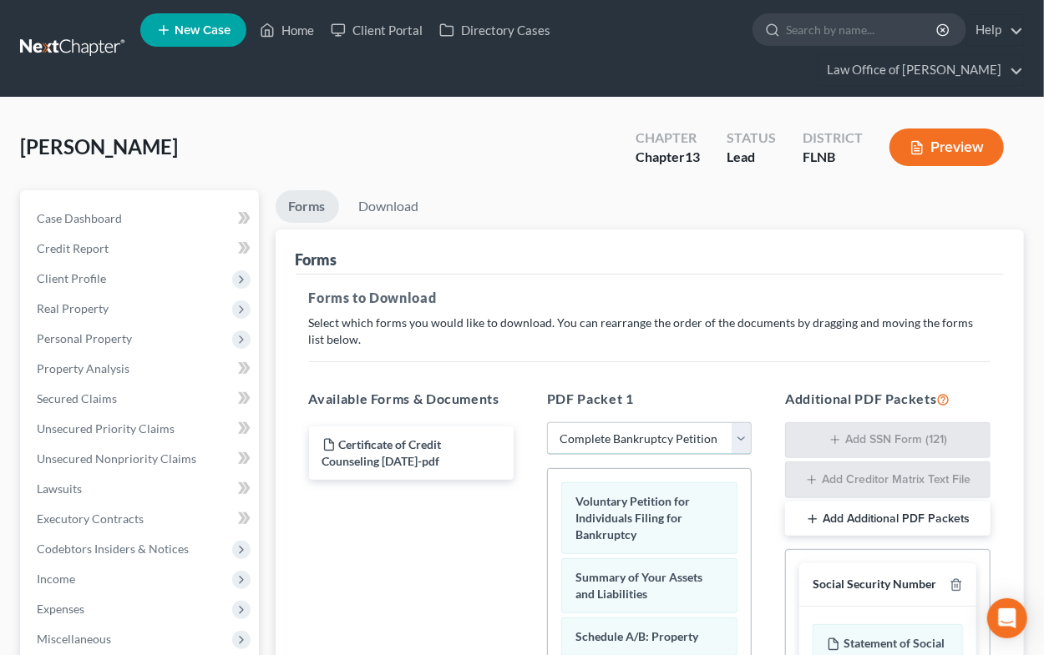
scroll to position [367, 0]
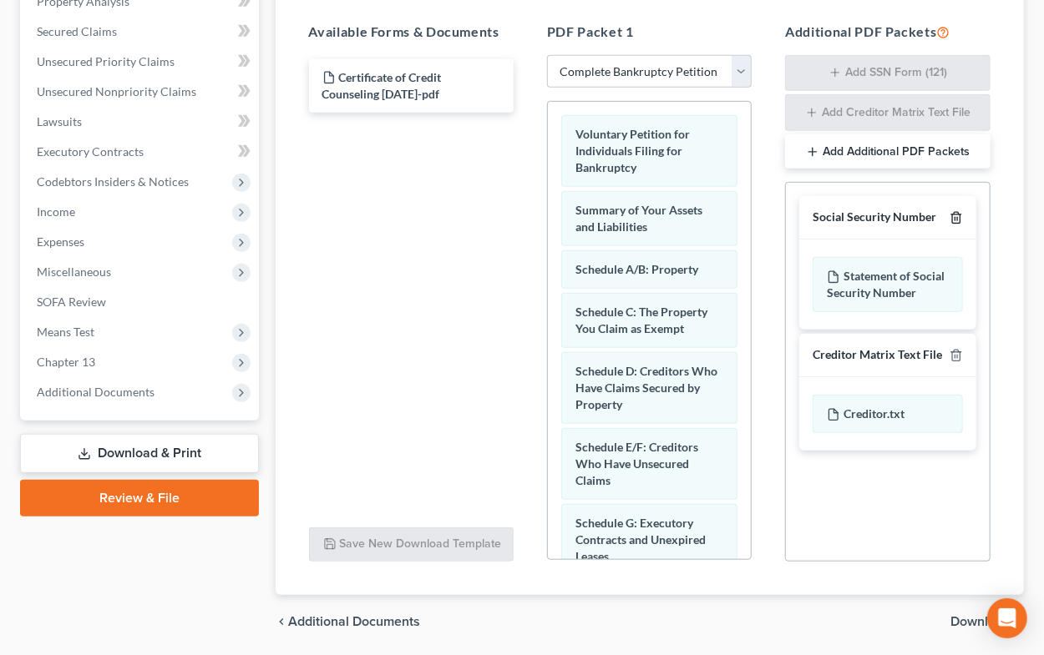
click at [955, 212] on icon "button" at bounding box center [955, 217] width 13 height 13
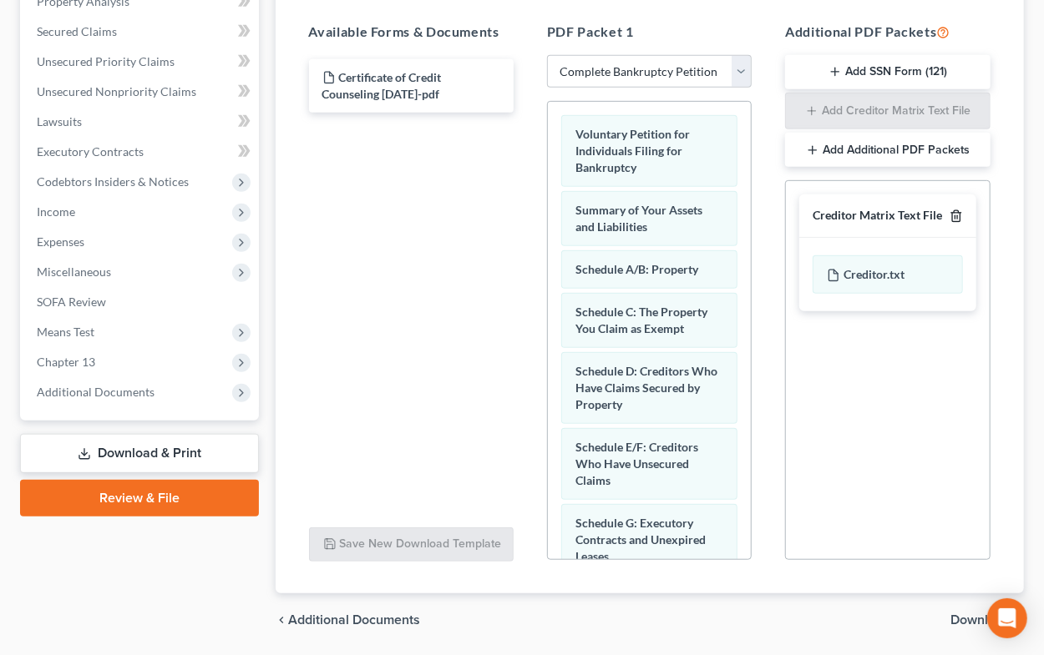
click at [963, 219] on icon "button" at bounding box center [955, 216] width 13 height 13
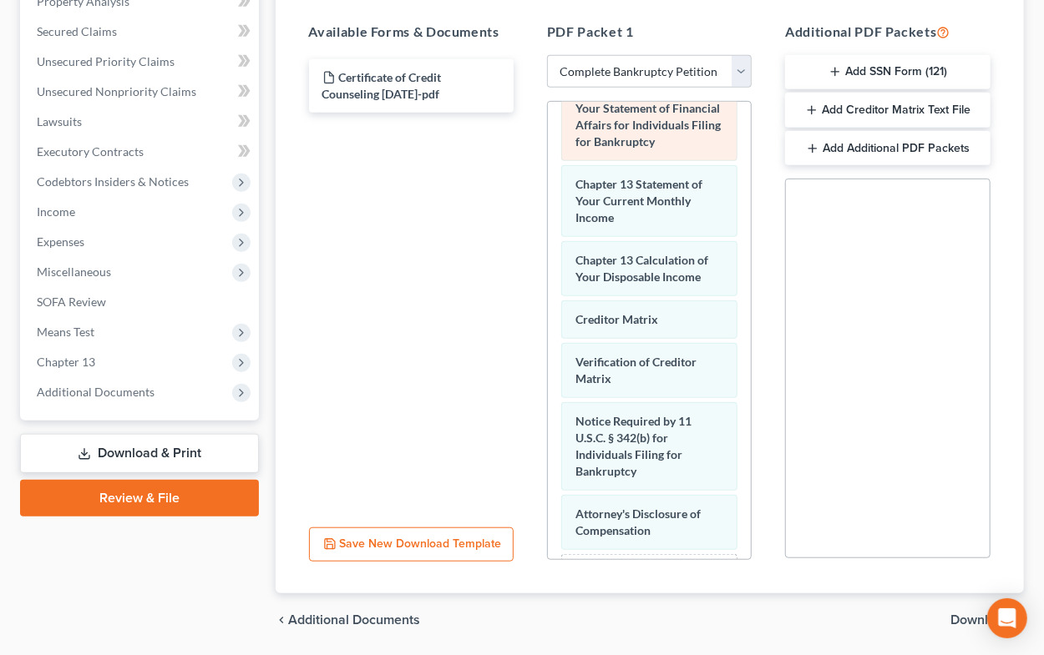
scroll to position [744, 0]
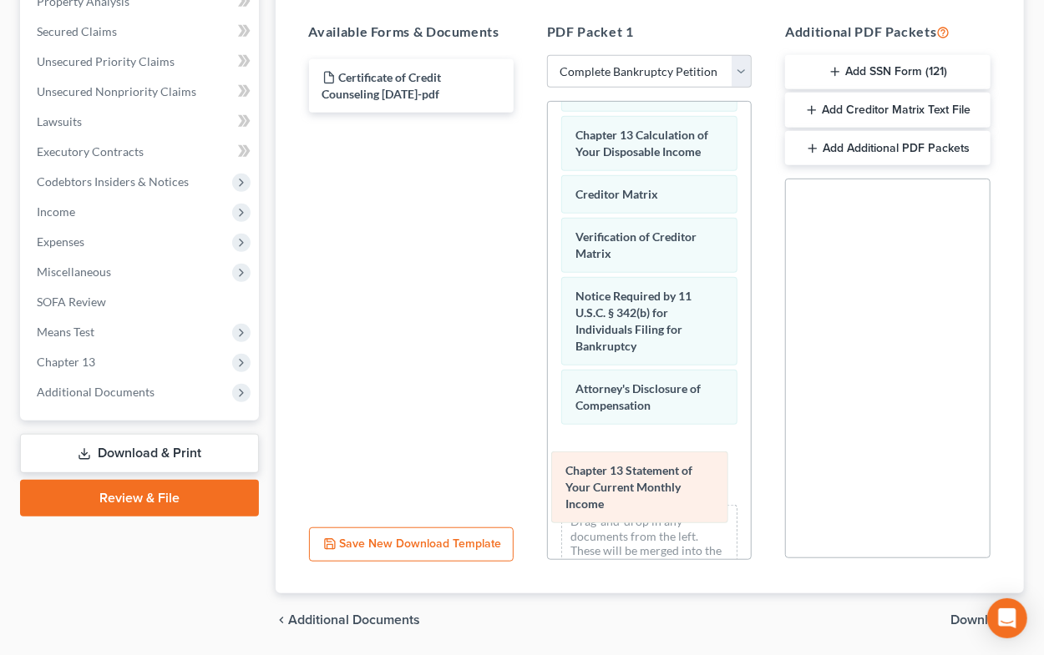
drag, startPoint x: 665, startPoint y: 144, endPoint x: 655, endPoint y: 483, distance: 339.2
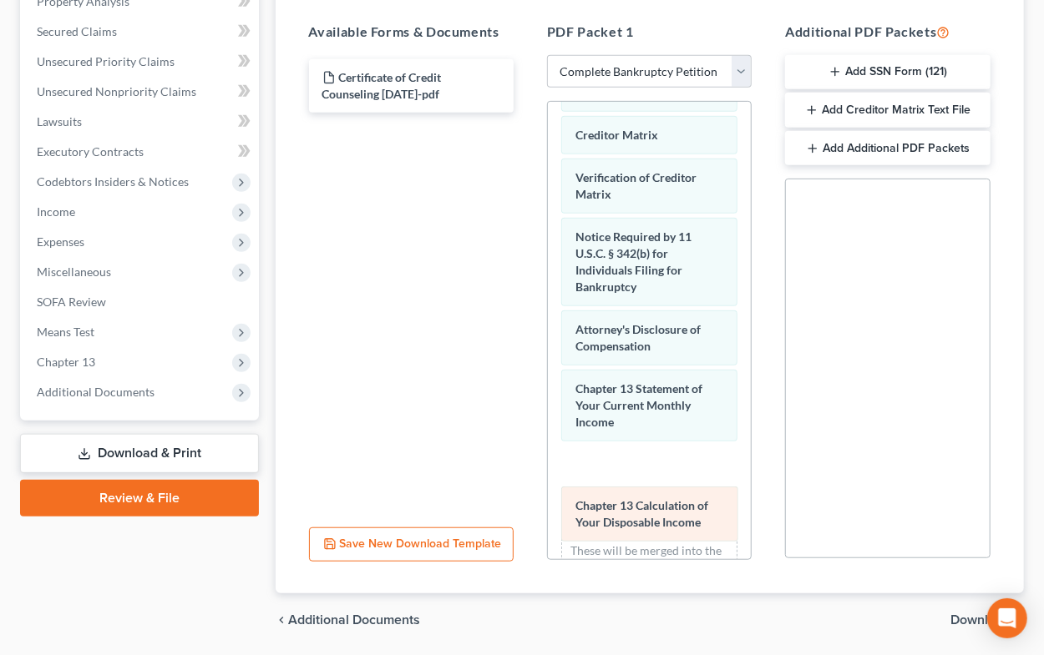
drag, startPoint x: 668, startPoint y: 143, endPoint x: 668, endPoint y: 517, distance: 374.1
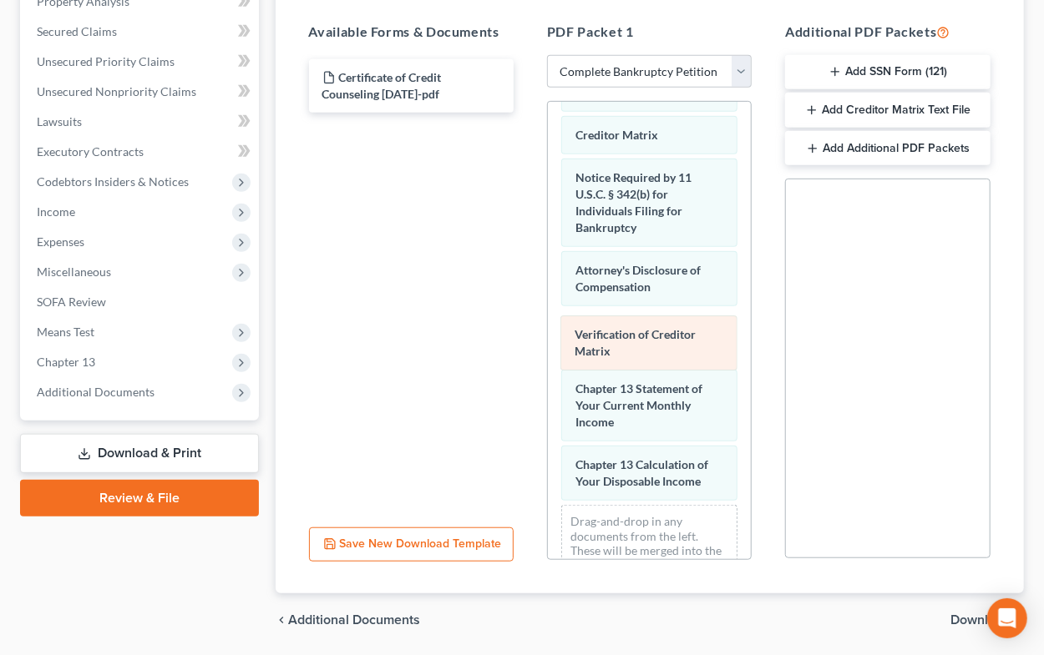
drag, startPoint x: 630, startPoint y: 172, endPoint x: 629, endPoint y: 332, distance: 160.3
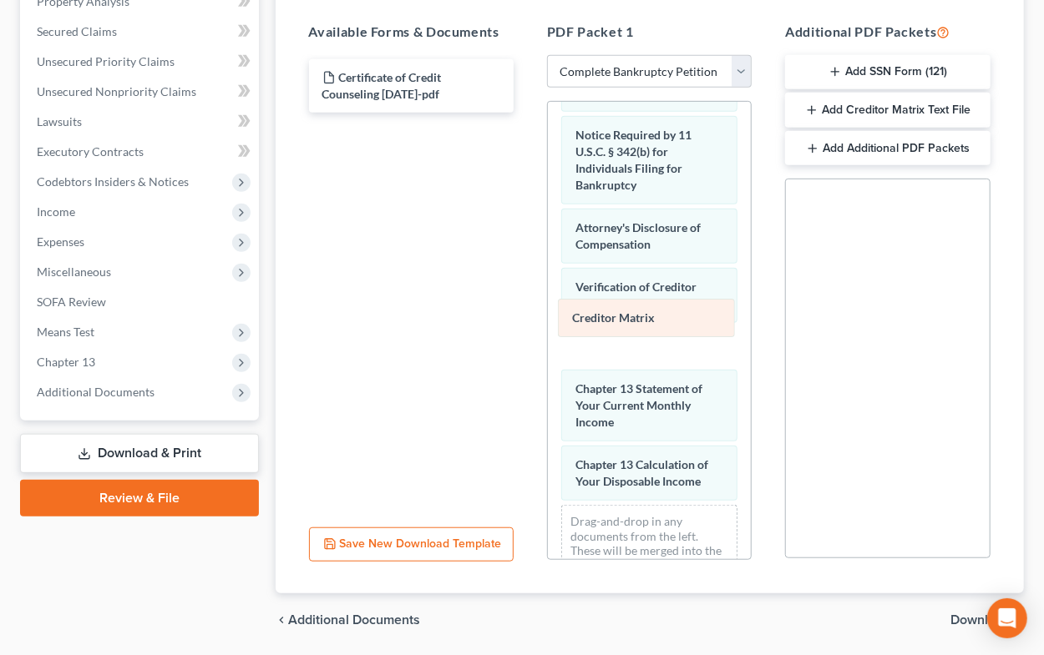
drag, startPoint x: 635, startPoint y: 134, endPoint x: 632, endPoint y: 320, distance: 186.2
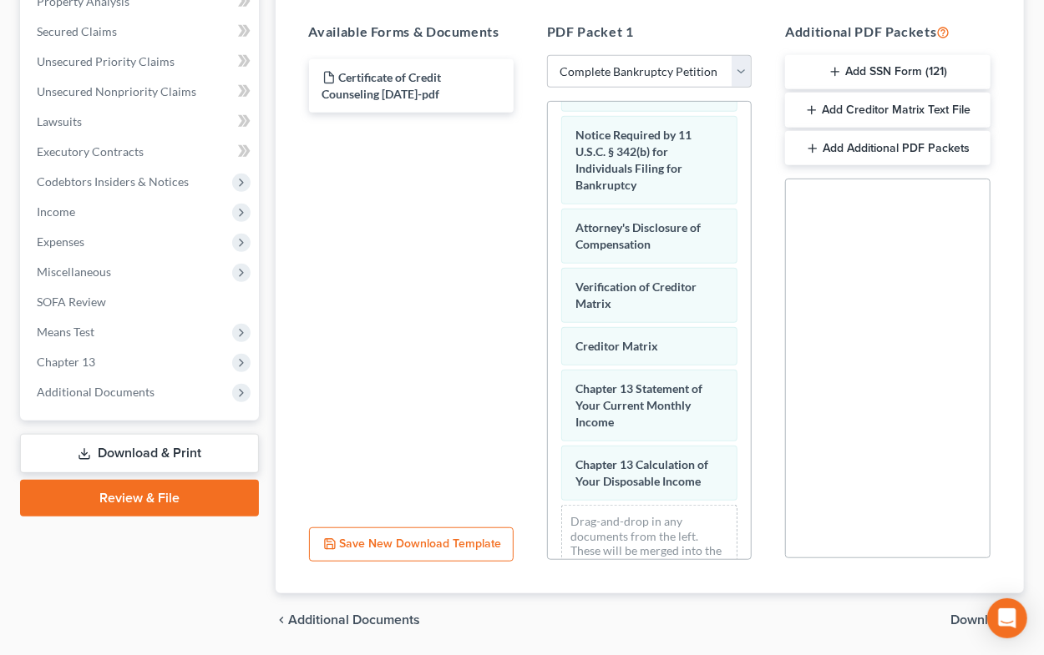
click at [968, 618] on span "Download" at bounding box center [980, 620] width 60 height 13
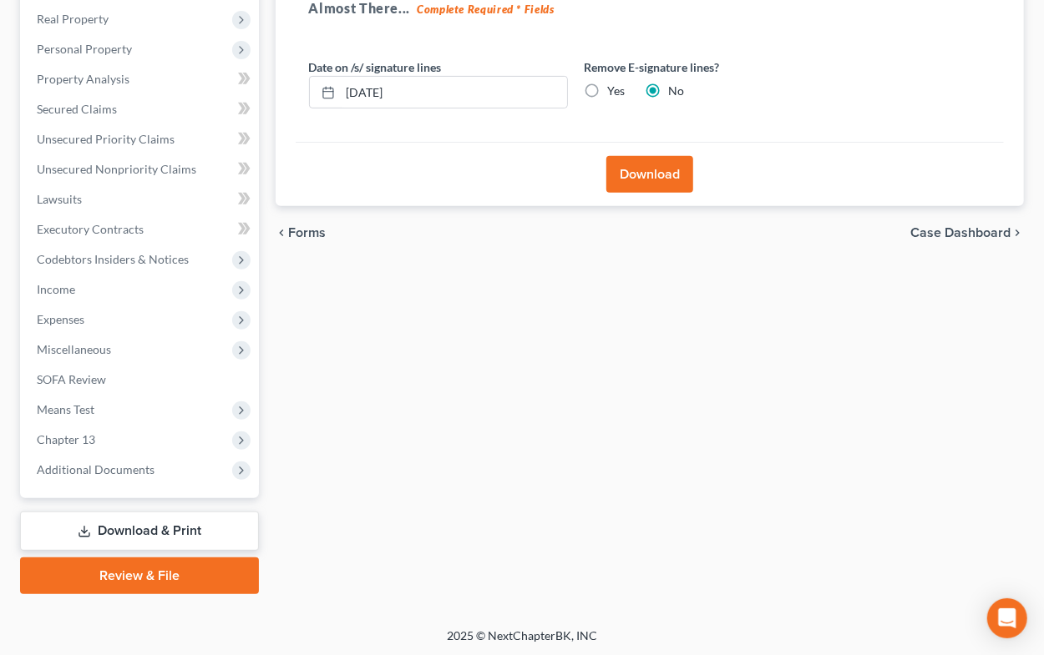
click at [608, 89] on label "Yes" at bounding box center [617, 91] width 18 height 17
click at [615, 89] on input "Yes" at bounding box center [620, 88] width 11 height 11
radio input "true"
radio input "false"
click at [615, 181] on button "Download" at bounding box center [649, 174] width 87 height 37
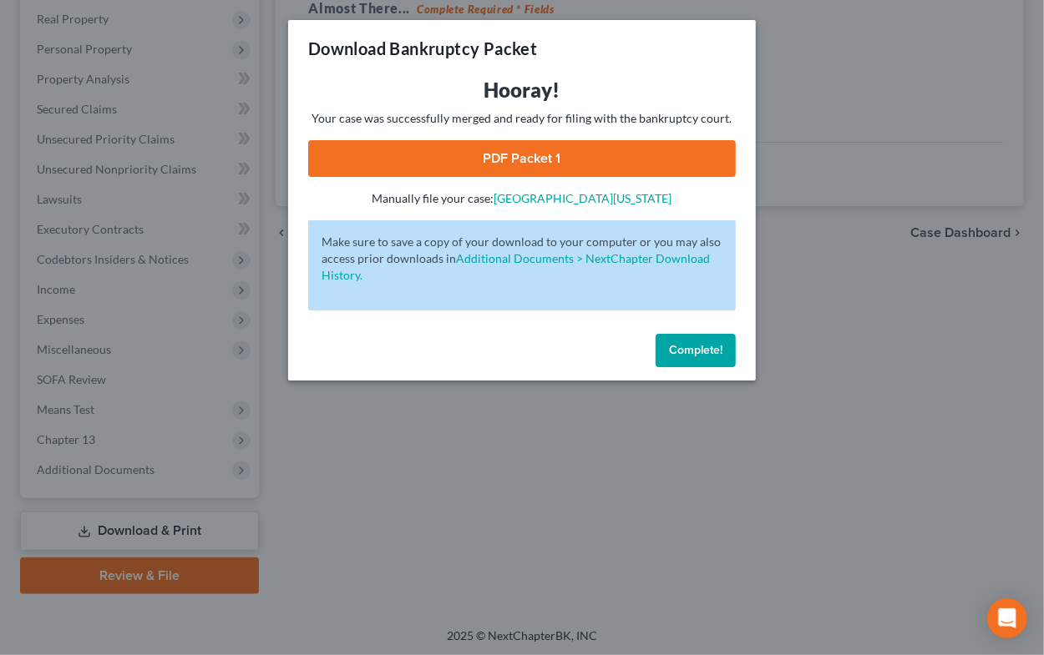
click at [509, 161] on link "PDF Packet 1" at bounding box center [522, 158] width 428 height 37
click at [681, 350] on span "Complete!" at bounding box center [695, 350] width 53 height 14
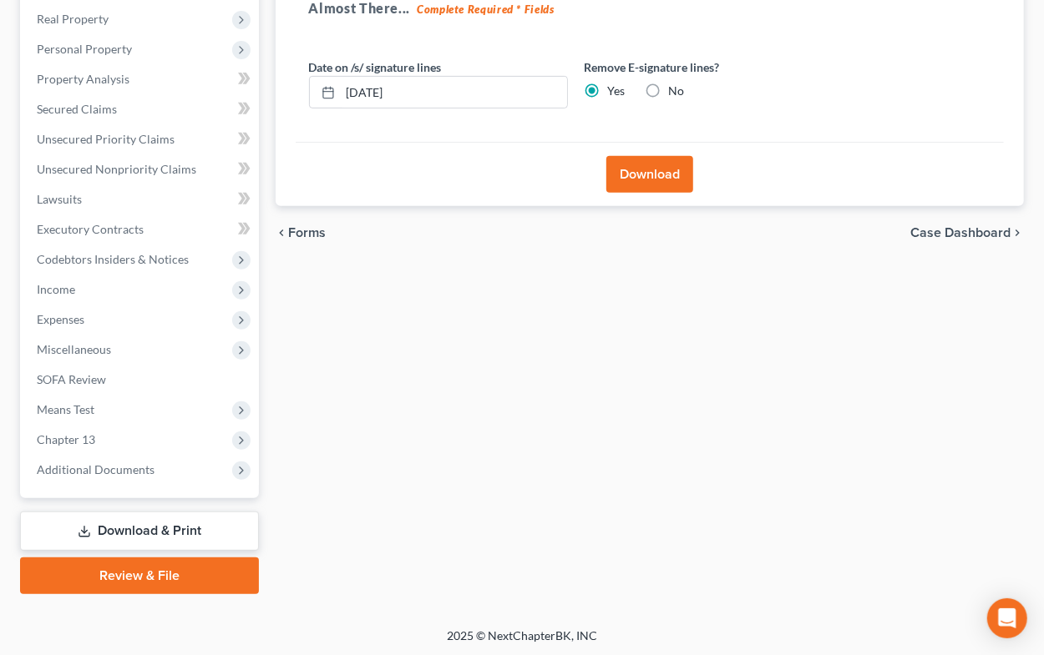
click at [780, 501] on div "Forms Download Forms Forms to Download Select which forms you would like to dow…" at bounding box center [650, 248] width 766 height 694
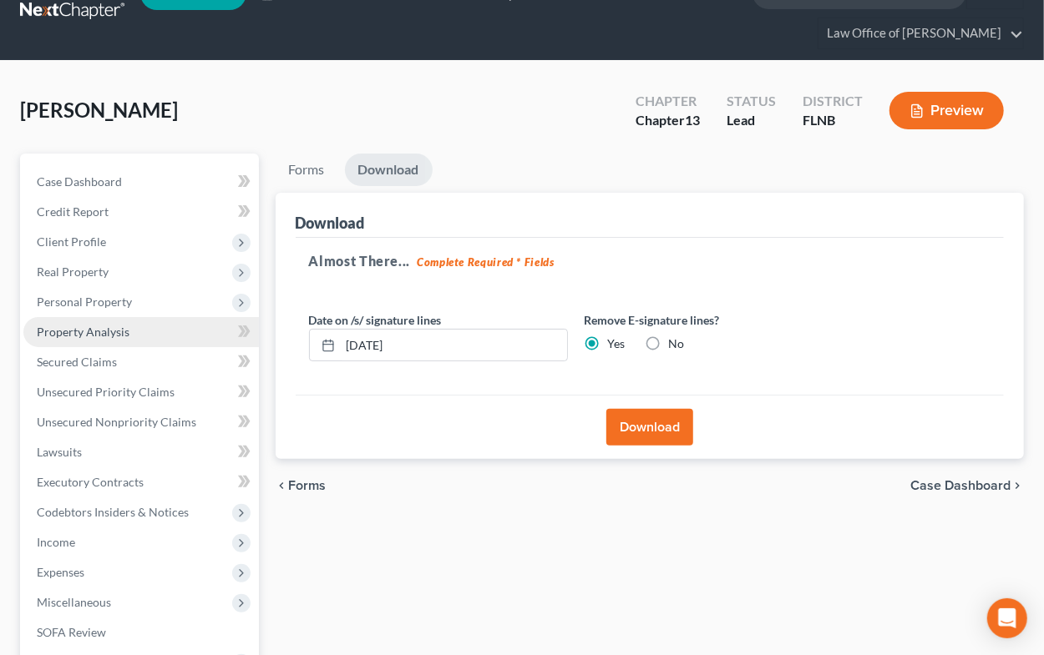
scroll to position [0, 0]
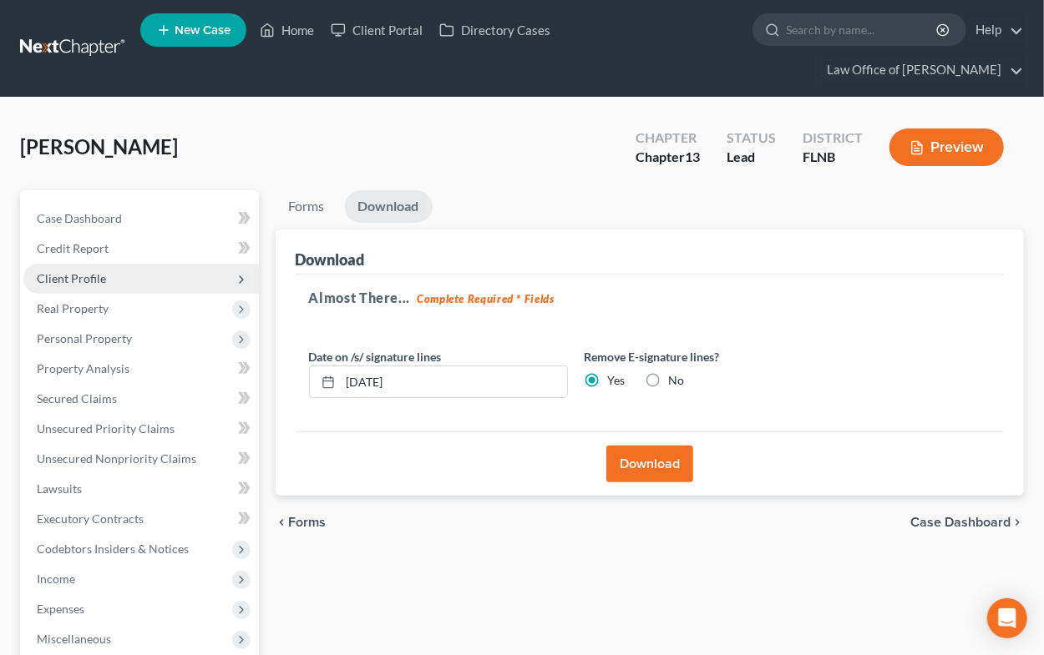
click at [80, 272] on span "Client Profile" at bounding box center [71, 278] width 69 height 14
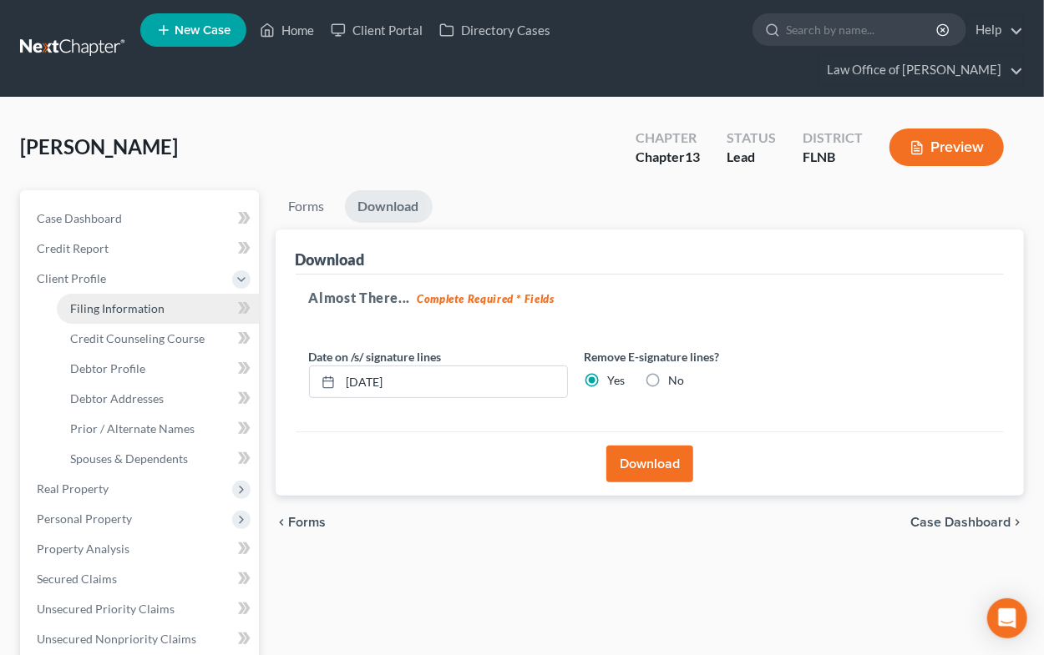
click at [85, 303] on span "Filing Information" at bounding box center [117, 308] width 94 height 14
select select "1"
select select "0"
select select "3"
select select "9"
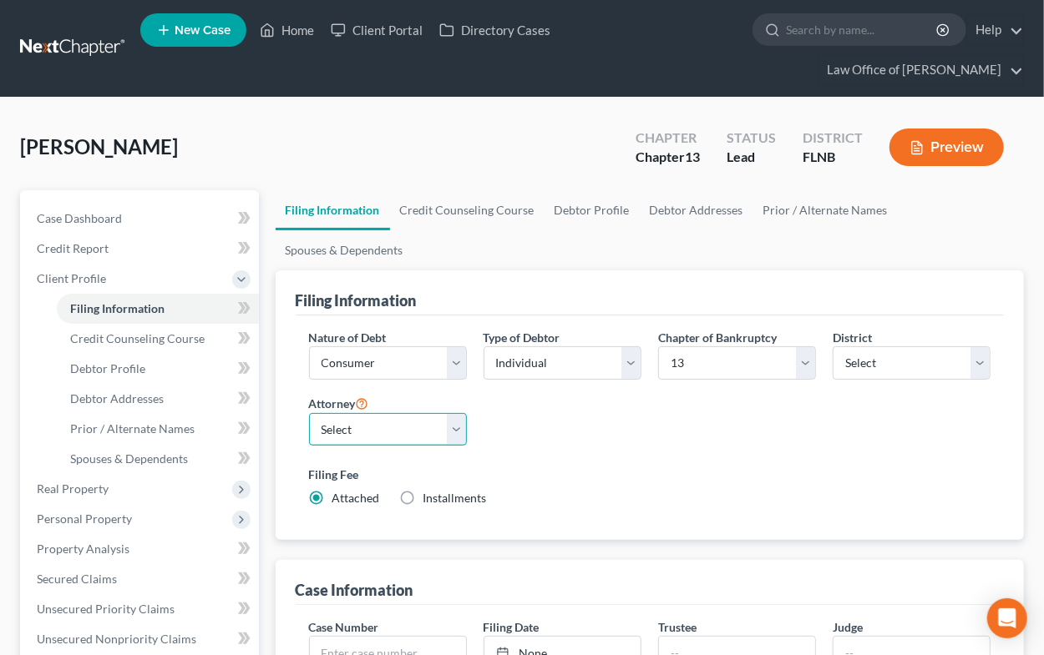
click at [432, 423] on select "Select [PERSON_NAME] - FLMB [PERSON_NAME] - FLMB" at bounding box center [388, 429] width 158 height 33
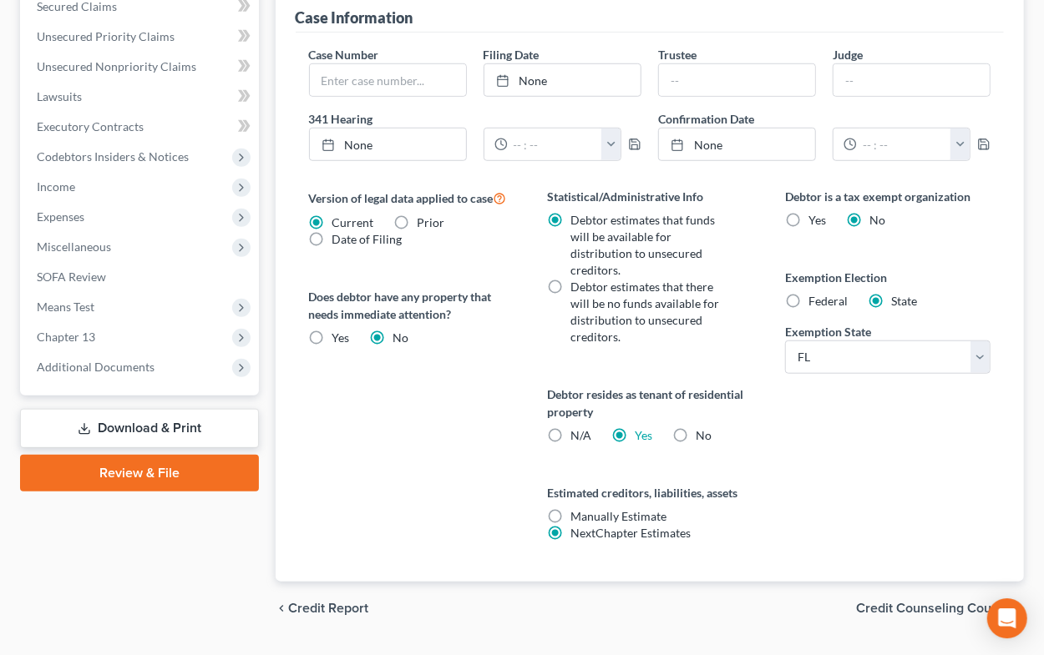
scroll to position [597, 0]
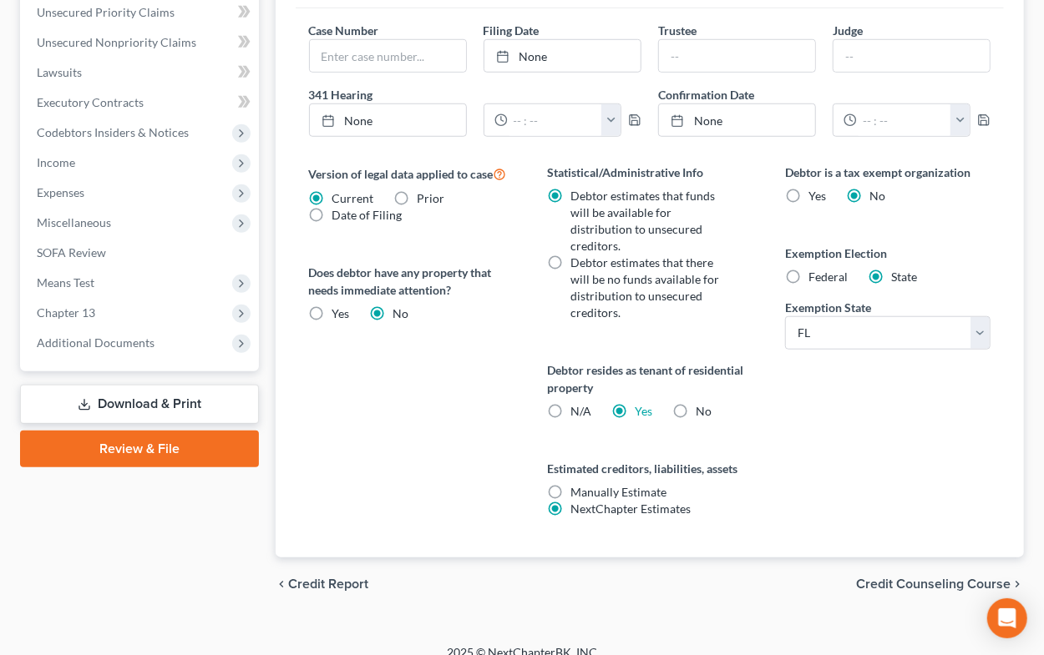
click at [937, 578] on span "Credit Counseling Course" at bounding box center [933, 584] width 154 height 13
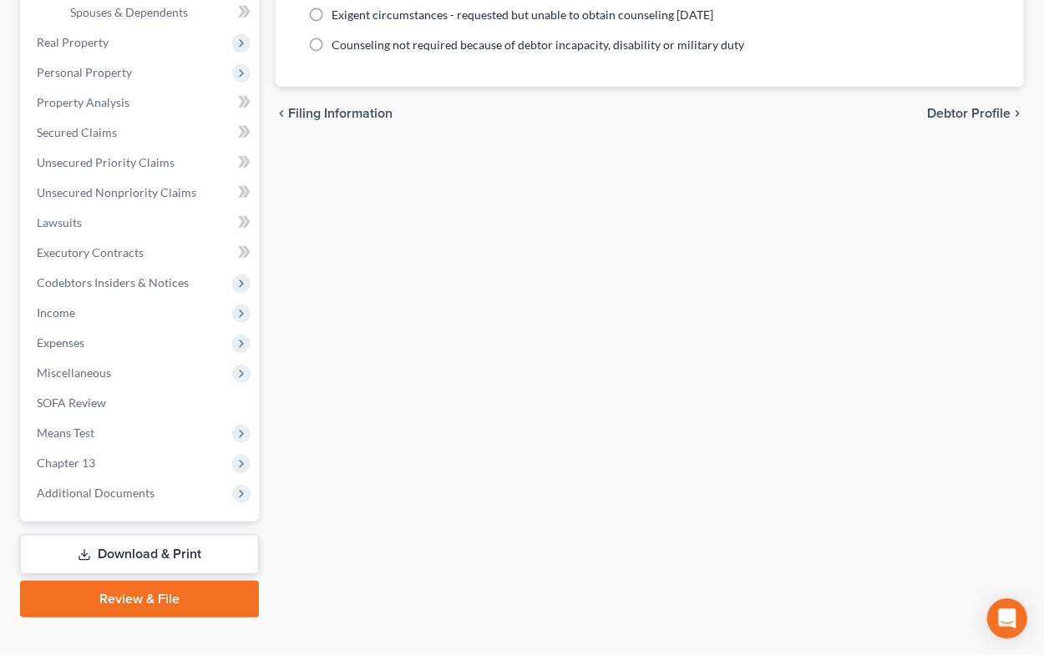
scroll to position [103, 0]
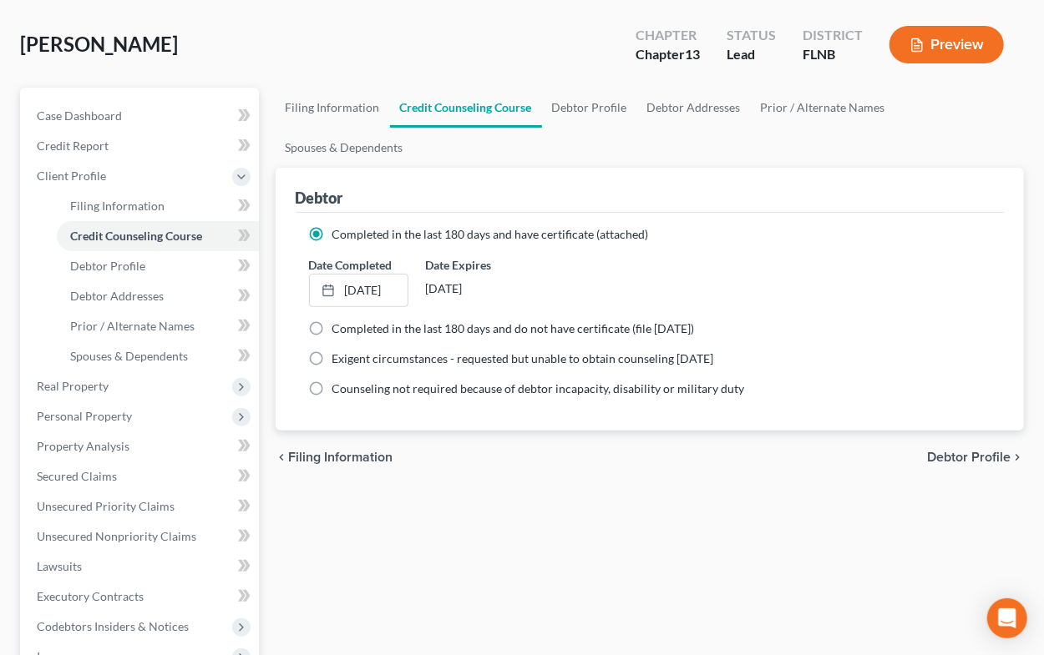
click at [942, 458] on span "Debtor Profile" at bounding box center [968, 457] width 83 height 13
select select "0"
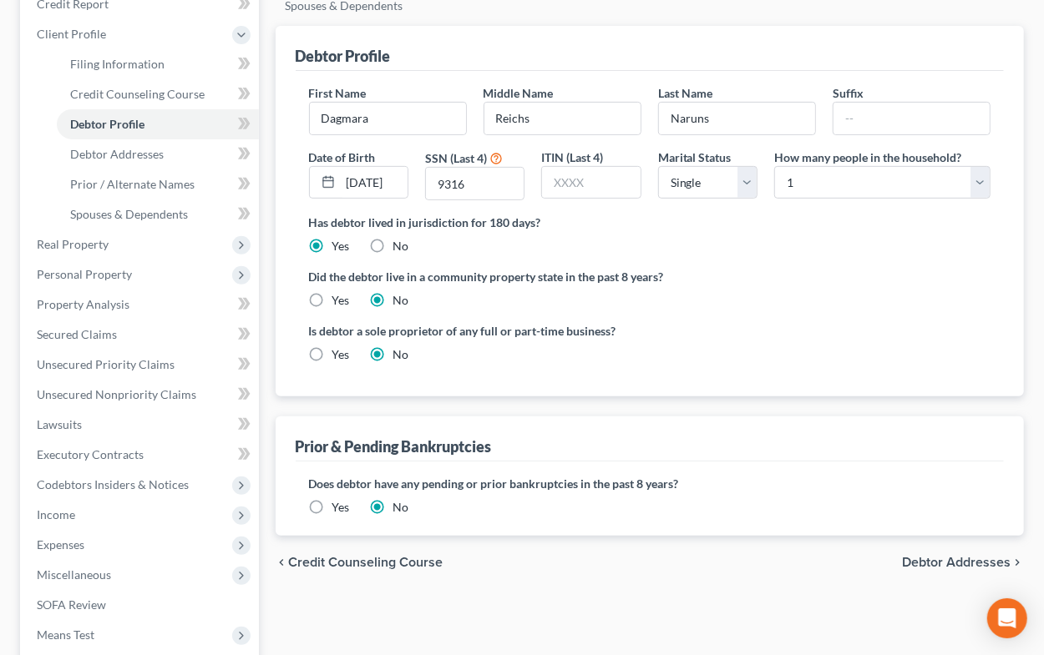
scroll to position [276, 0]
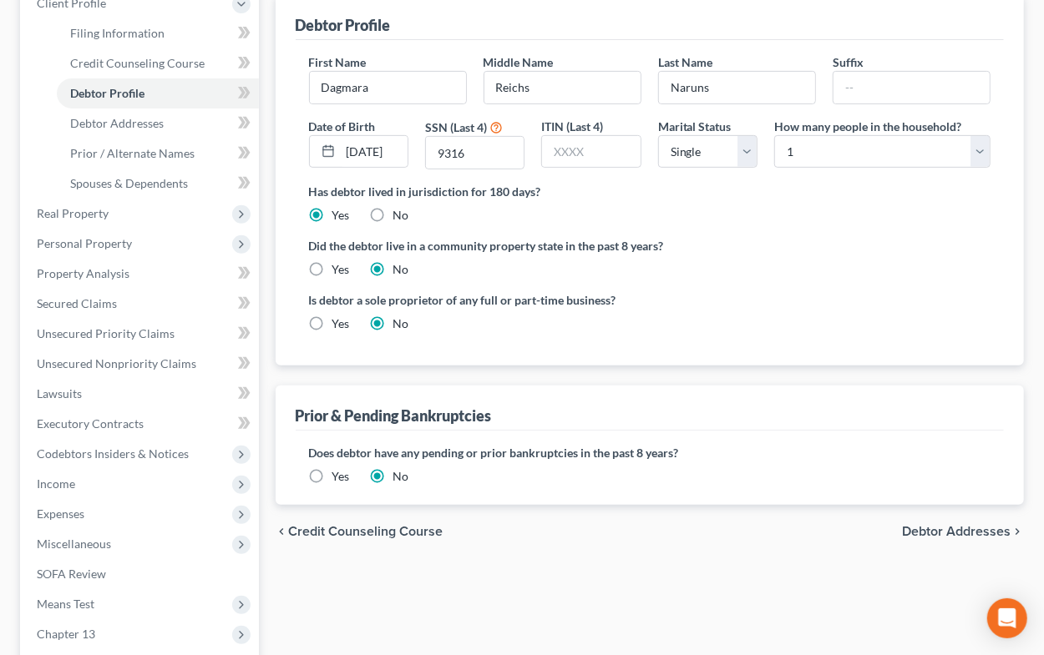
click at [918, 529] on span "Debtor Addresses" at bounding box center [956, 531] width 109 height 13
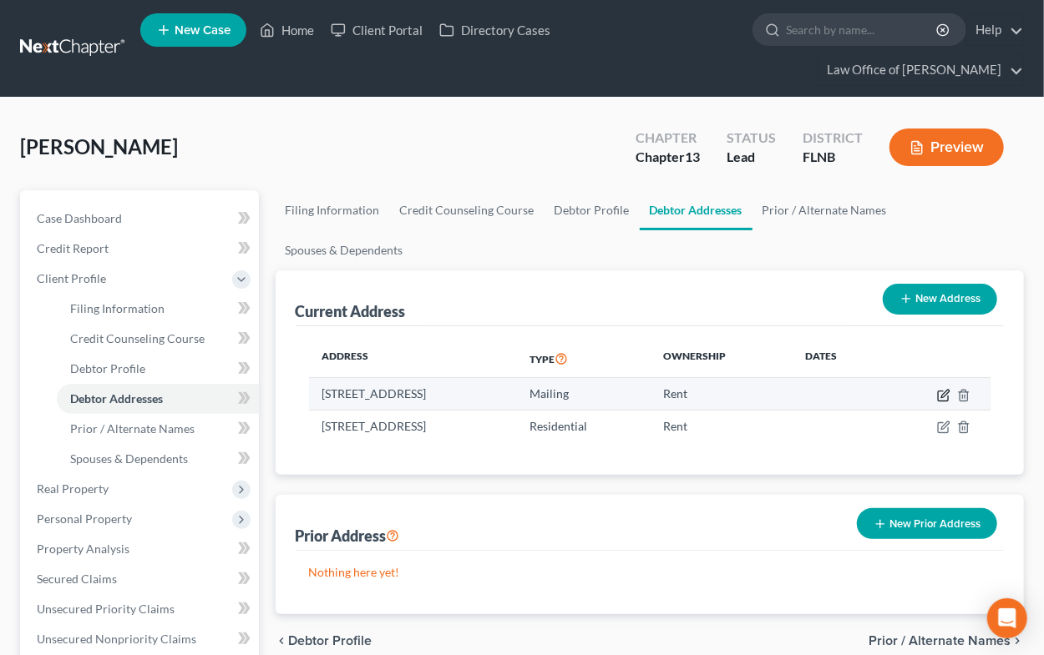
click at [943, 395] on icon "button" at bounding box center [943, 395] width 13 height 13
select select "9"
select select "0"
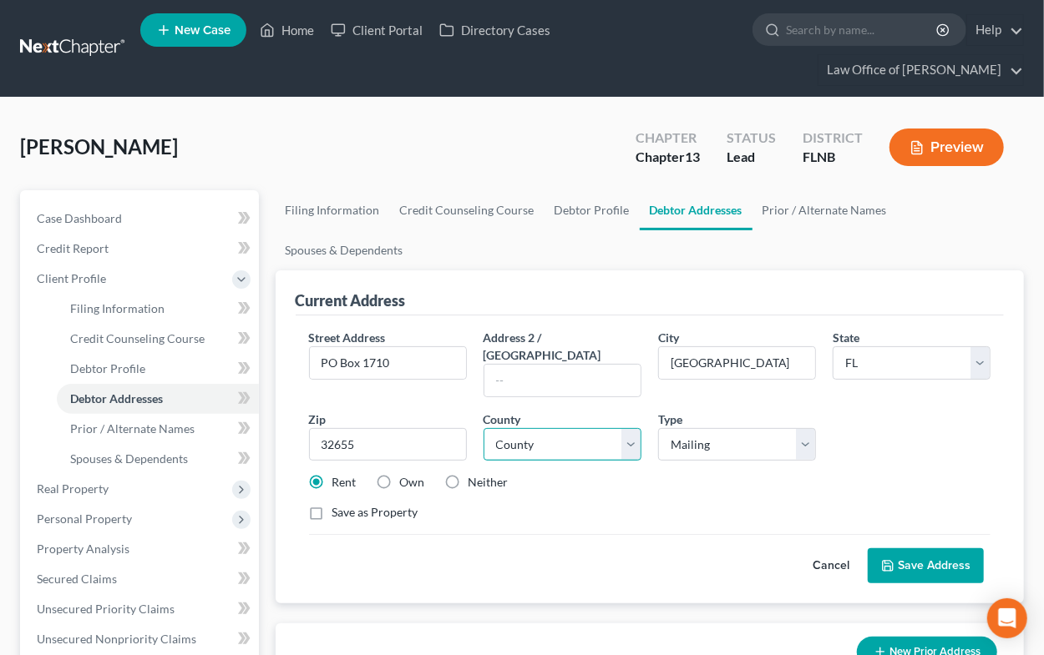
click option "County" at bounding box center [0, 0] width 0 height 0
select select "0"
click option "[GEOGRAPHIC_DATA]" at bounding box center [0, 0] width 0 height 0
click at [904, 549] on button "Save Address" at bounding box center [926, 566] width 116 height 35
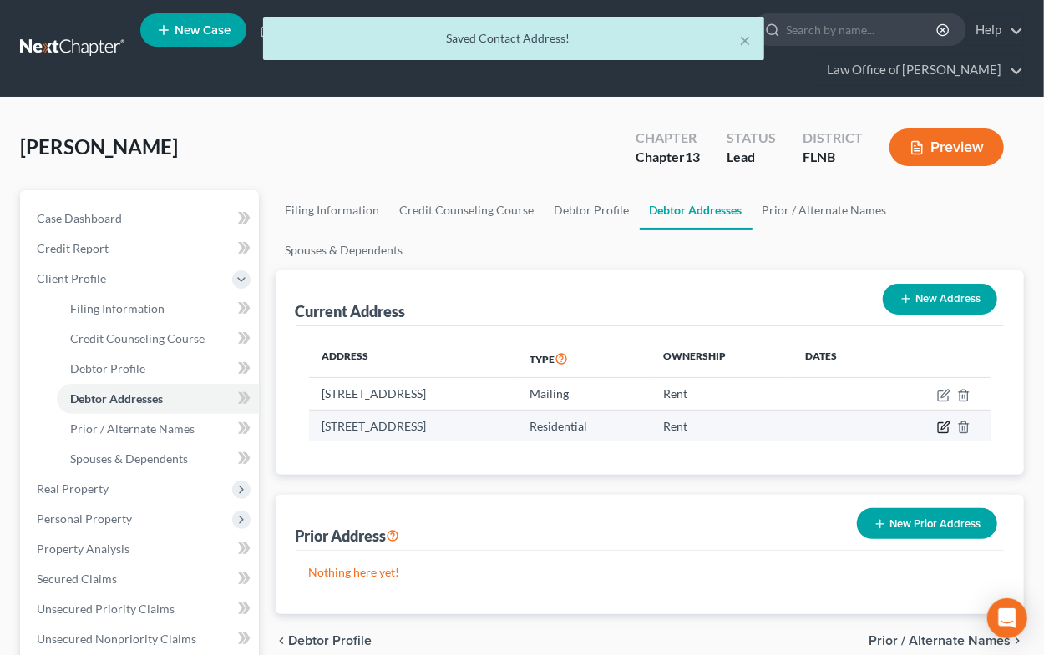
click at [944, 426] on icon "button" at bounding box center [943, 427] width 13 height 13
select select "9"
select select "40"
select select "0"
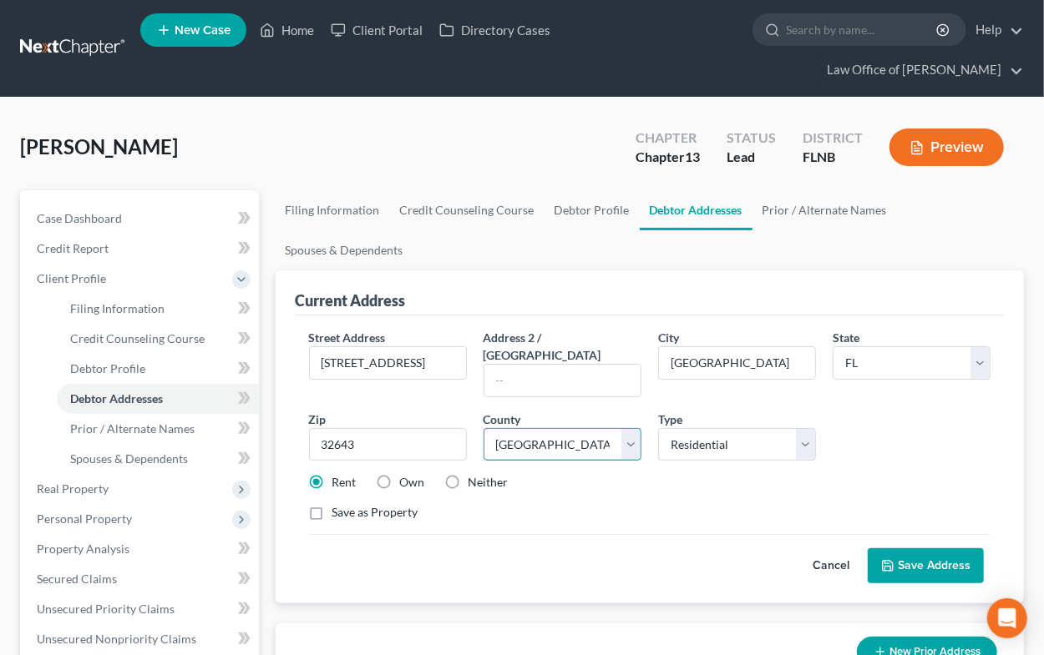
select select "0"
click option "[GEOGRAPHIC_DATA]" at bounding box center [0, 0] width 0 height 0
click at [915, 549] on button "Save Address" at bounding box center [926, 566] width 116 height 35
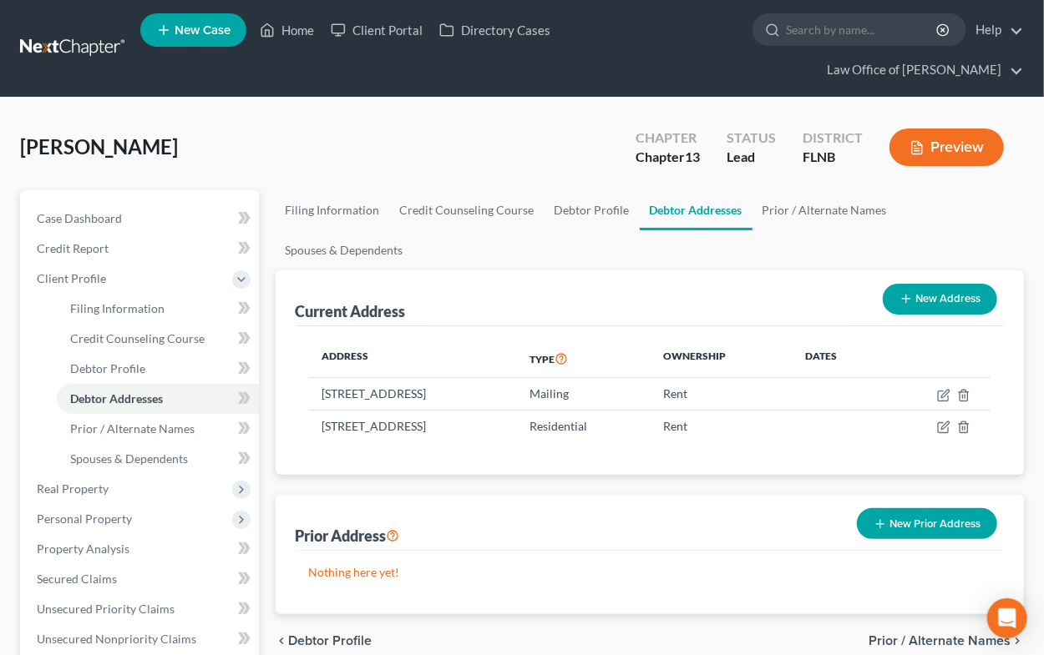
click at [449, 483] on div "Current Address New Address Address Type Ownership Dates [STREET_ADDRESS] Maili…" at bounding box center [650, 443] width 749 height 345
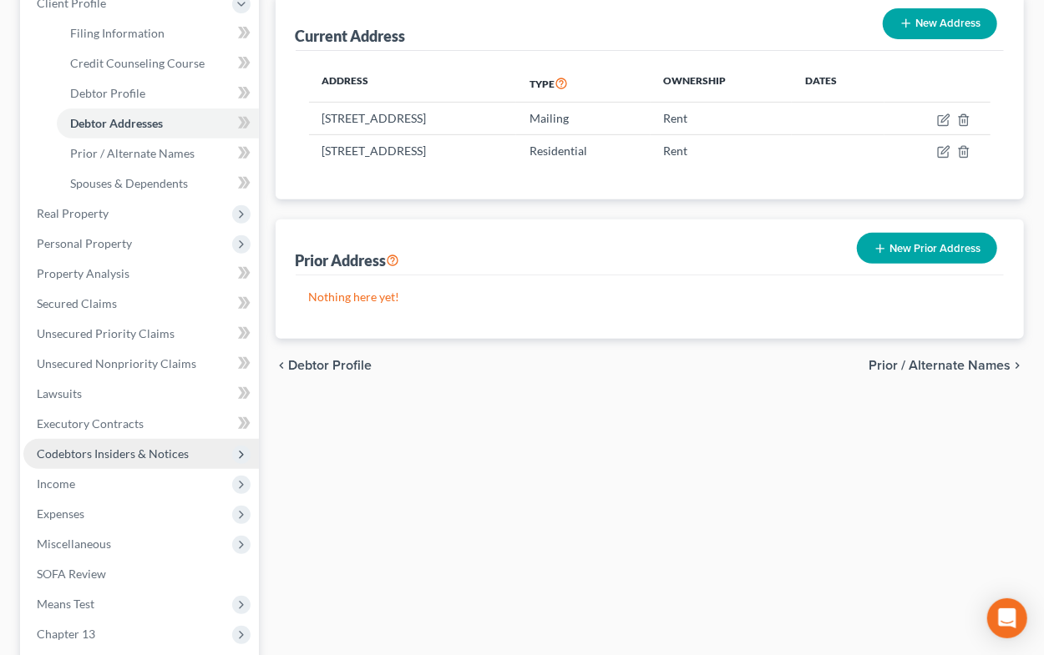
scroll to position [470, 0]
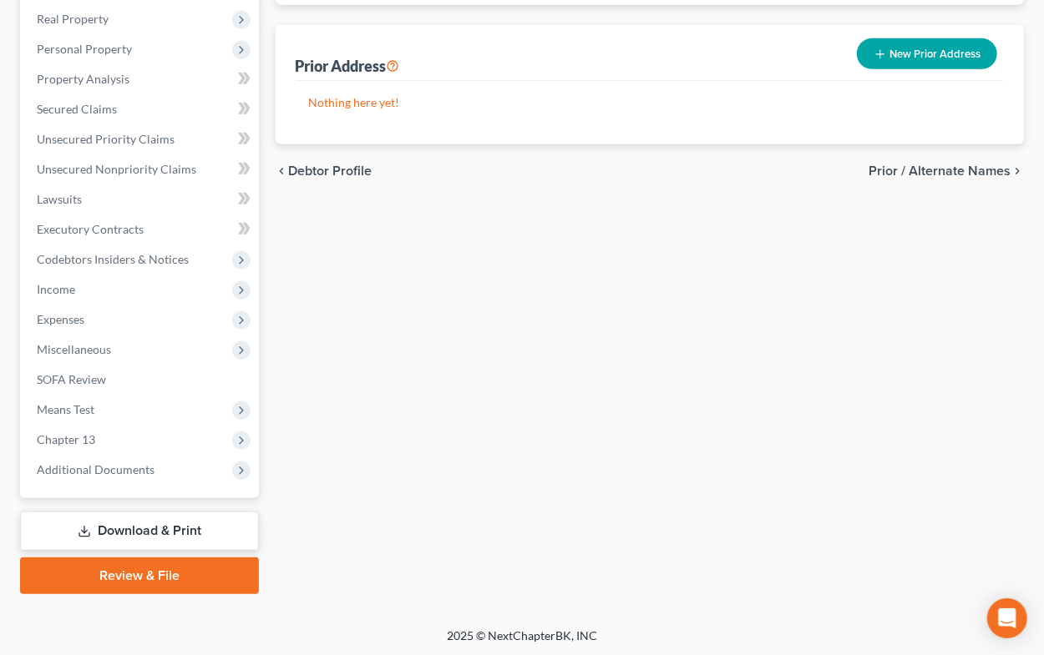
click at [170, 519] on link "Download & Print" at bounding box center [139, 531] width 239 height 39
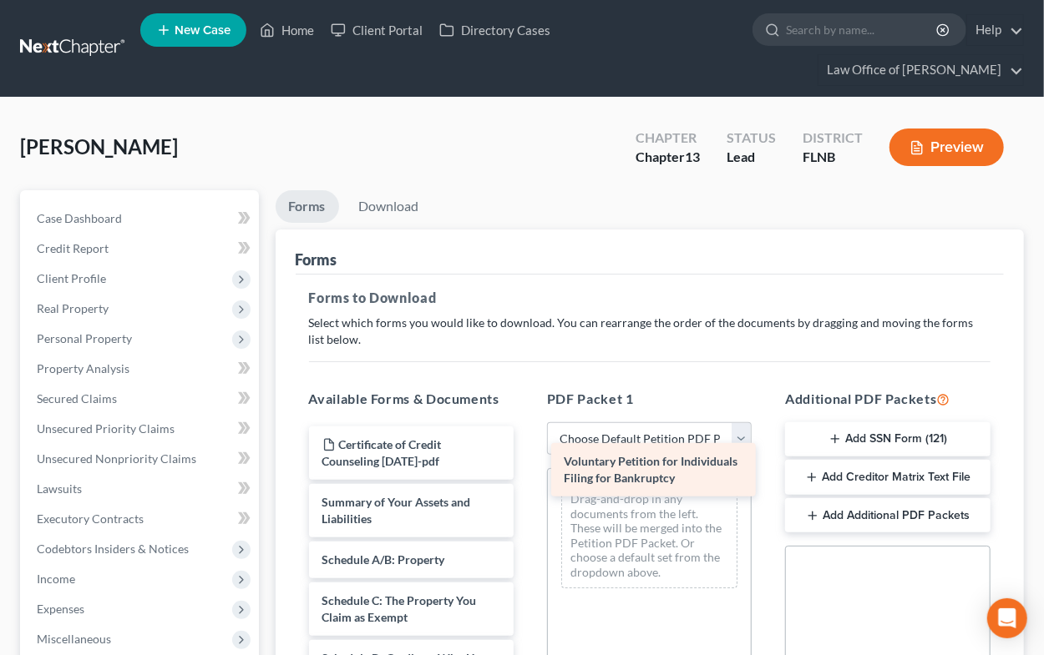
drag, startPoint x: 388, startPoint y: 519, endPoint x: 630, endPoint y: 480, distance: 245.3
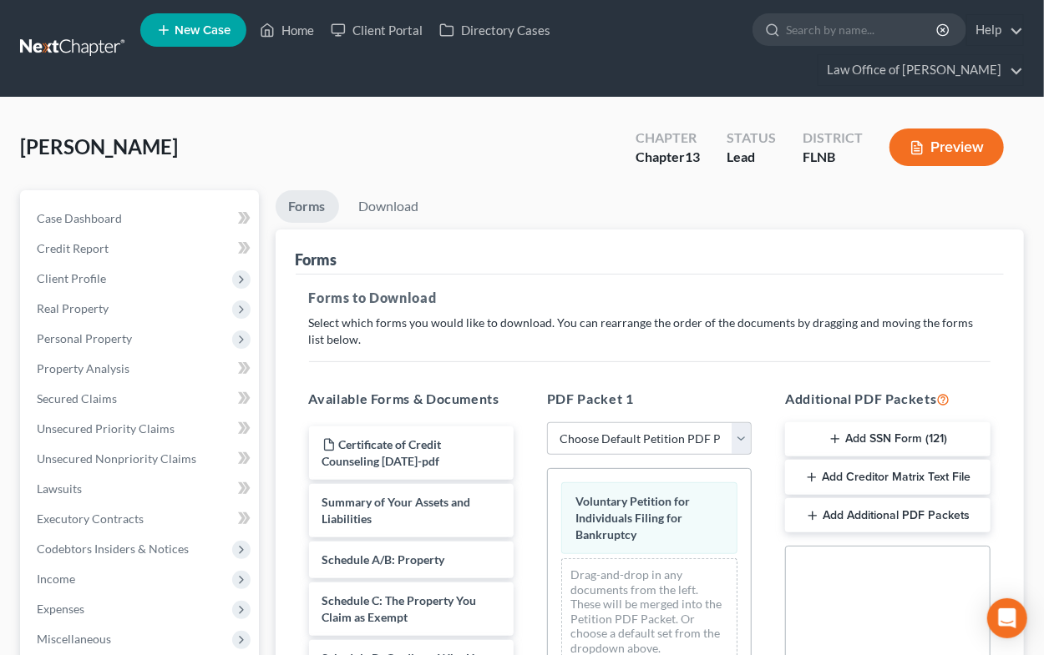
scroll to position [422, 0]
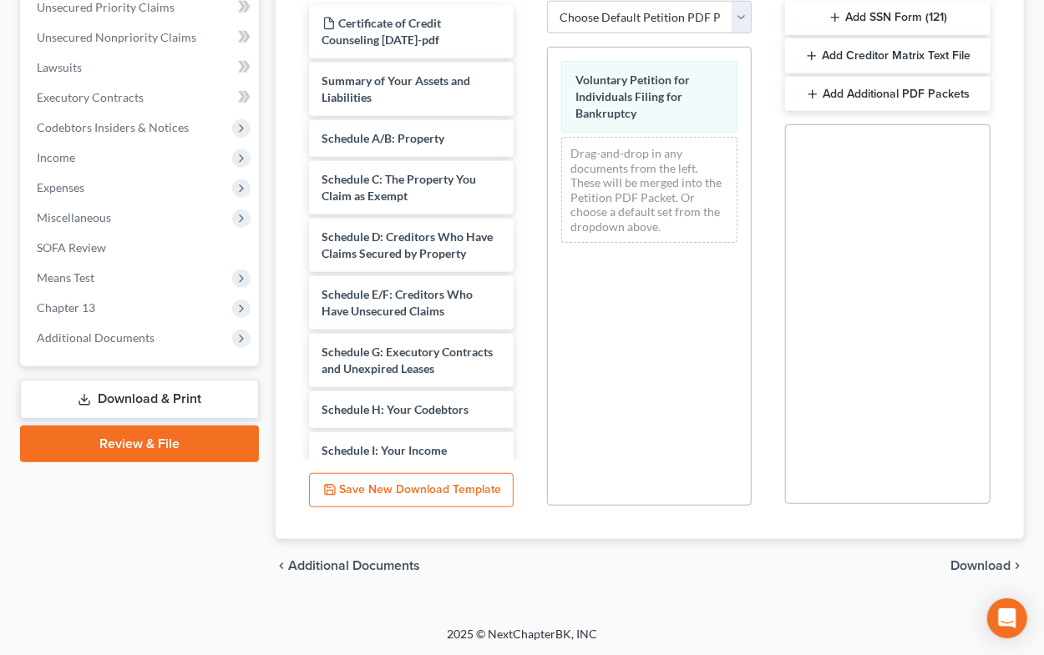
click at [961, 563] on span "Download" at bounding box center [980, 565] width 60 height 13
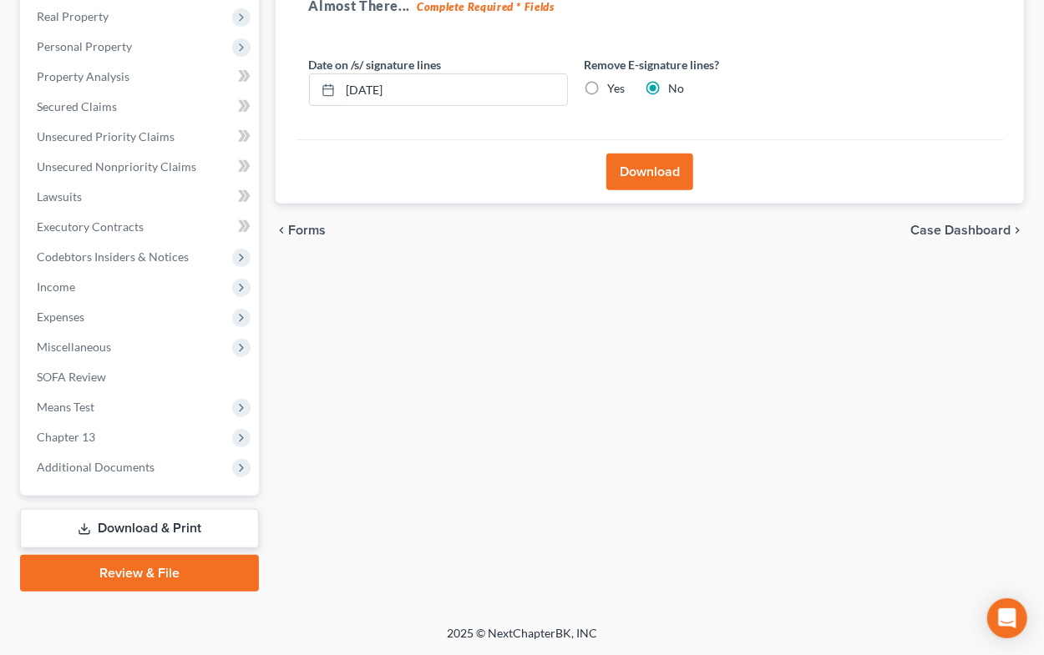
scroll to position [290, 0]
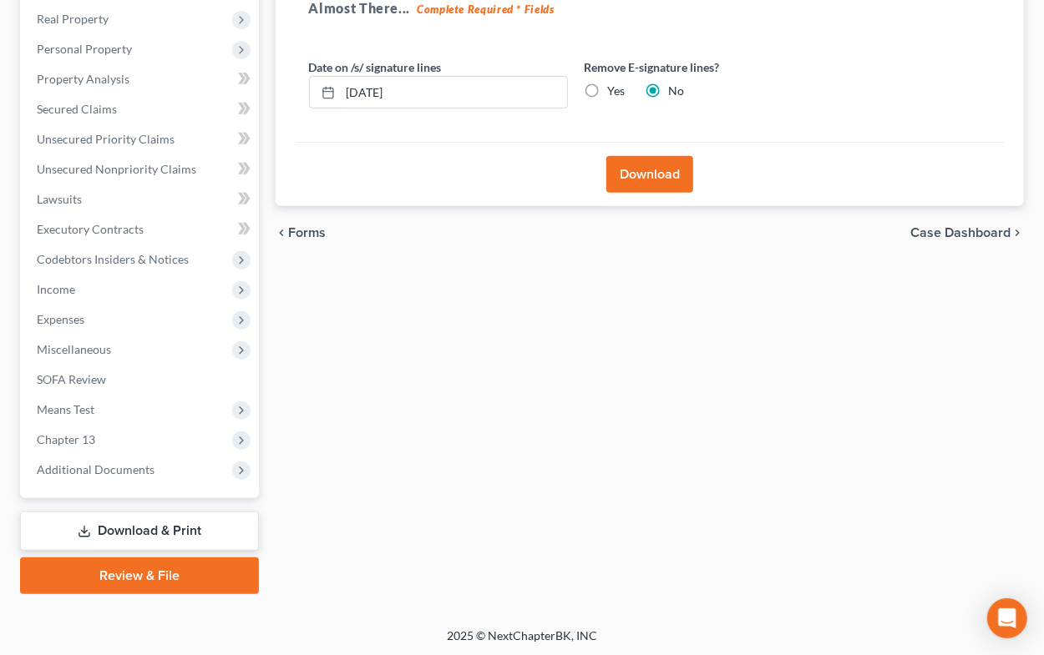
click at [623, 180] on button "Download" at bounding box center [649, 174] width 87 height 37
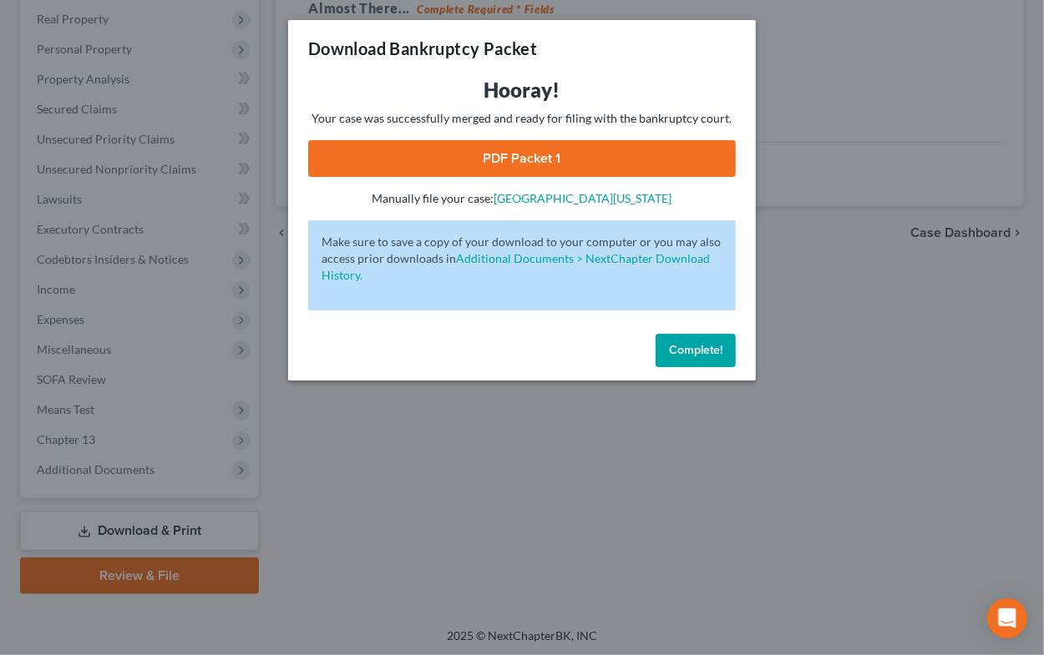
click at [628, 161] on link "PDF Packet 1" at bounding box center [522, 158] width 428 height 37
click at [683, 351] on span "Complete!" at bounding box center [695, 350] width 53 height 14
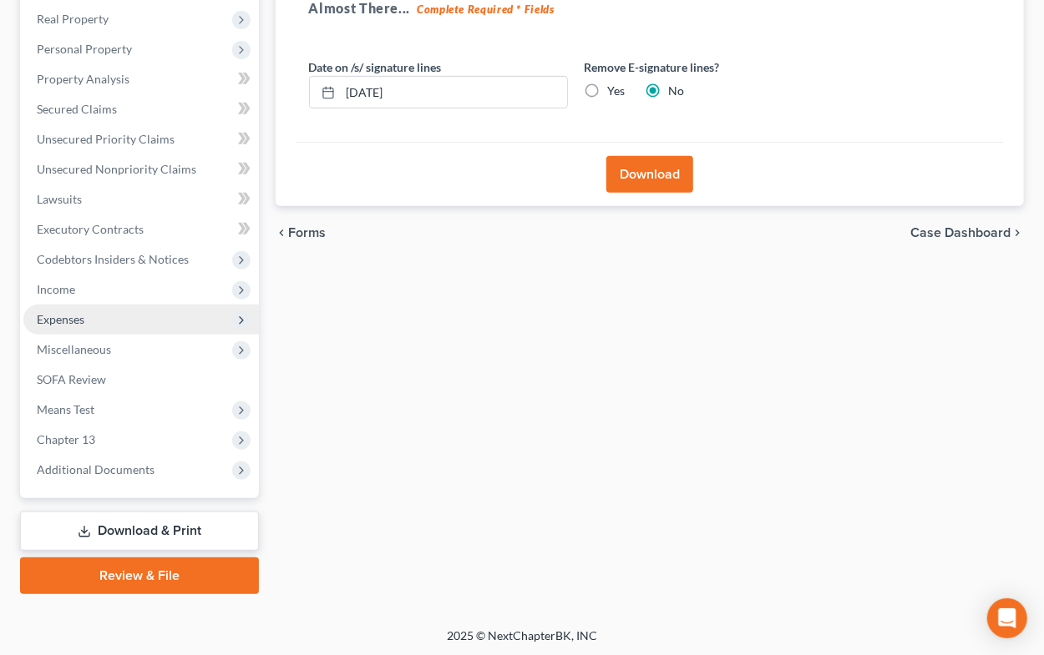
click at [61, 319] on span "Expenses" at bounding box center [61, 319] width 48 height 14
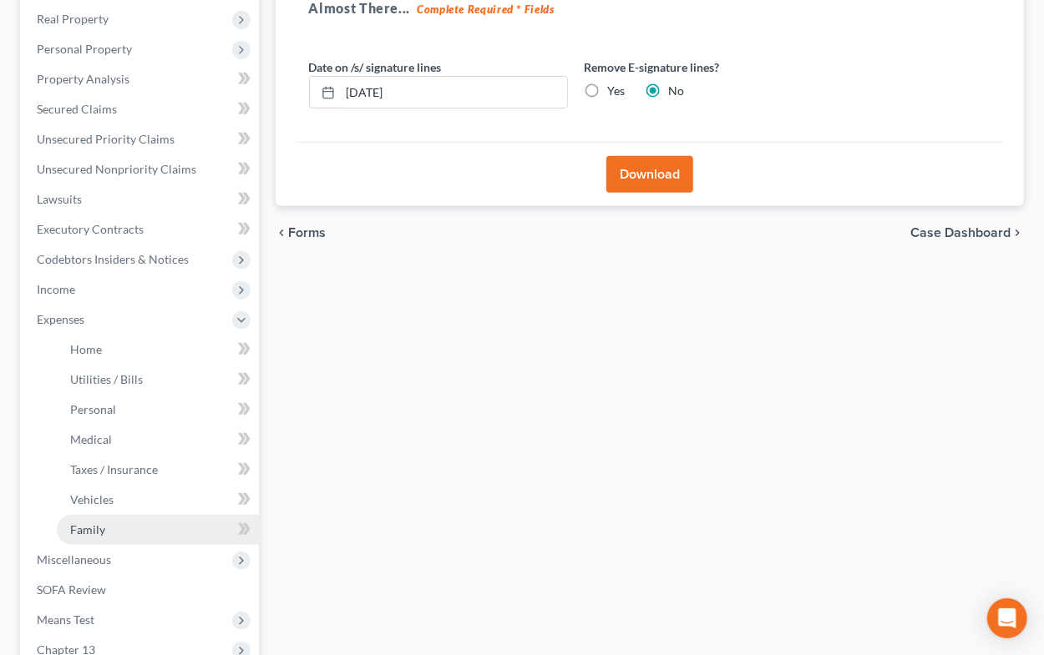
click at [112, 527] on link "Family" at bounding box center [158, 530] width 202 height 30
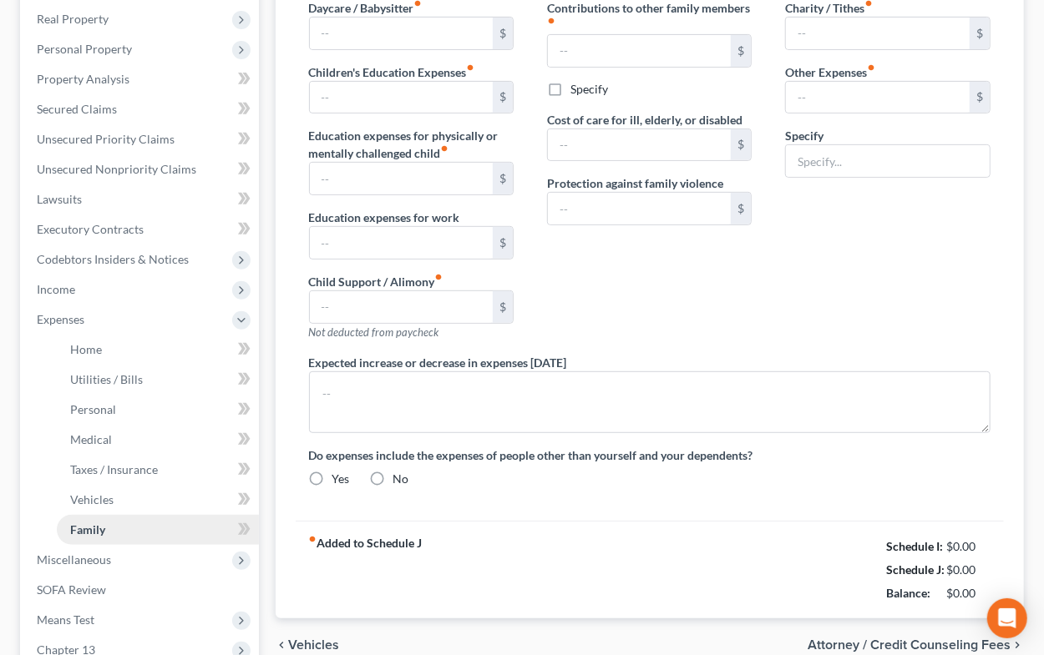
type input "0.00"
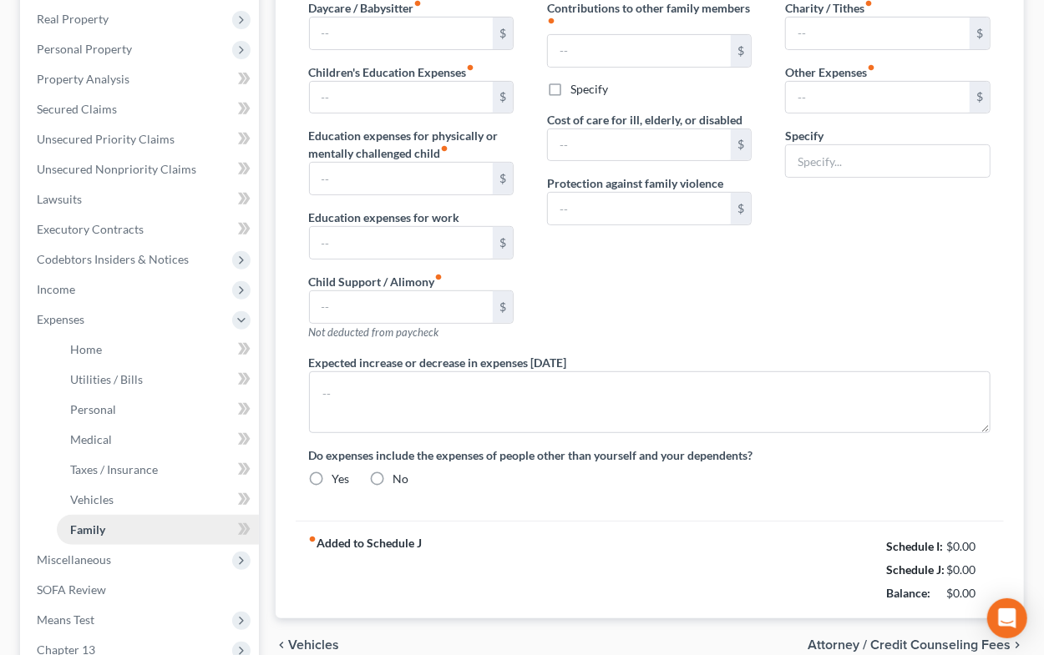
type input "0.00"
type input "100.00"
type input "0.00"
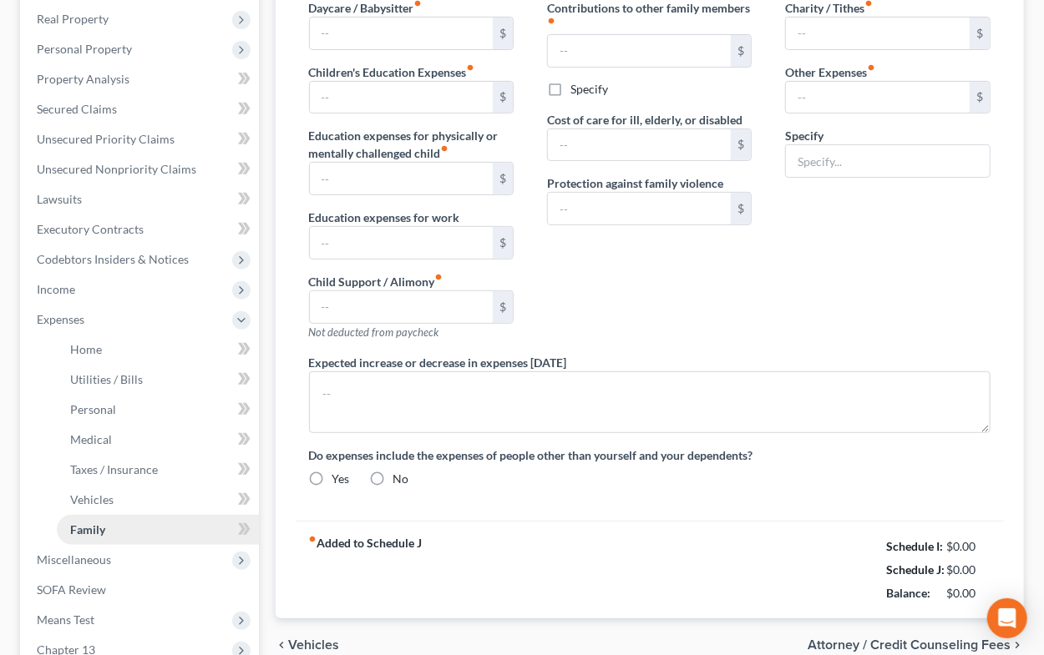
type textarea "Medicare Part B premium and supplemental health insurance premiums will increas…"
radio input "true"
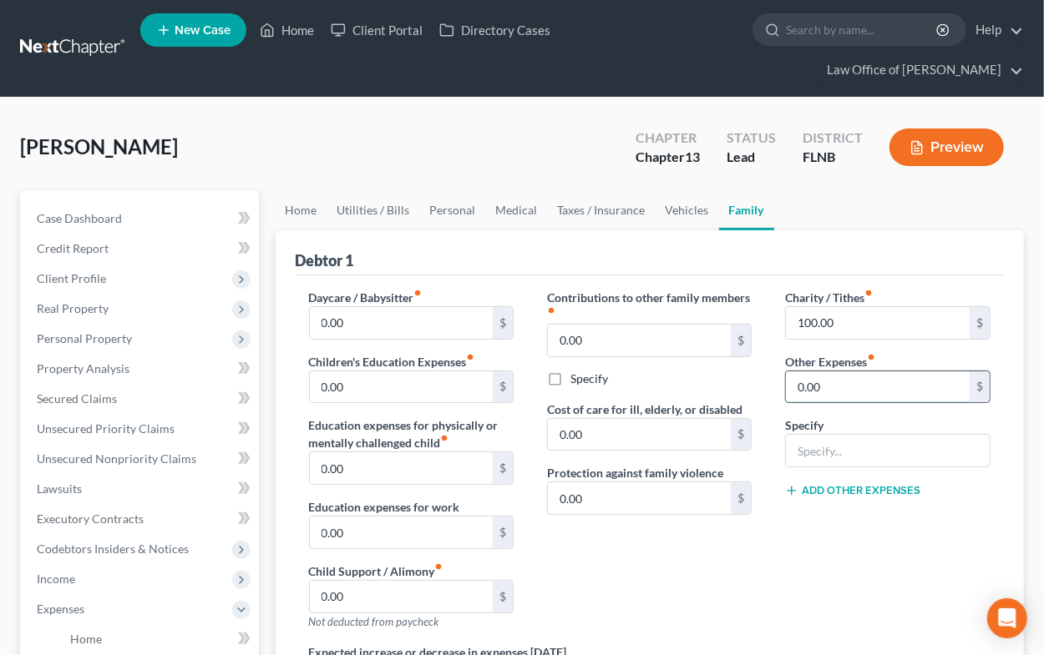
click at [795, 382] on input "0.00" at bounding box center [878, 388] width 184 height 32
type input "8.25"
click at [829, 449] on input "text" at bounding box center [887, 451] width 203 height 32
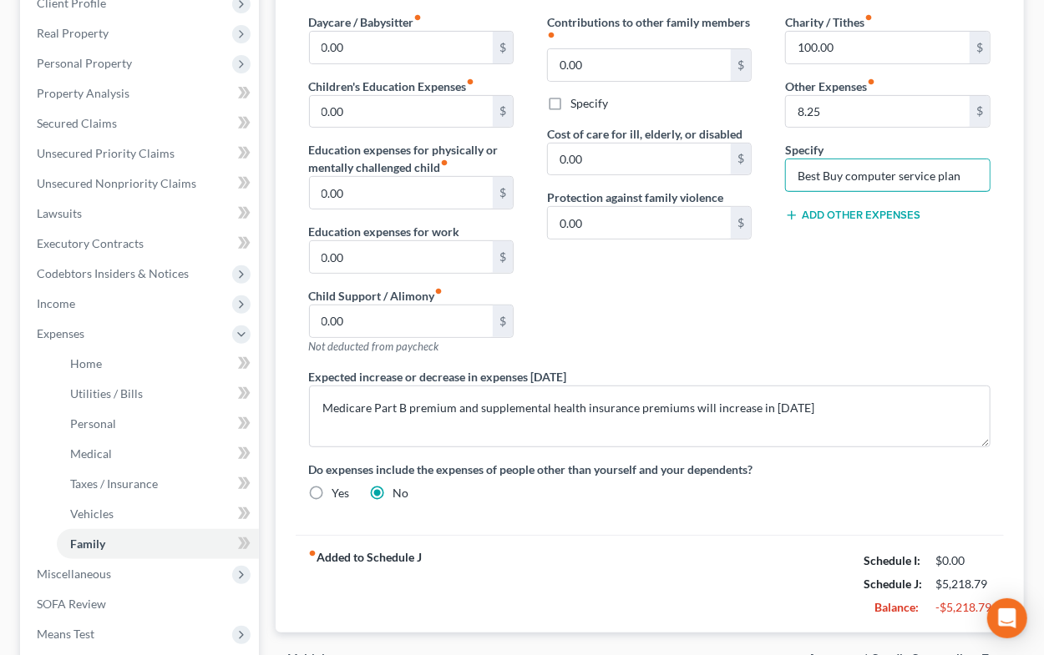
scroll to position [500, 0]
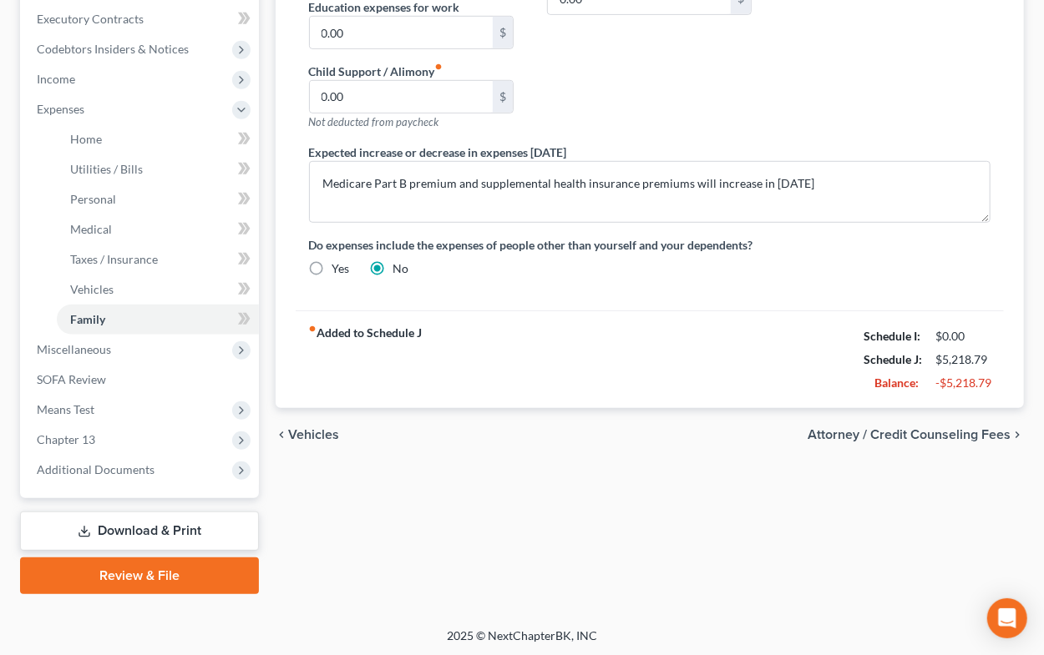
type input "Best Buy computer service plan"
click at [866, 428] on span "Attorney / Credit Counseling Fees" at bounding box center [908, 434] width 203 height 13
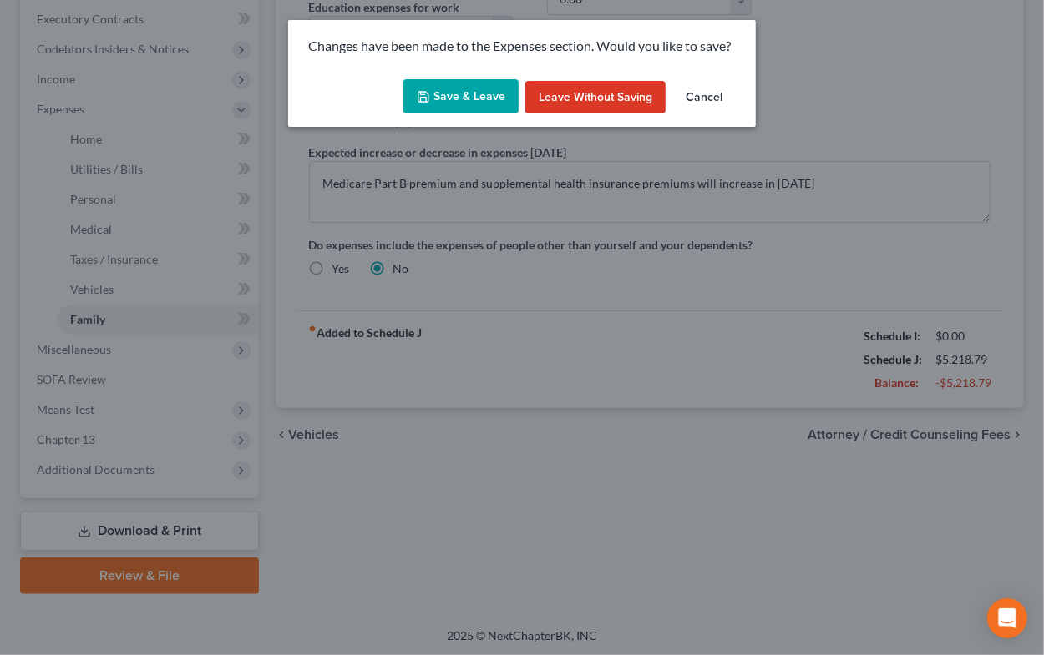
click at [460, 94] on button "Save & Leave" at bounding box center [460, 96] width 115 height 35
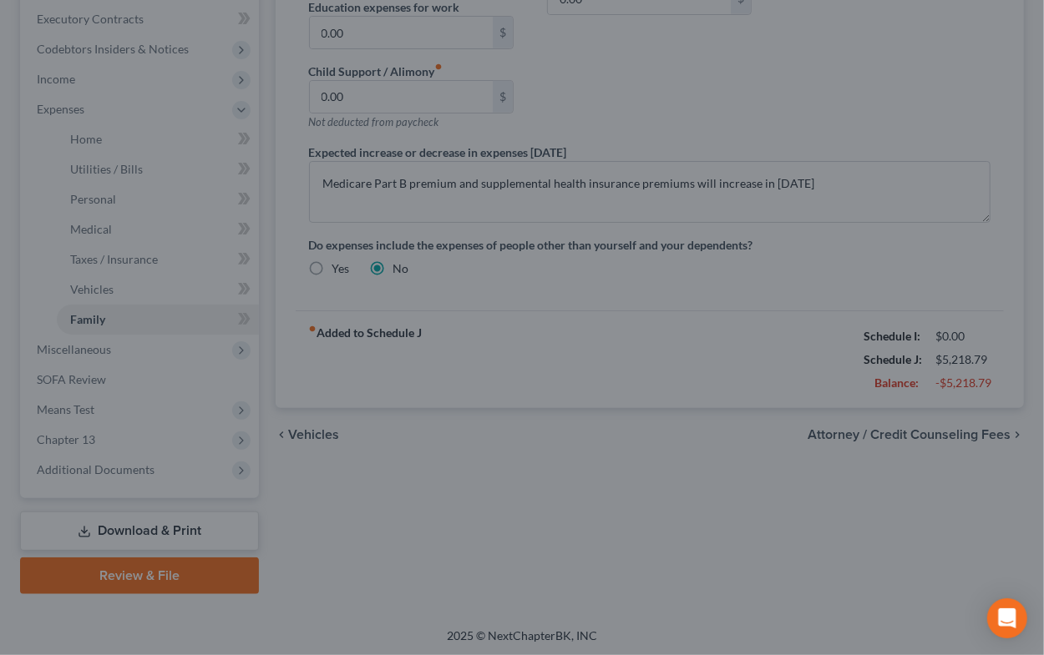
select select "3"
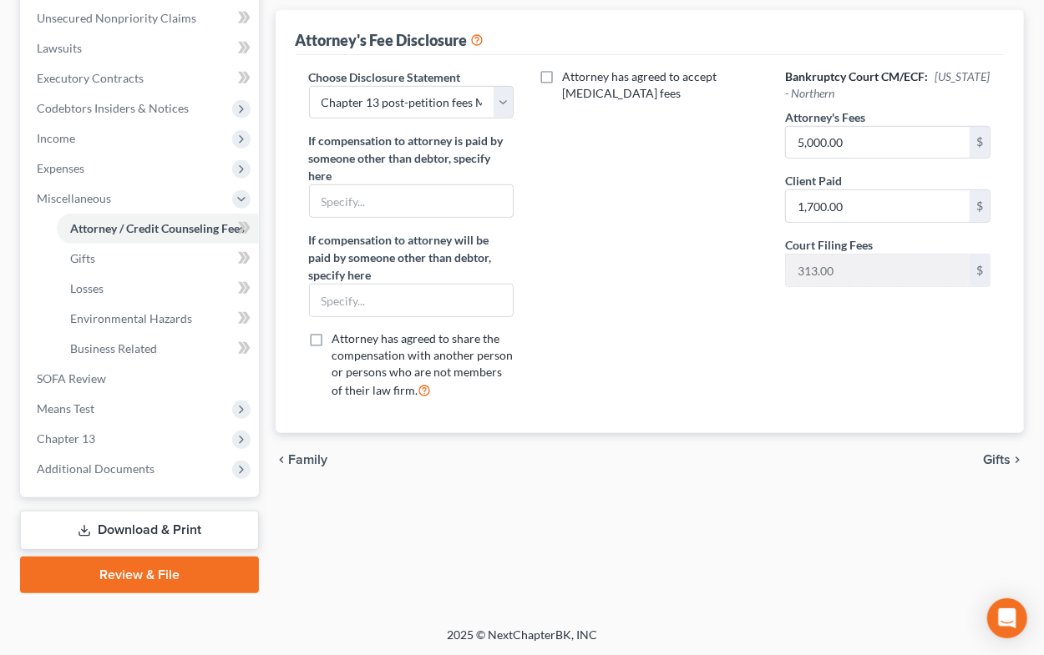
scroll to position [257, 0]
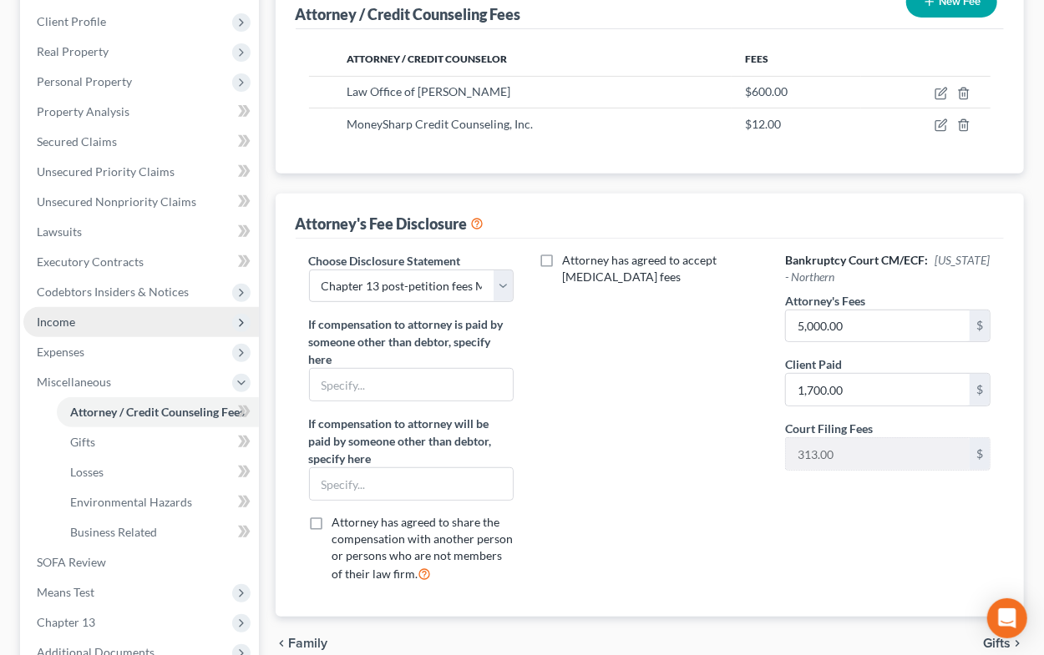
click at [58, 326] on span "Income" at bounding box center [56, 322] width 38 height 14
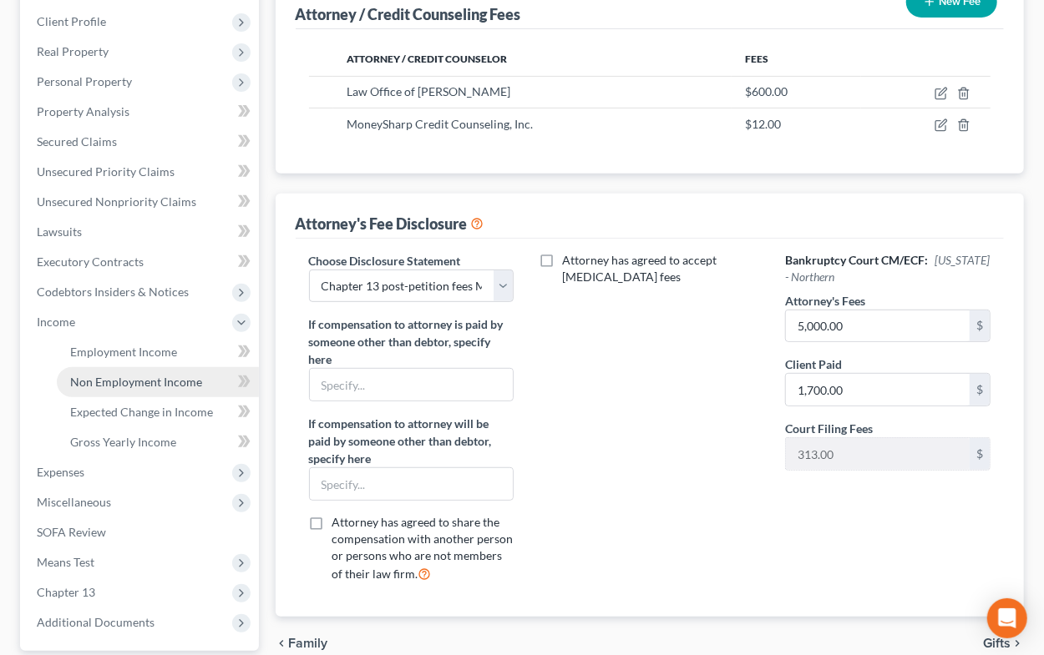
click at [109, 384] on span "Non Employment Income" at bounding box center [136, 382] width 132 height 14
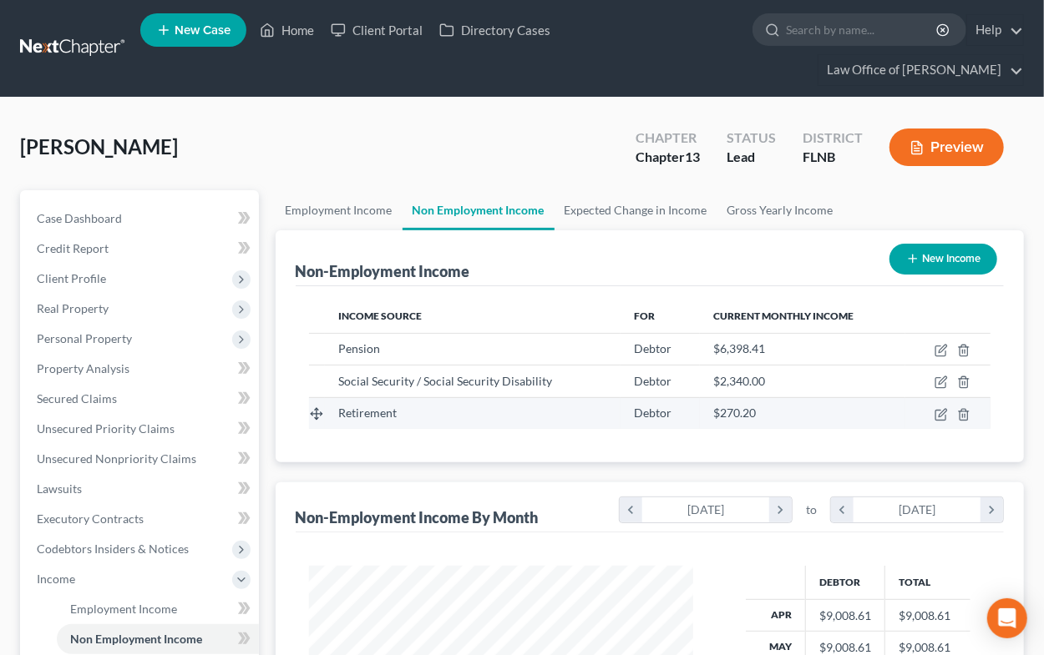
scroll to position [367, 0]
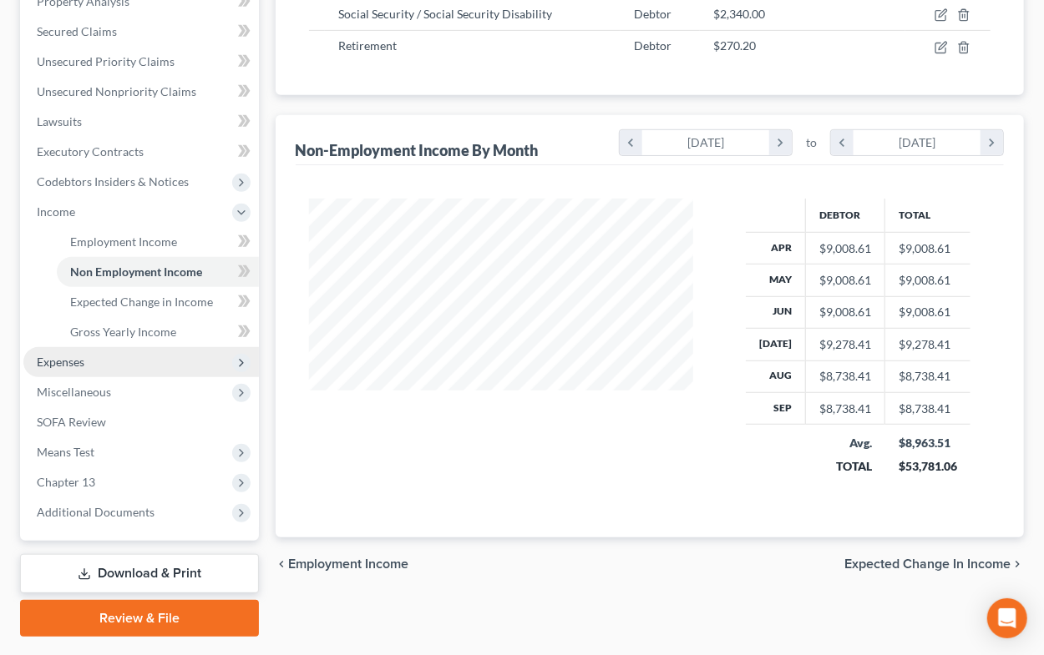
click at [104, 363] on span "Expenses" at bounding box center [140, 362] width 235 height 30
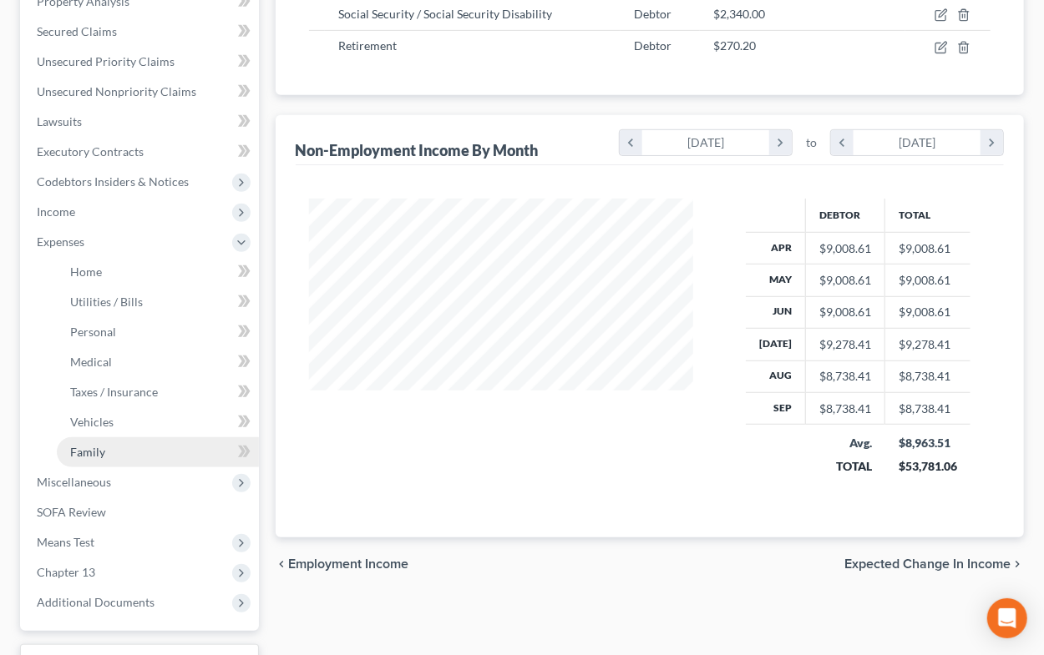
click at [94, 464] on link "Family" at bounding box center [158, 453] width 202 height 30
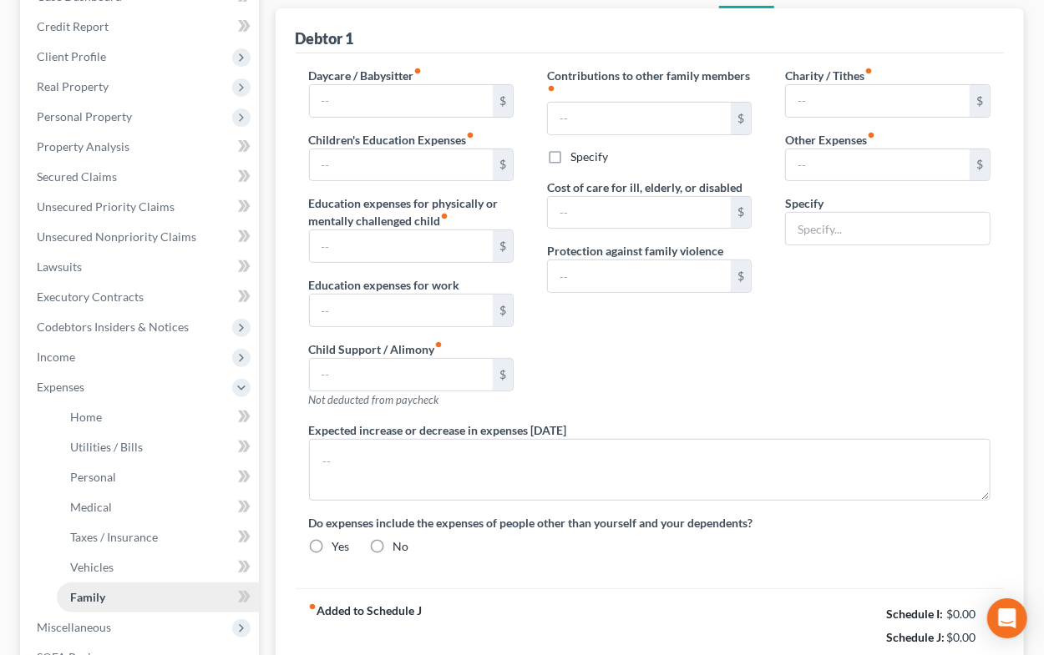
type input "0.00"
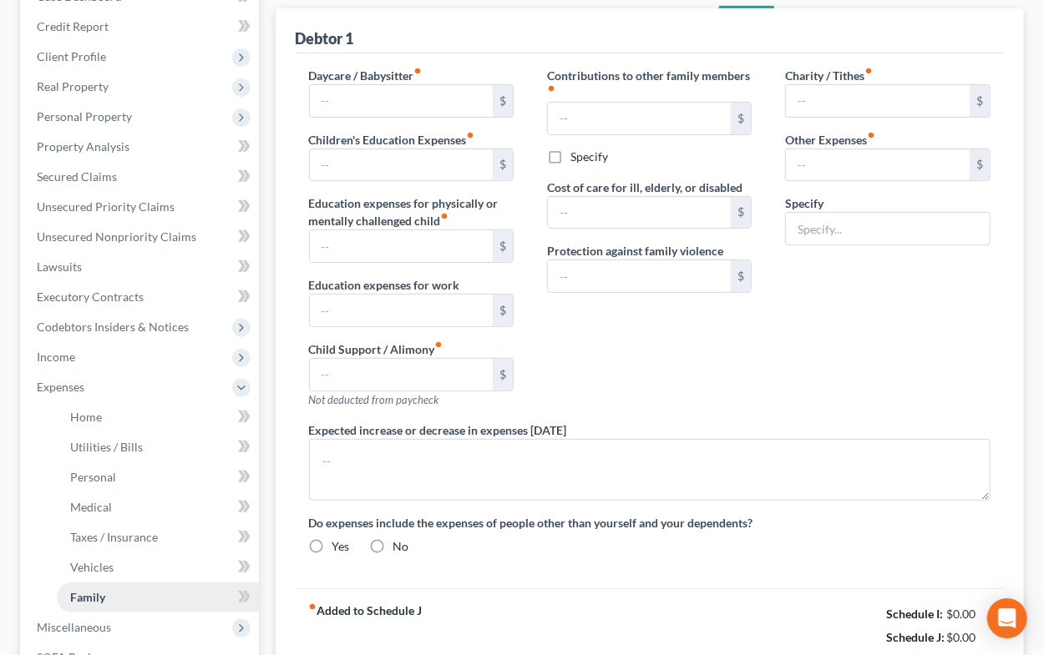
type input "0.00"
type input "100.00"
type input "8.25"
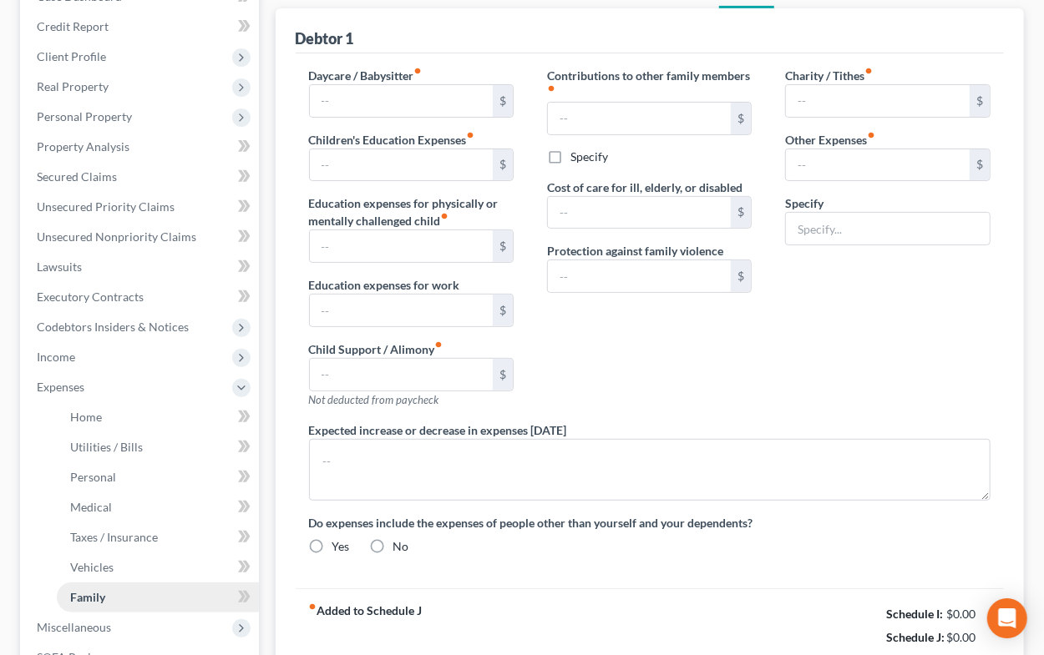
type input "Best Buy computer service plan"
type textarea "Medicare Part B premium and supplemental health insurance premiums will increas…"
radio input "true"
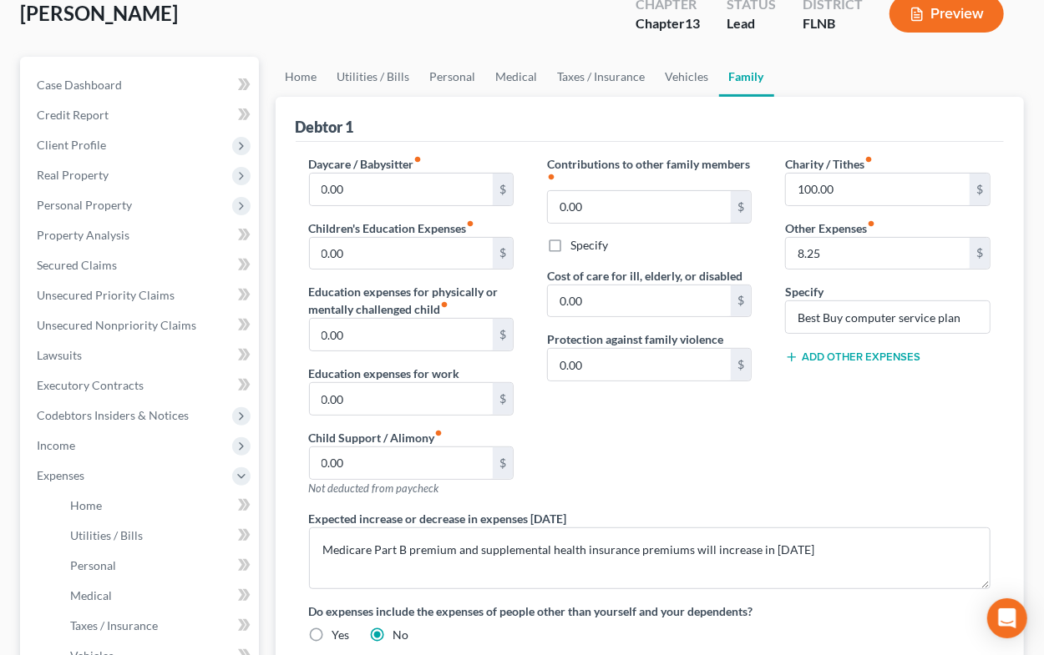
scroll to position [92, 0]
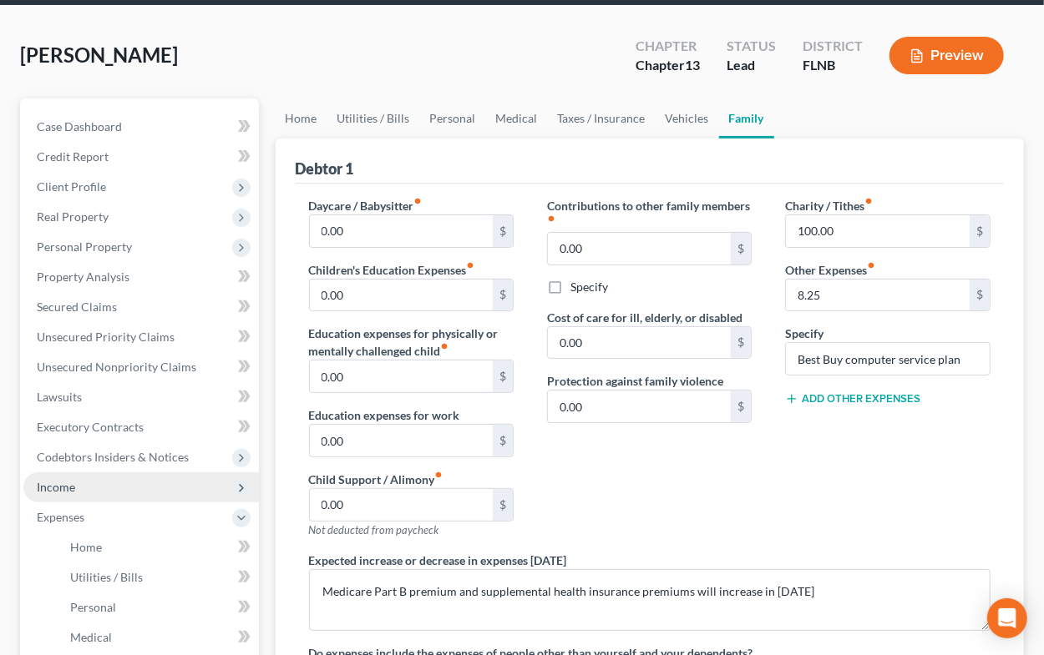
click at [94, 492] on span "Income" at bounding box center [140, 488] width 235 height 30
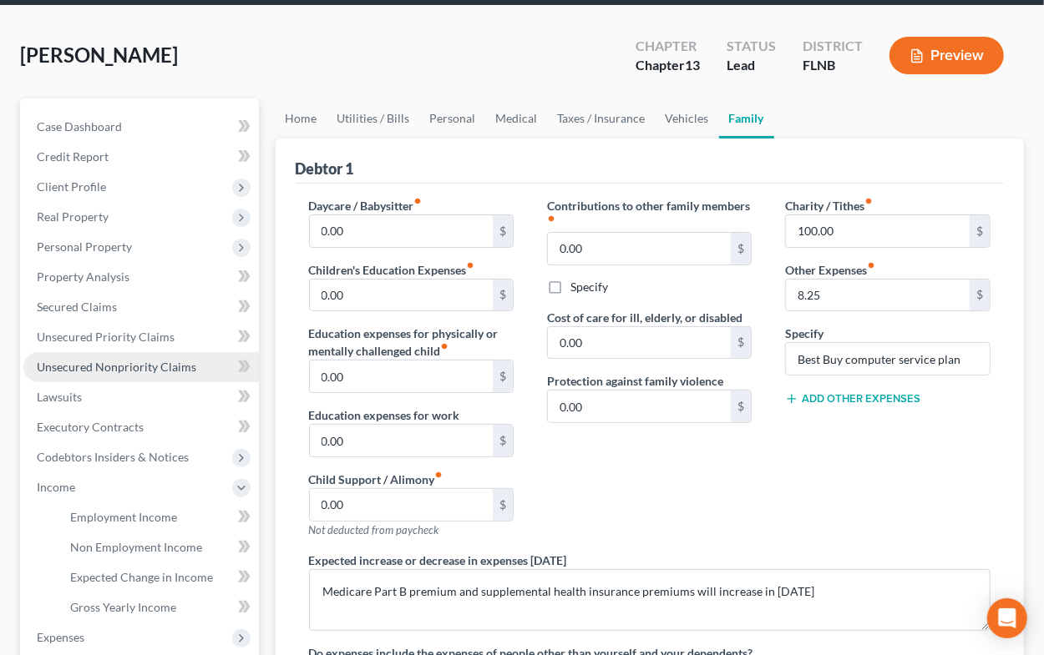
scroll to position [367, 0]
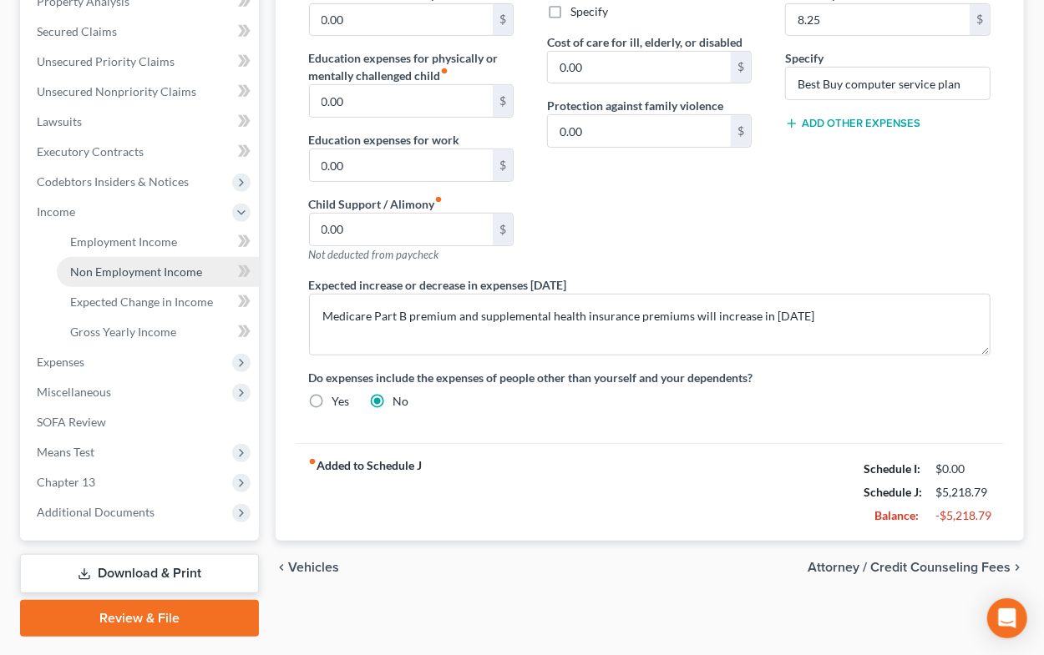
click at [142, 271] on span "Non Employment Income" at bounding box center [136, 272] width 132 height 14
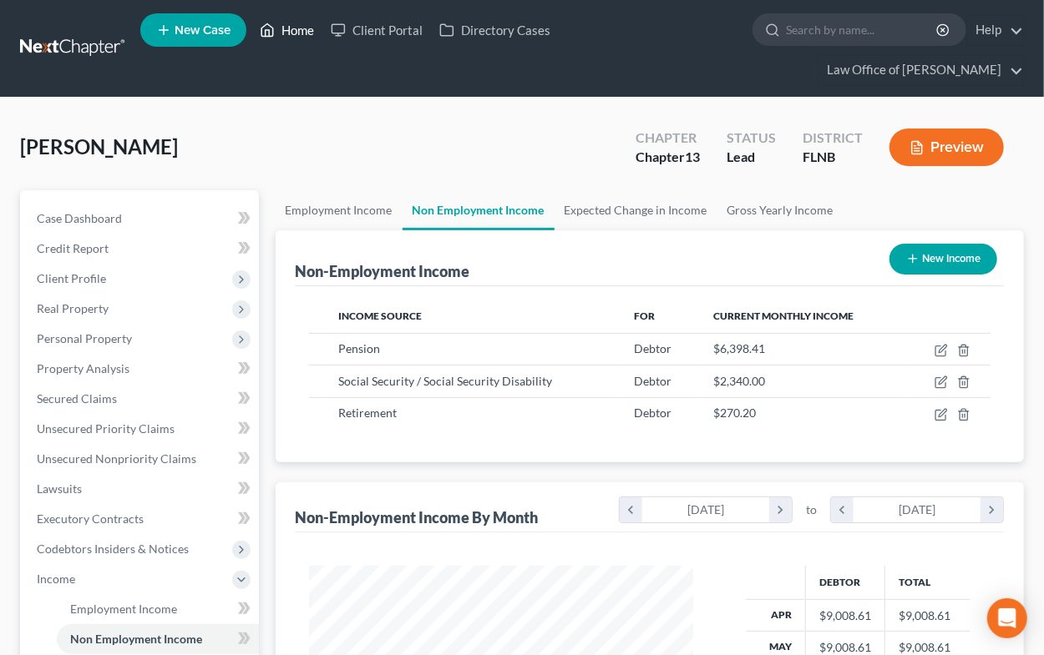
click at [290, 33] on link "Home" at bounding box center [286, 30] width 71 height 30
